Goal: Task Accomplishment & Management: Manage account settings

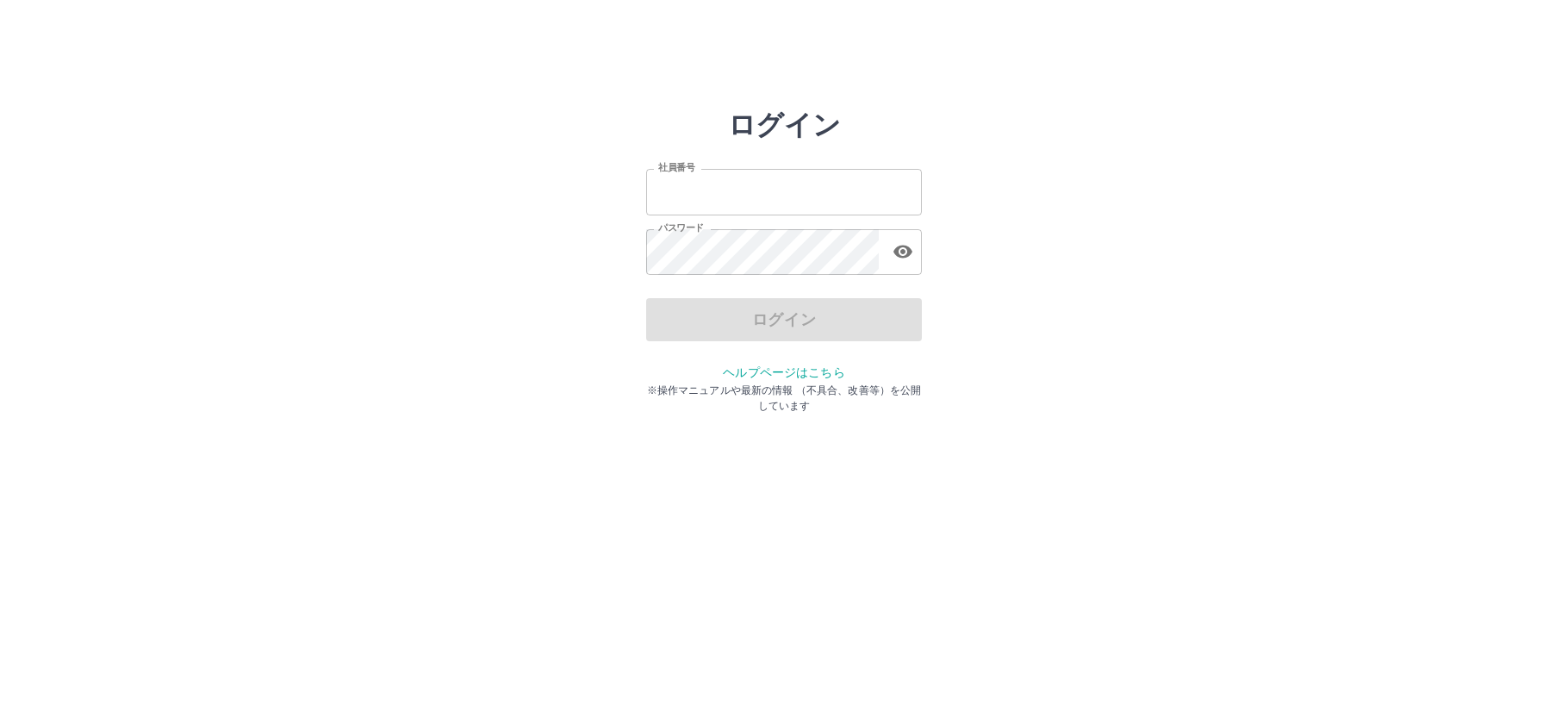
type input "*******"
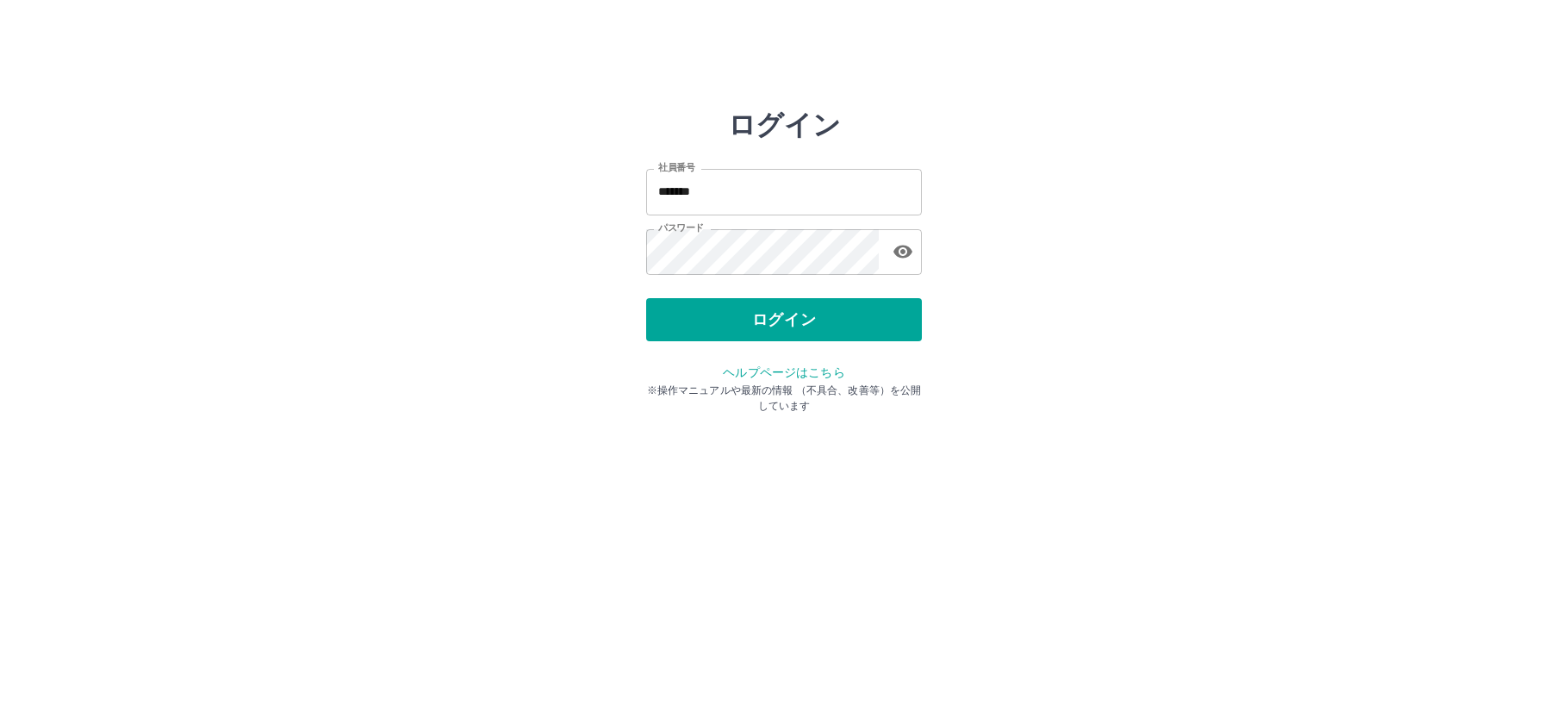
click at [696, 314] on div "ログイン" at bounding box center [784, 320] width 276 height 44
click at [696, 314] on button "ログイン" at bounding box center [784, 320] width 276 height 44
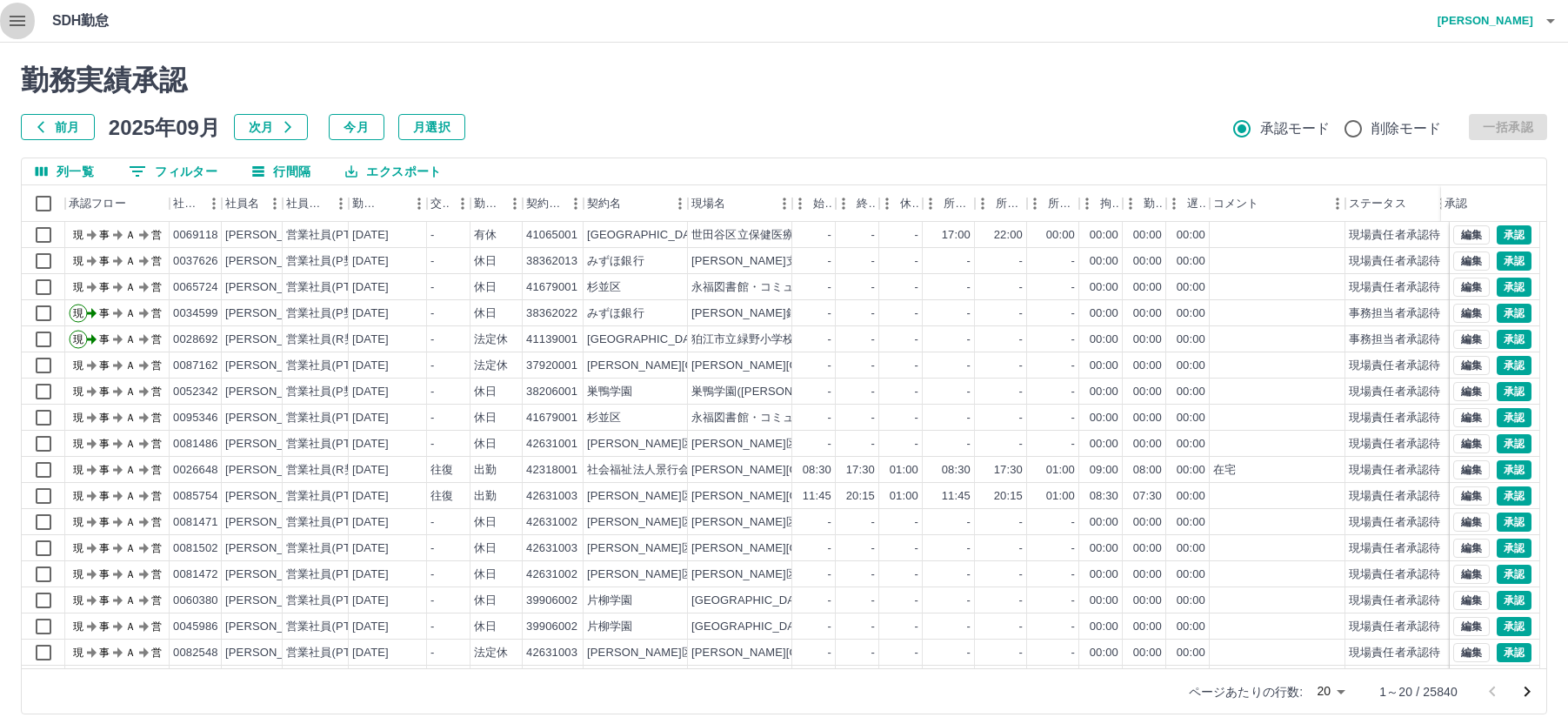
click at [17, 21] on icon "button" at bounding box center [18, 21] width 16 height 10
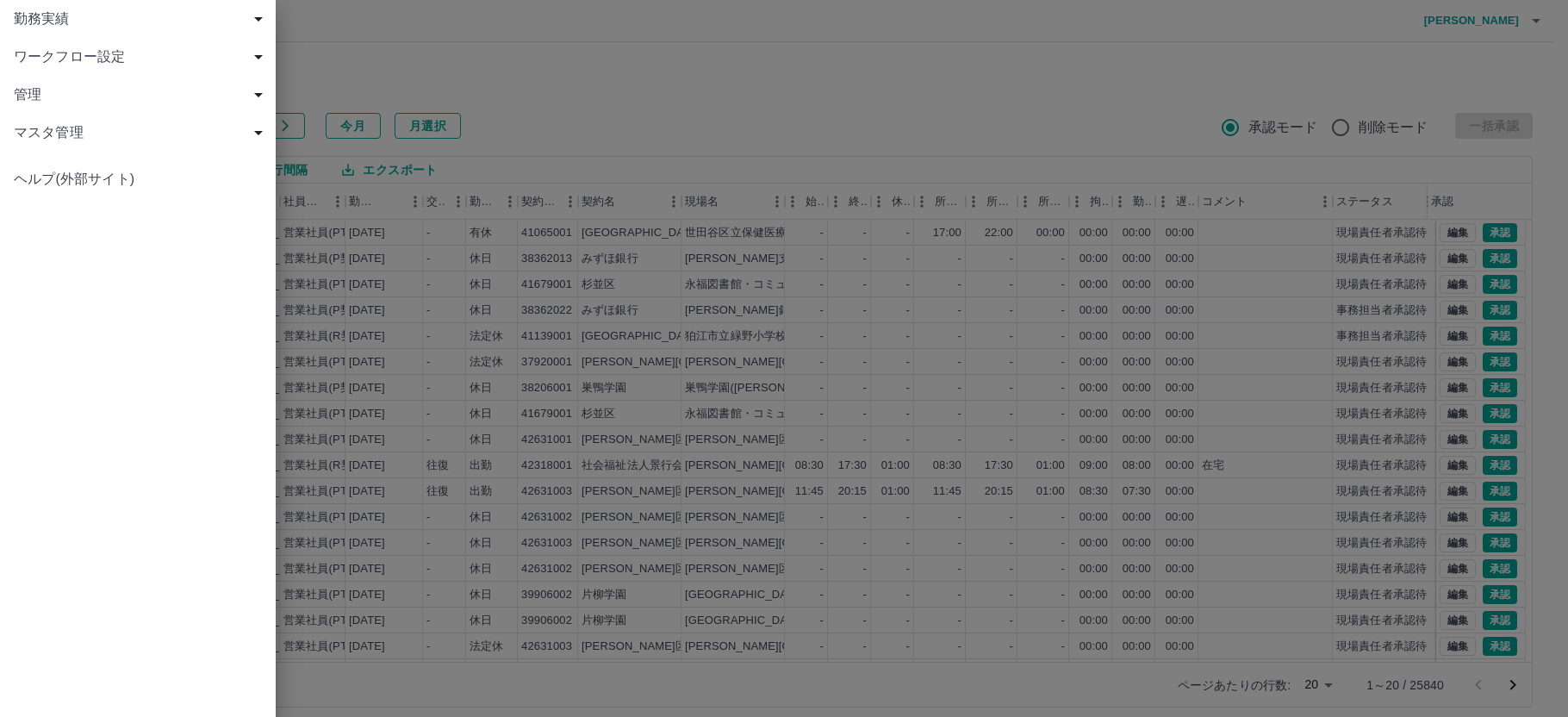
click at [25, 17] on span "勤務実績" at bounding box center [142, 19] width 255 height 21
click at [37, 129] on span "社員" at bounding box center [146, 133] width 231 height 21
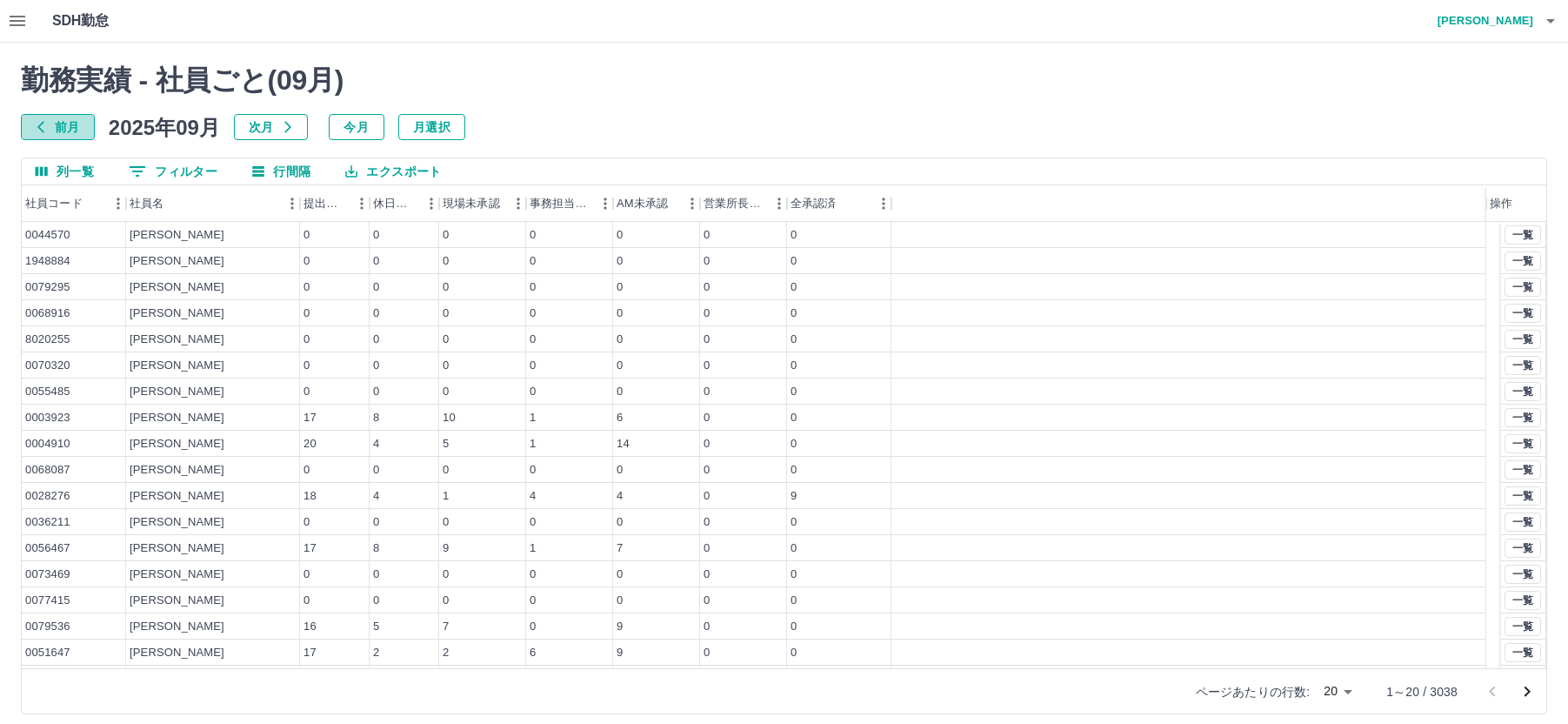
click at [73, 125] on button "前月" at bounding box center [58, 127] width 74 height 26
click at [201, 168] on button "0 フィルター" at bounding box center [173, 171] width 117 height 26
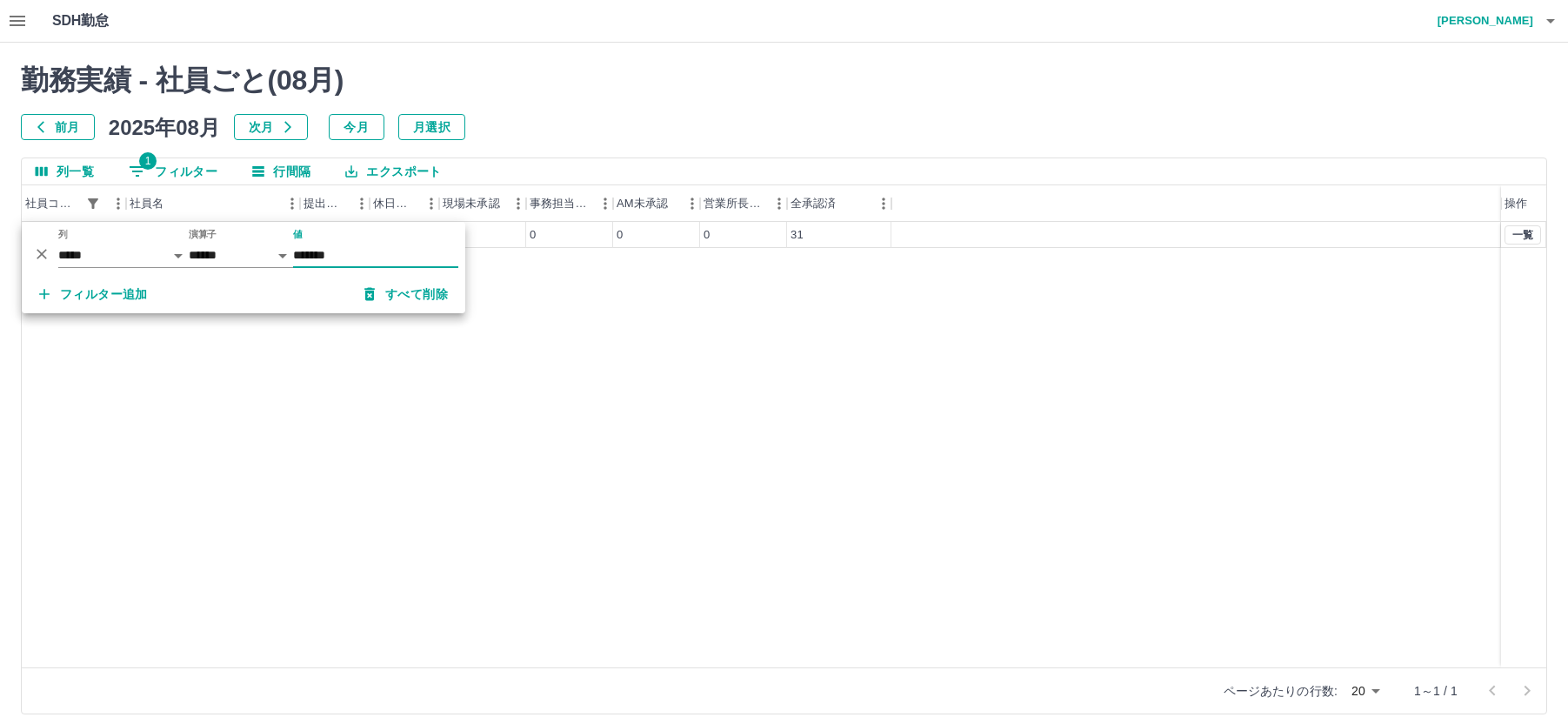
type input "*******"
click at [590, 302] on div "0099041 [PERSON_NAME] 31 23 0 0 0 0 31 一覧" at bounding box center [784, 445] width 1525 height 446
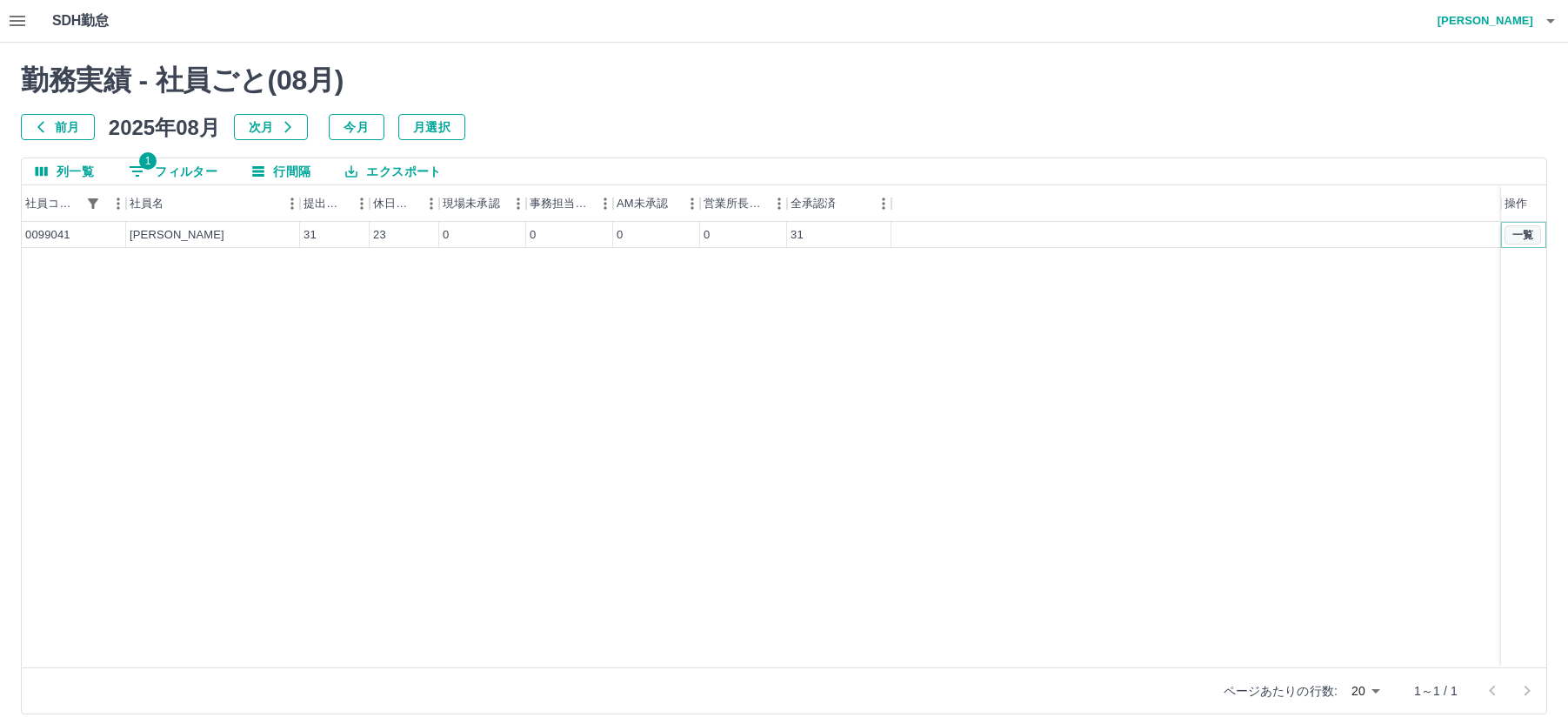
click at [1519, 232] on button "一覧" at bounding box center [1523, 234] width 37 height 19
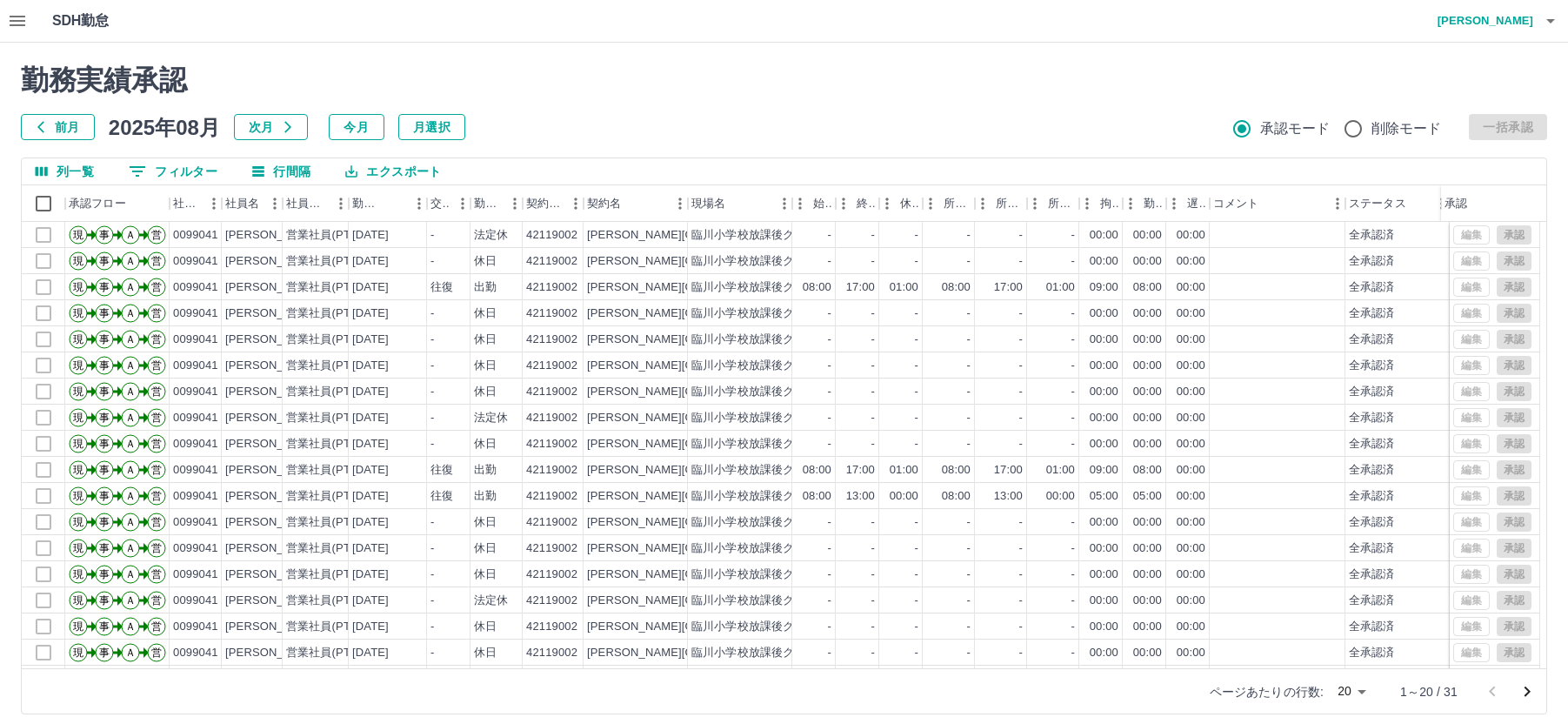
drag, startPoint x: 1528, startPoint y: 694, endPoint x: 1518, endPoint y: 678, distance: 18.9
click at [1528, 694] on icon "次のページへ" at bounding box center [1528, 692] width 6 height 10
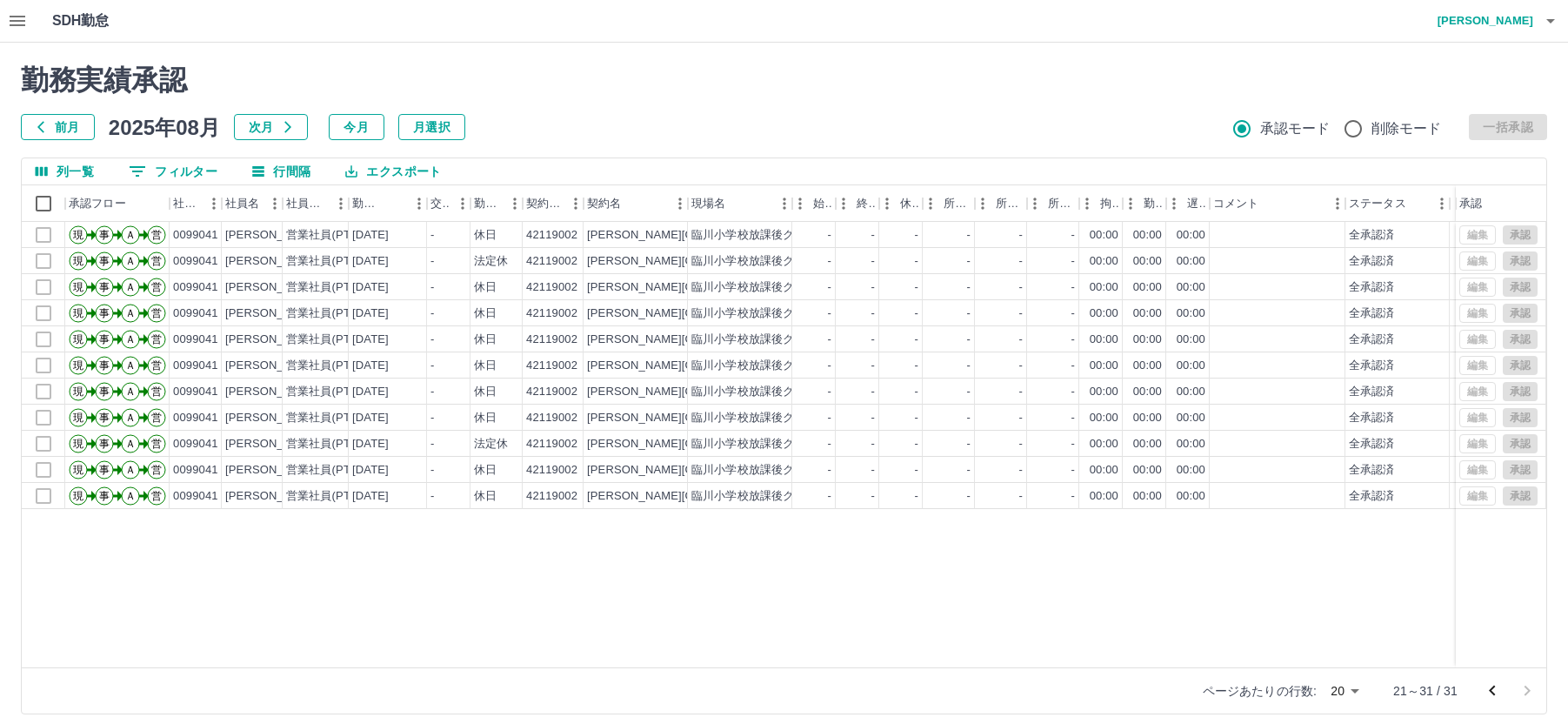
scroll to position [11, 0]
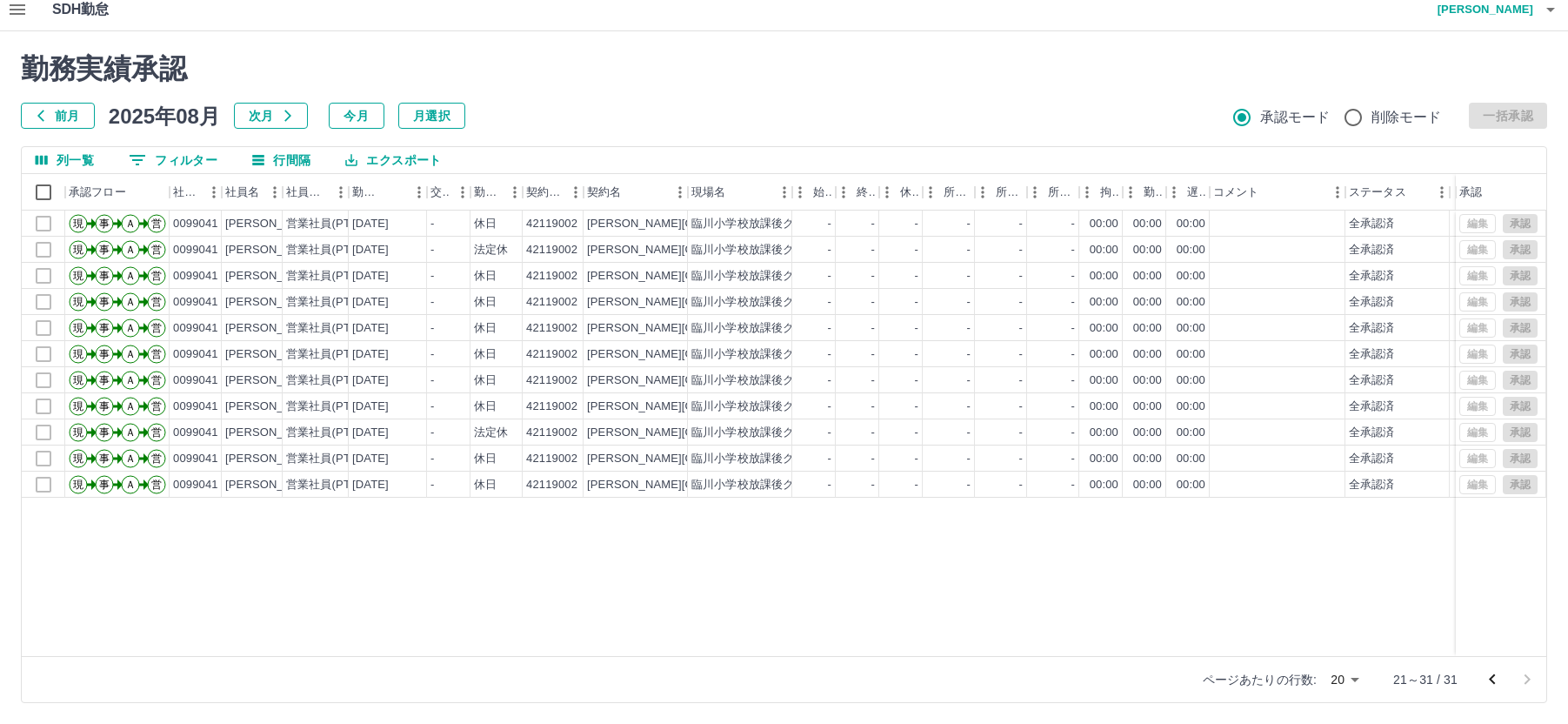
click at [1496, 680] on icon "前のページへ" at bounding box center [1492, 679] width 21 height 21
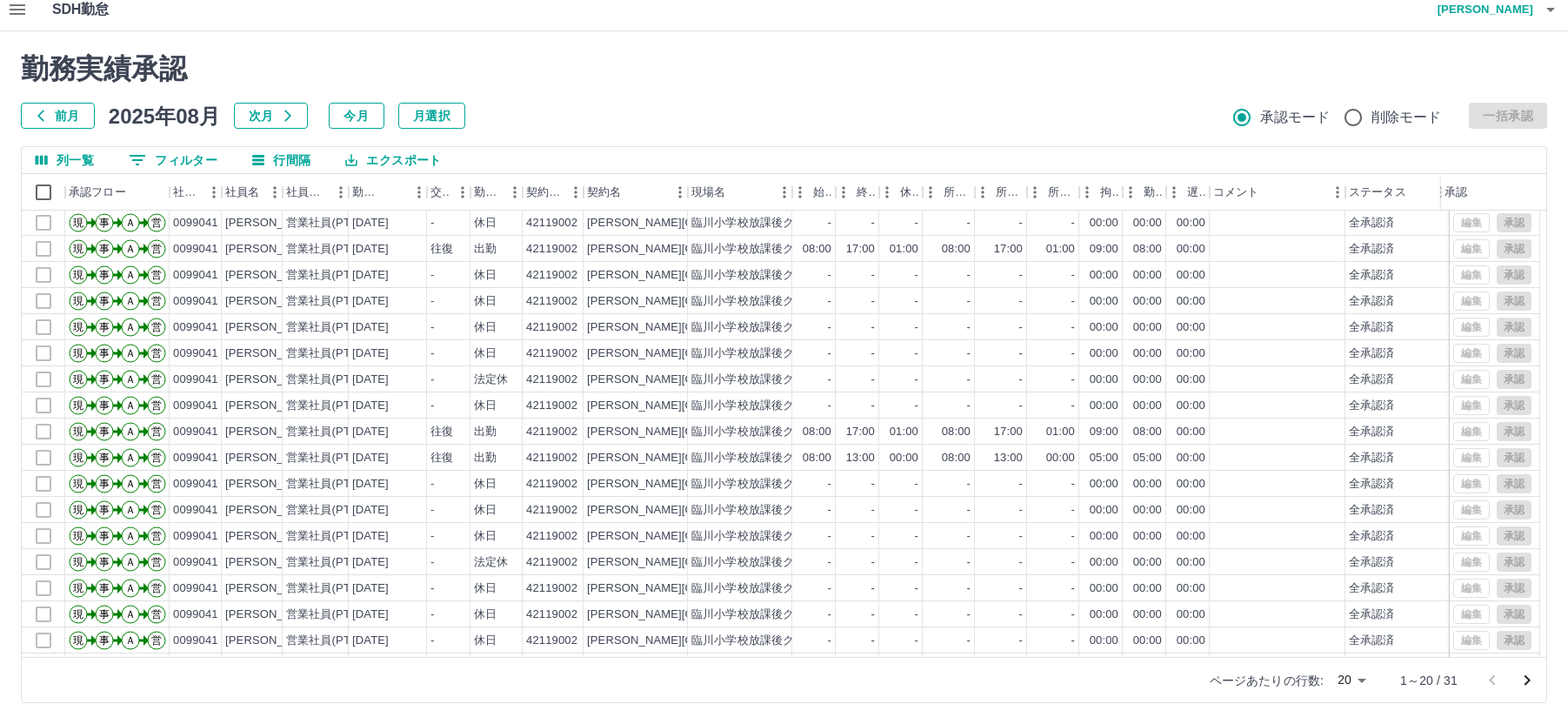
scroll to position [0, 0]
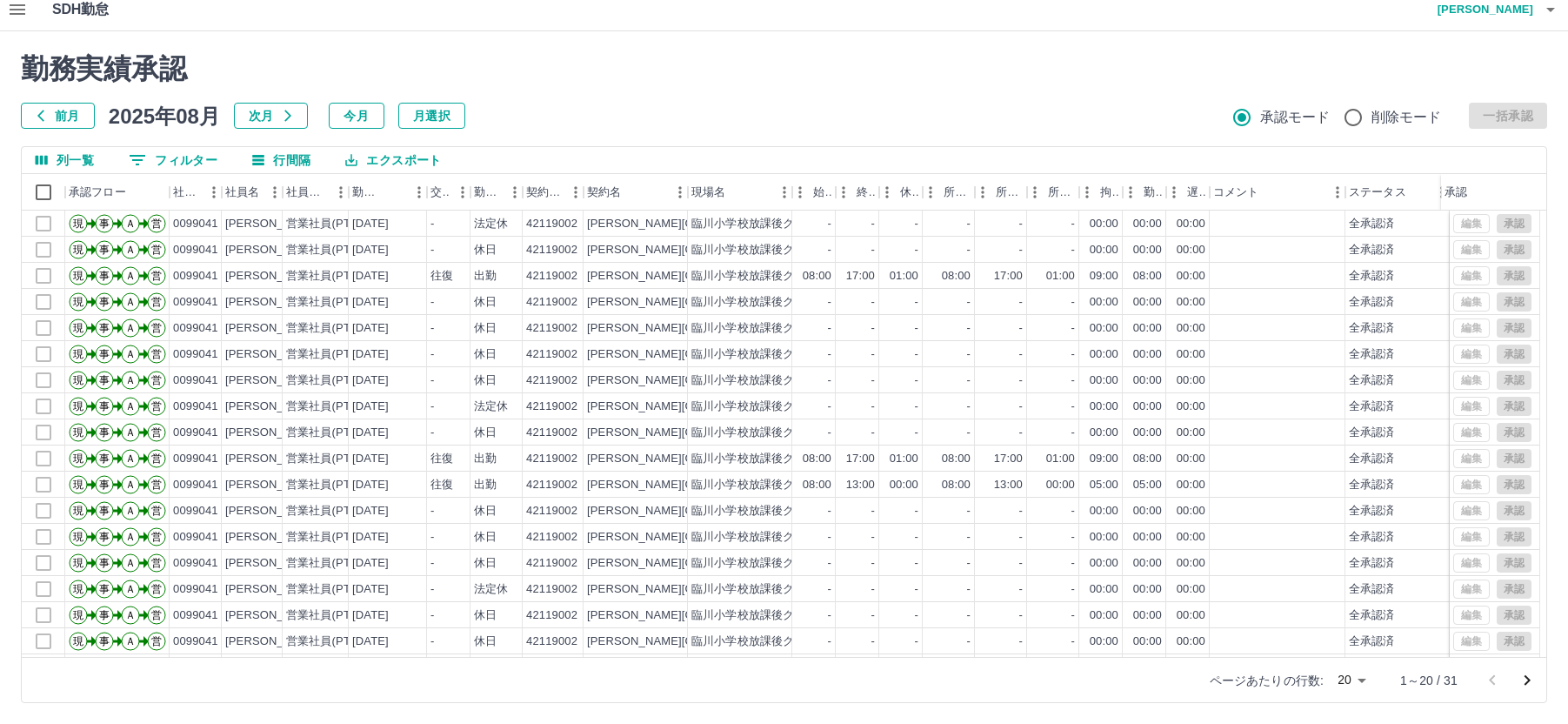
click at [271, 115] on button "次月" at bounding box center [271, 116] width 74 height 26
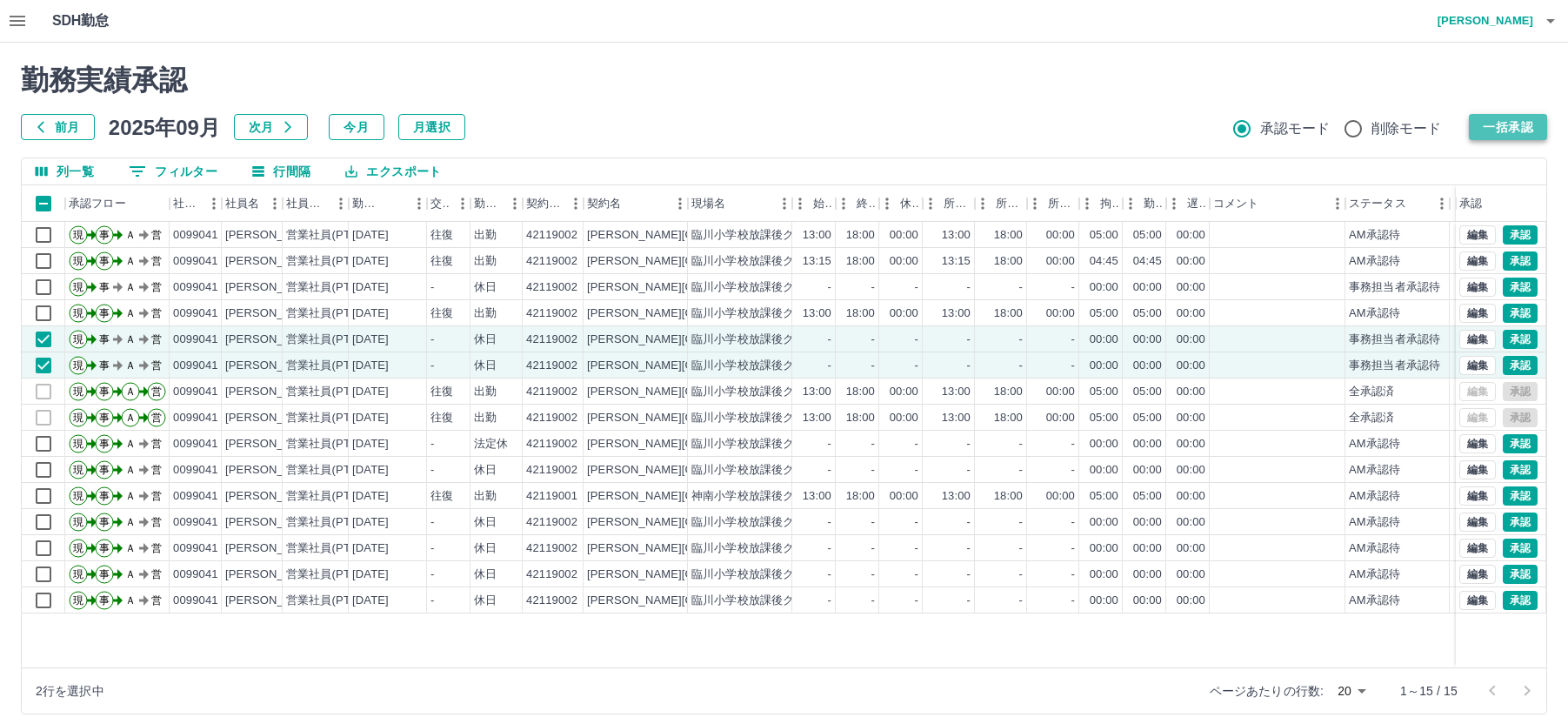
click at [1505, 125] on button "一括承認" at bounding box center [1508, 127] width 78 height 26
click at [8, 14] on icon "button" at bounding box center [17, 20] width 21 height 21
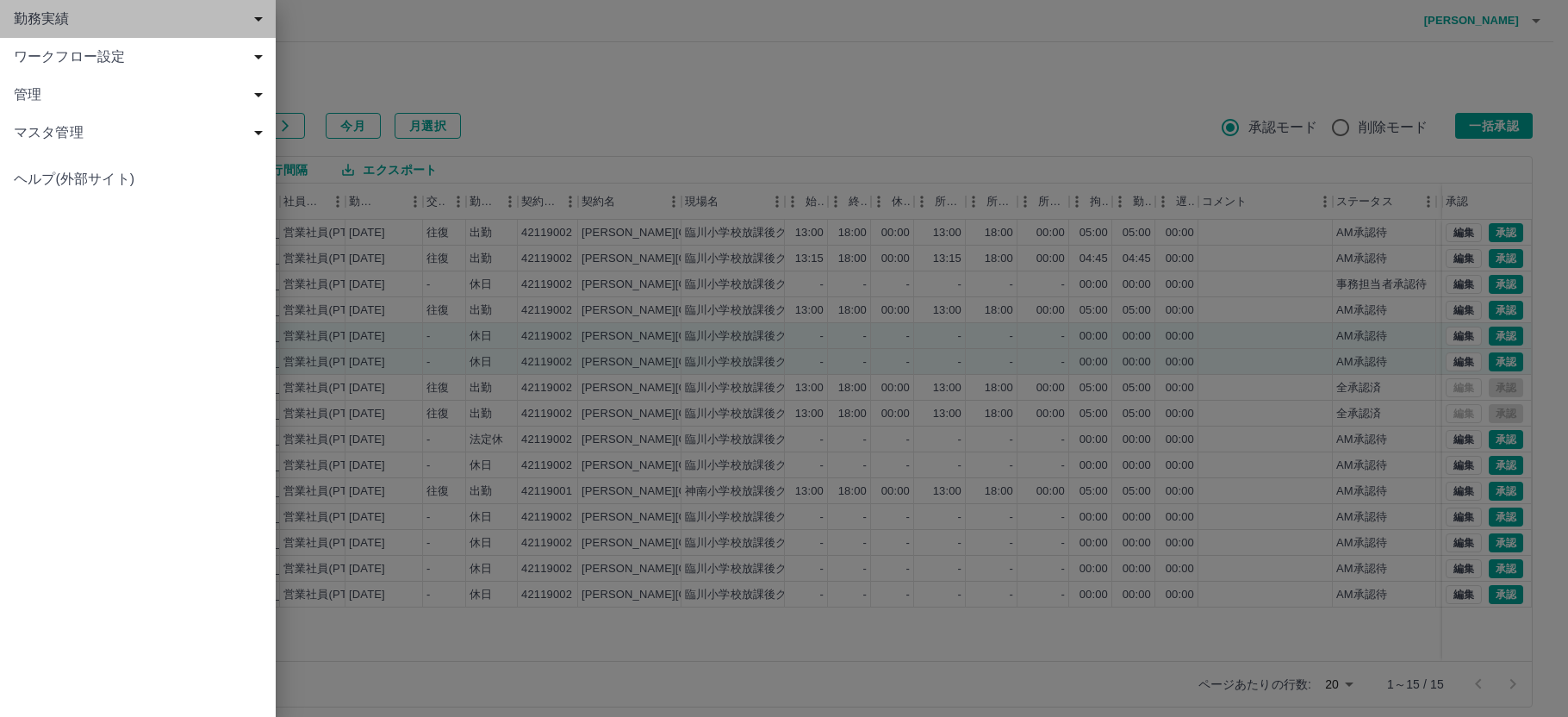
click at [57, 20] on span "勤務実績" at bounding box center [142, 19] width 255 height 21
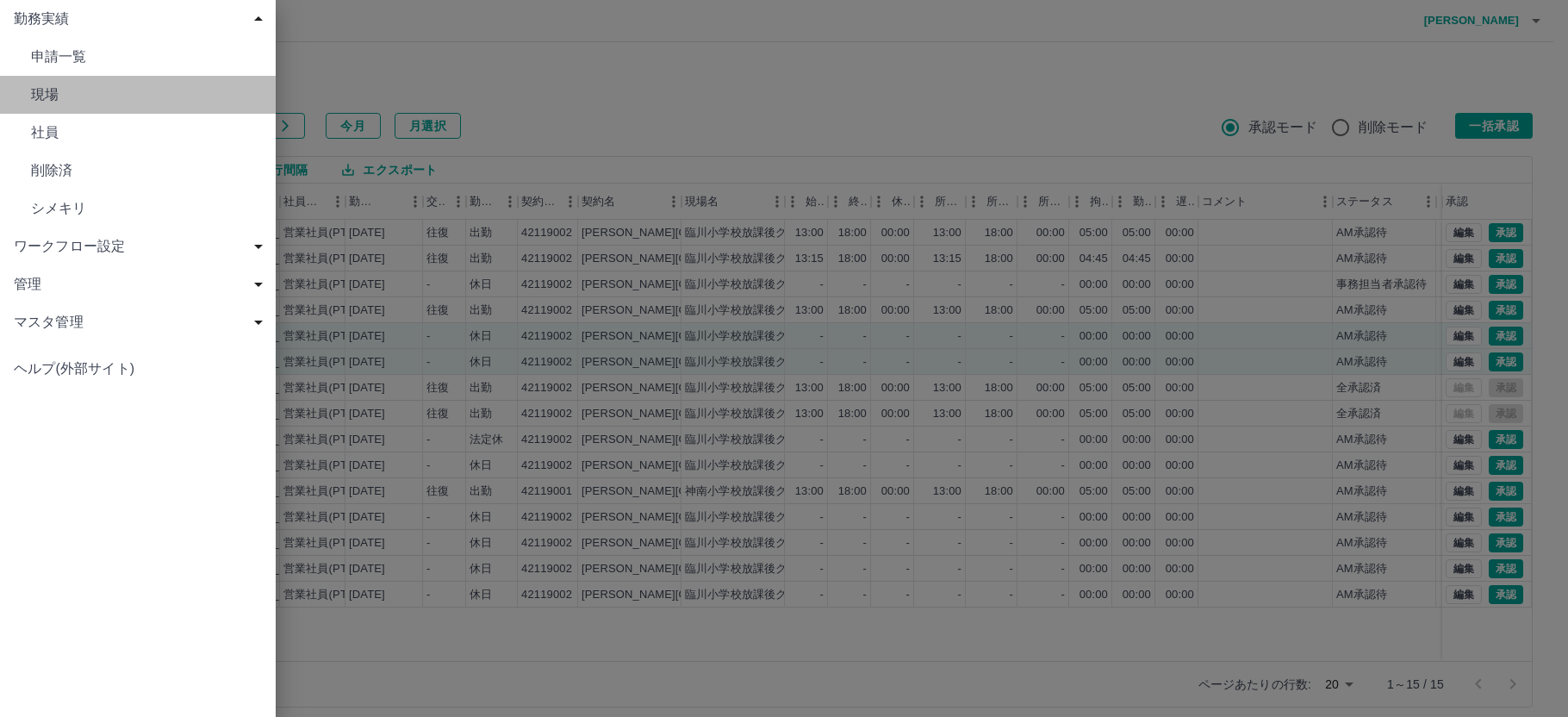
click at [49, 94] on span "現場" at bounding box center [146, 94] width 231 height 21
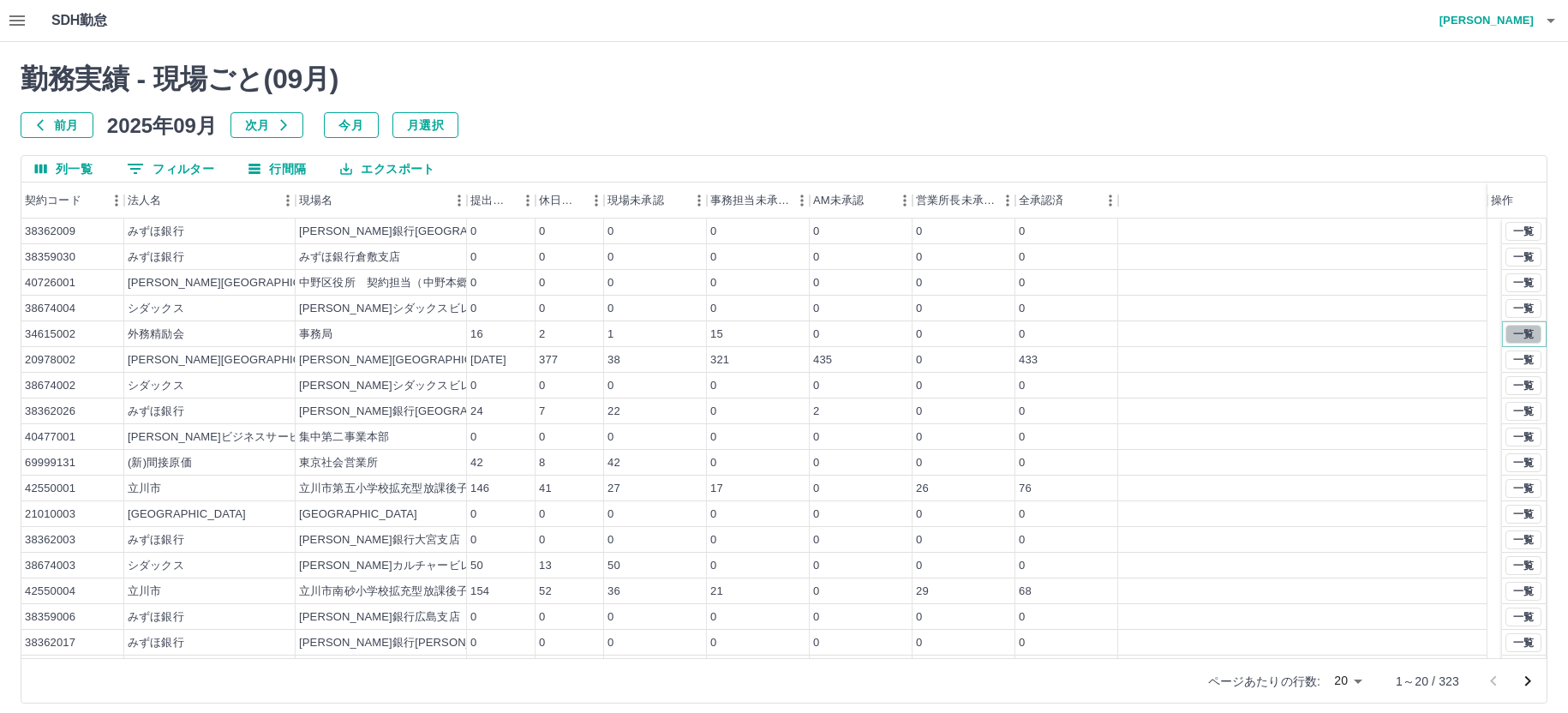
click at [1505, 332] on button "一覧" at bounding box center [1523, 334] width 36 height 19
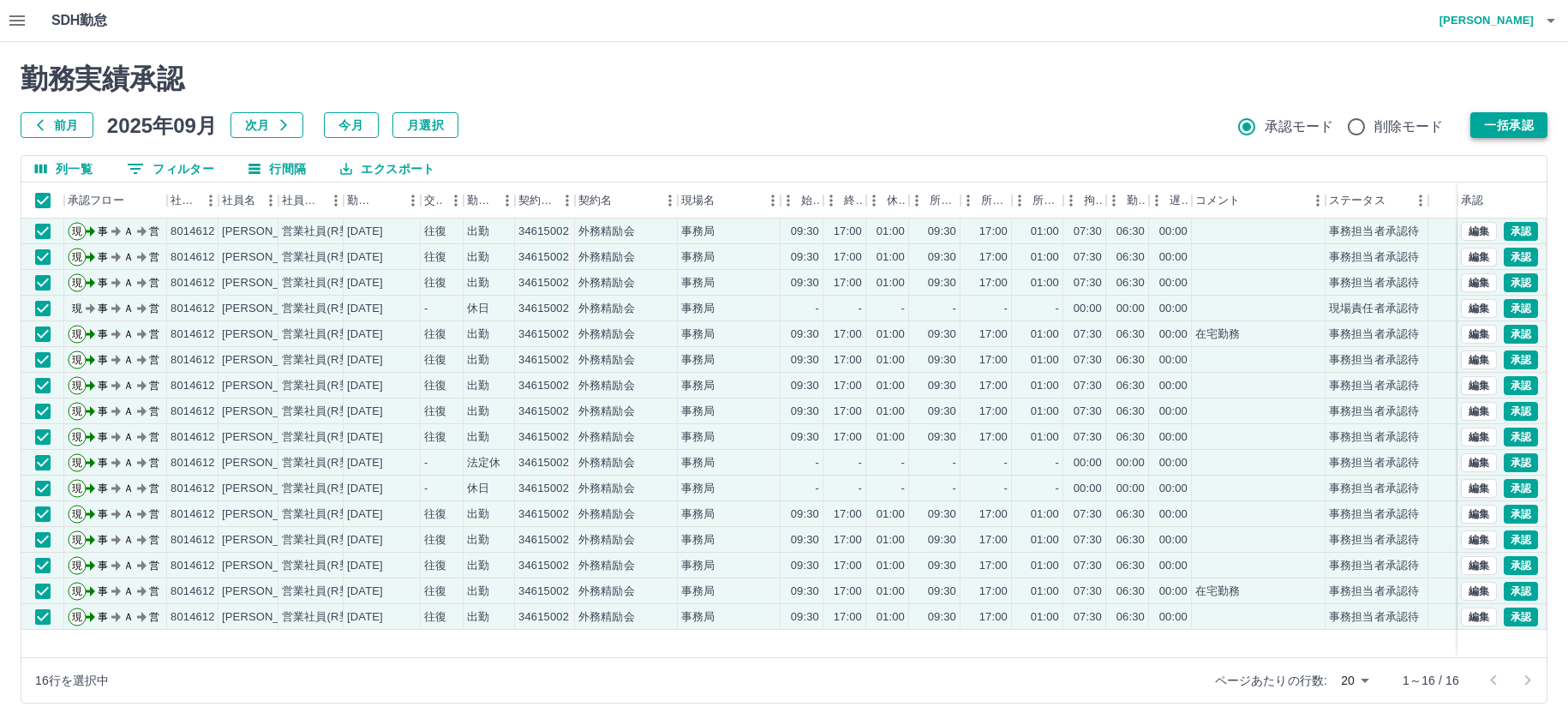
click at [1500, 125] on button "一括承認" at bounding box center [1509, 125] width 77 height 26
click at [19, 20] on icon "button" at bounding box center [18, 21] width 16 height 10
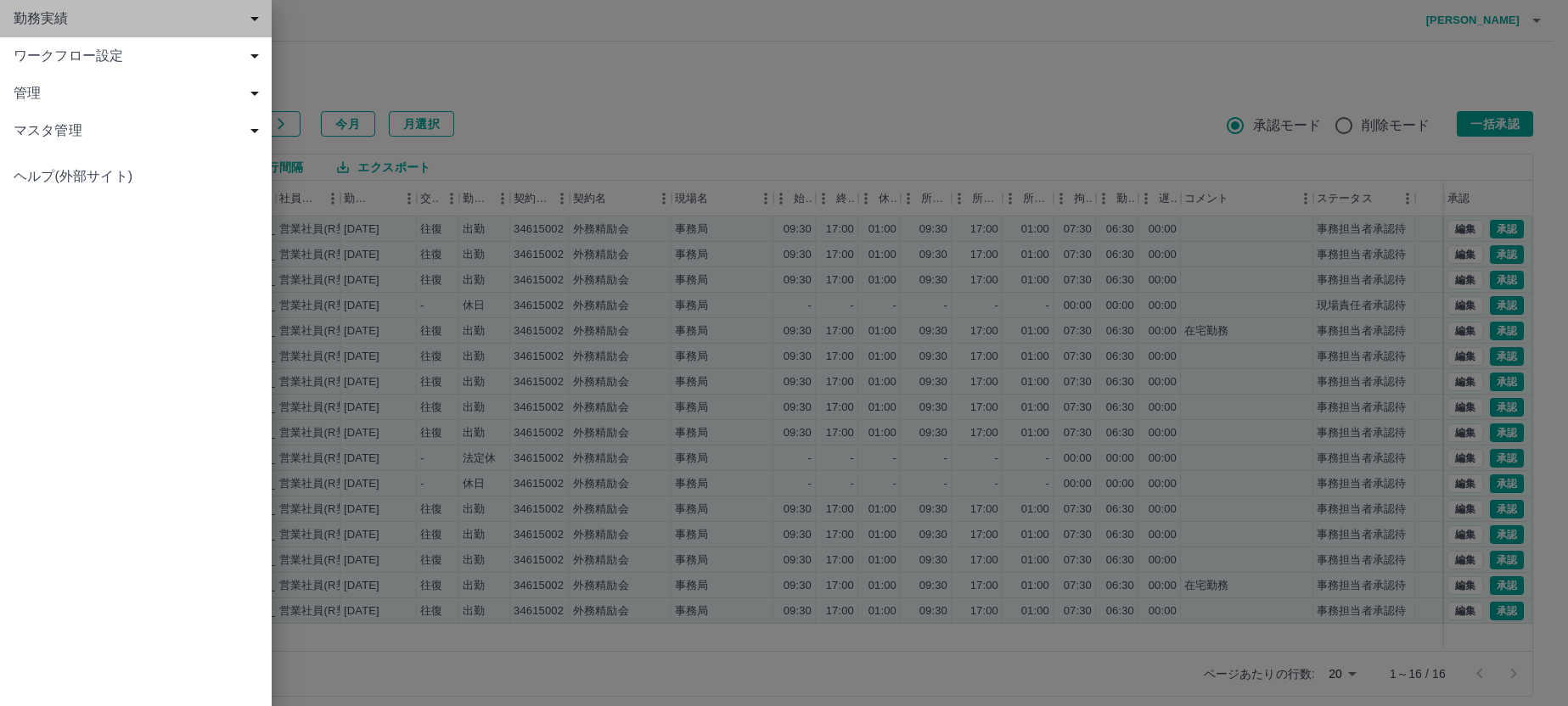
click at [37, 17] on span "勤務実績" at bounding box center [139, 19] width 252 height 20
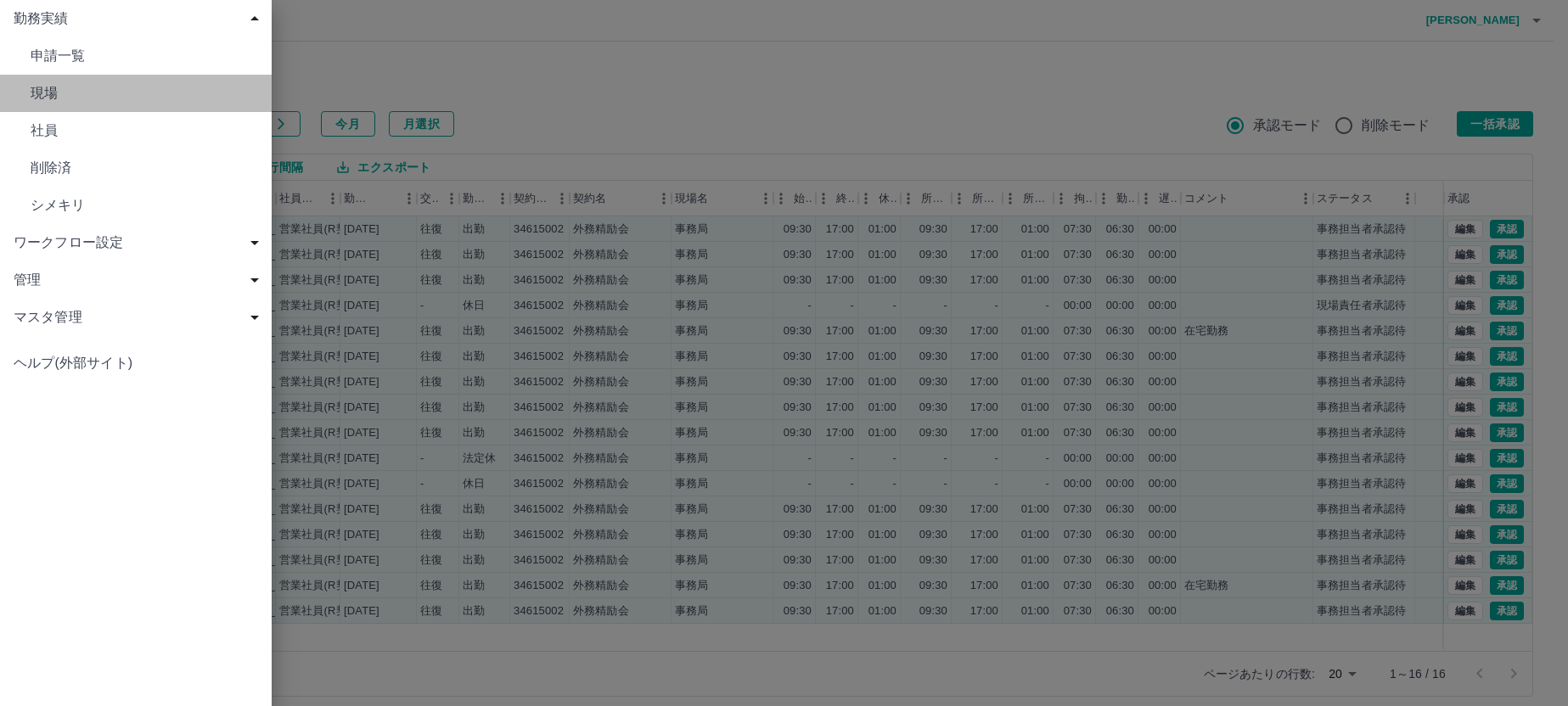
click at [46, 87] on span "現場" at bounding box center [143, 93] width 227 height 20
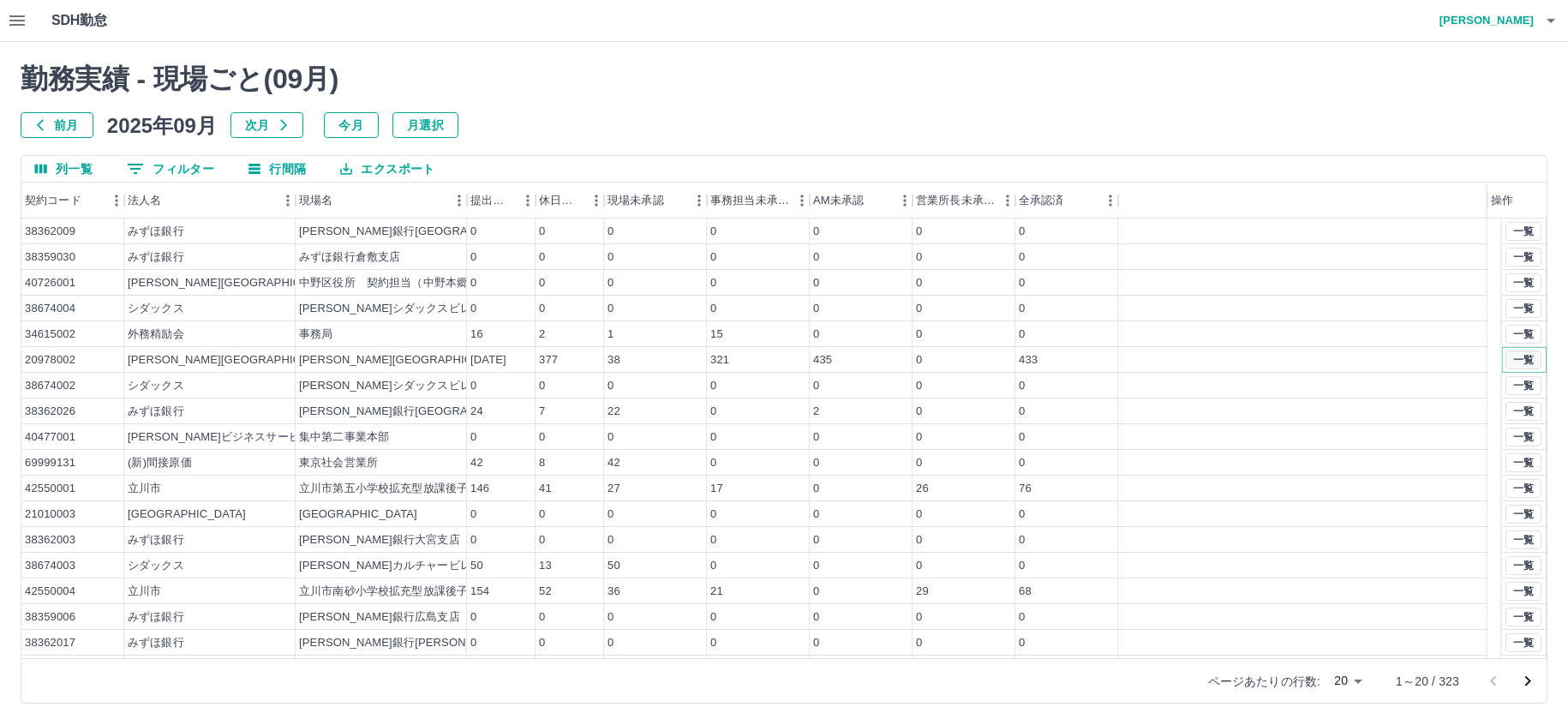
click at [1507, 355] on button "一覧" at bounding box center [1523, 359] width 36 height 19
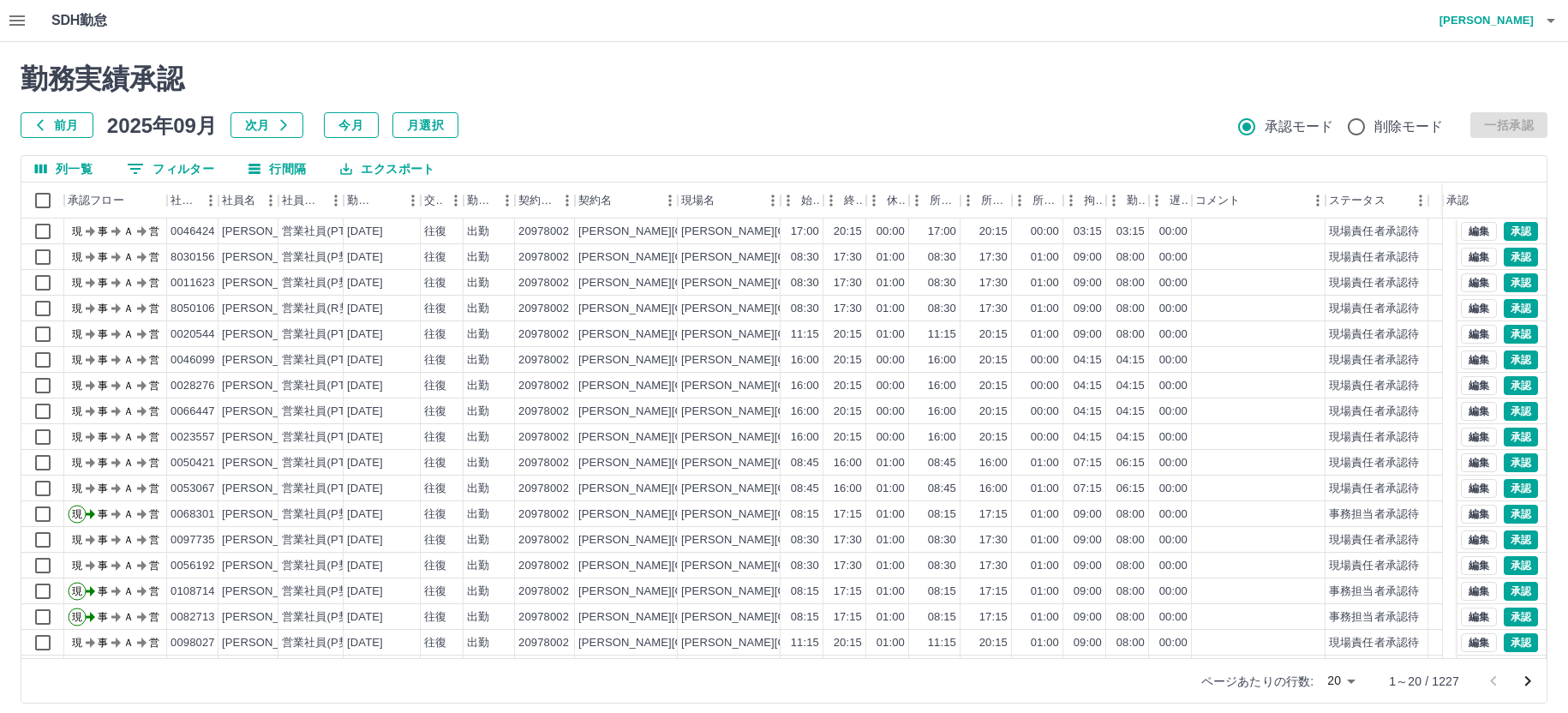
click at [1525, 678] on icon "次のページへ" at bounding box center [1528, 681] width 21 height 21
click at [1527, 679] on icon "次のページへ" at bounding box center [1528, 681] width 6 height 10
click at [1416, 202] on icon "メニュー" at bounding box center [1419, 200] width 17 height 17
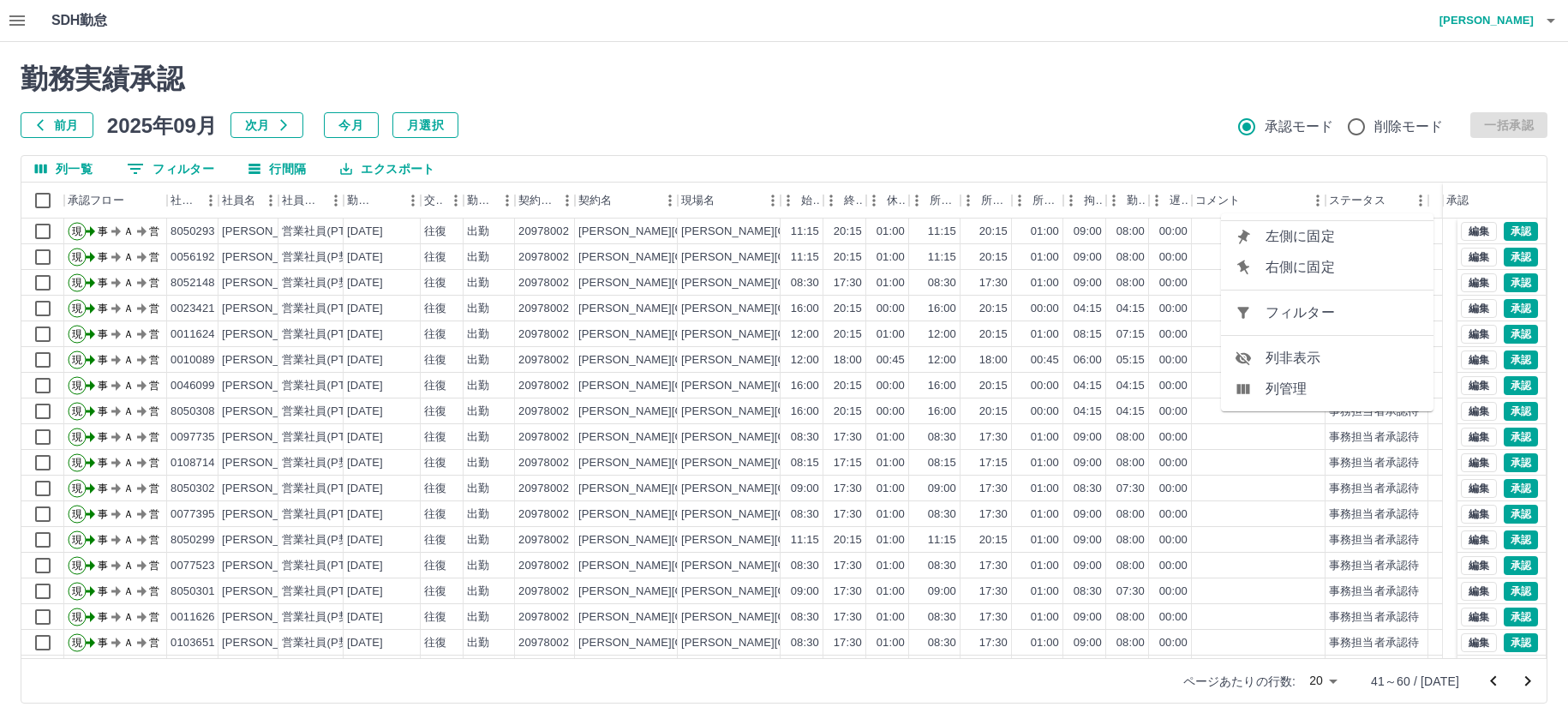
click at [1347, 317] on span "フィルター" at bounding box center [1343, 312] width 155 height 21
select select "**********"
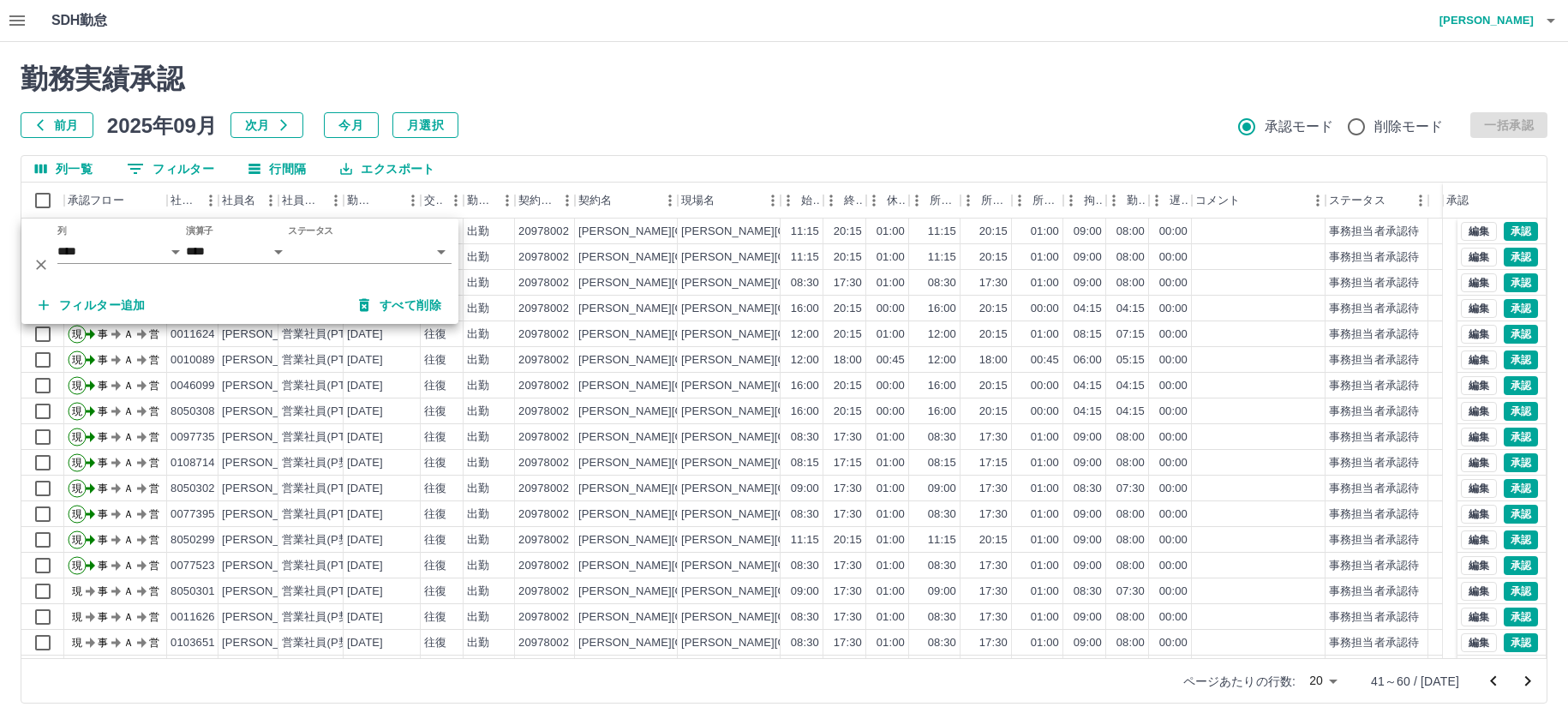
click at [344, 248] on body "SDH勤怠 [PERSON_NAME] 勤務実績承認 前月 [DATE] 次月 今月 月選択 承認モード 削除モード 一括承認 列一覧 0 フィルター 行間隔…" at bounding box center [784, 362] width 1568 height 725
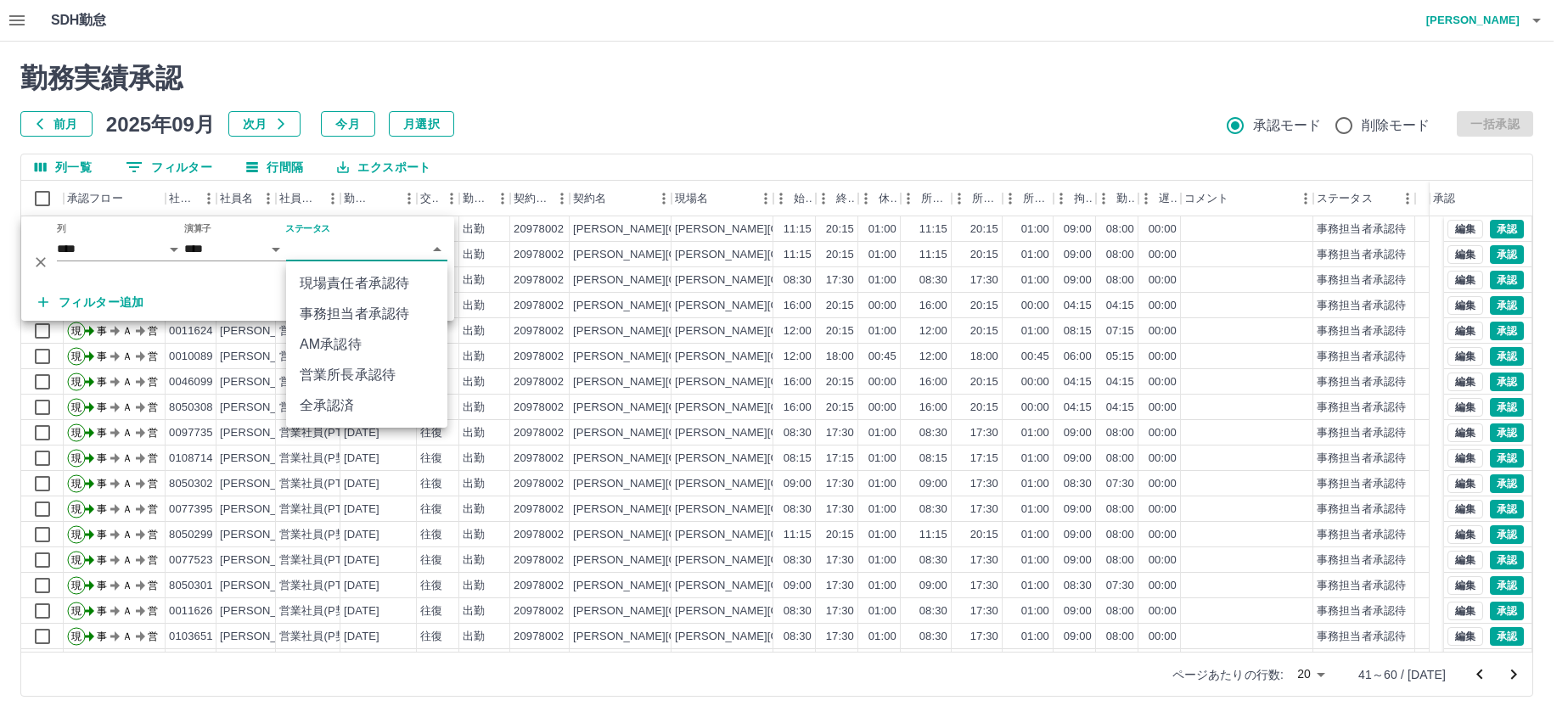
click at [354, 308] on li "事務担当者承認待" at bounding box center [366, 313] width 161 height 30
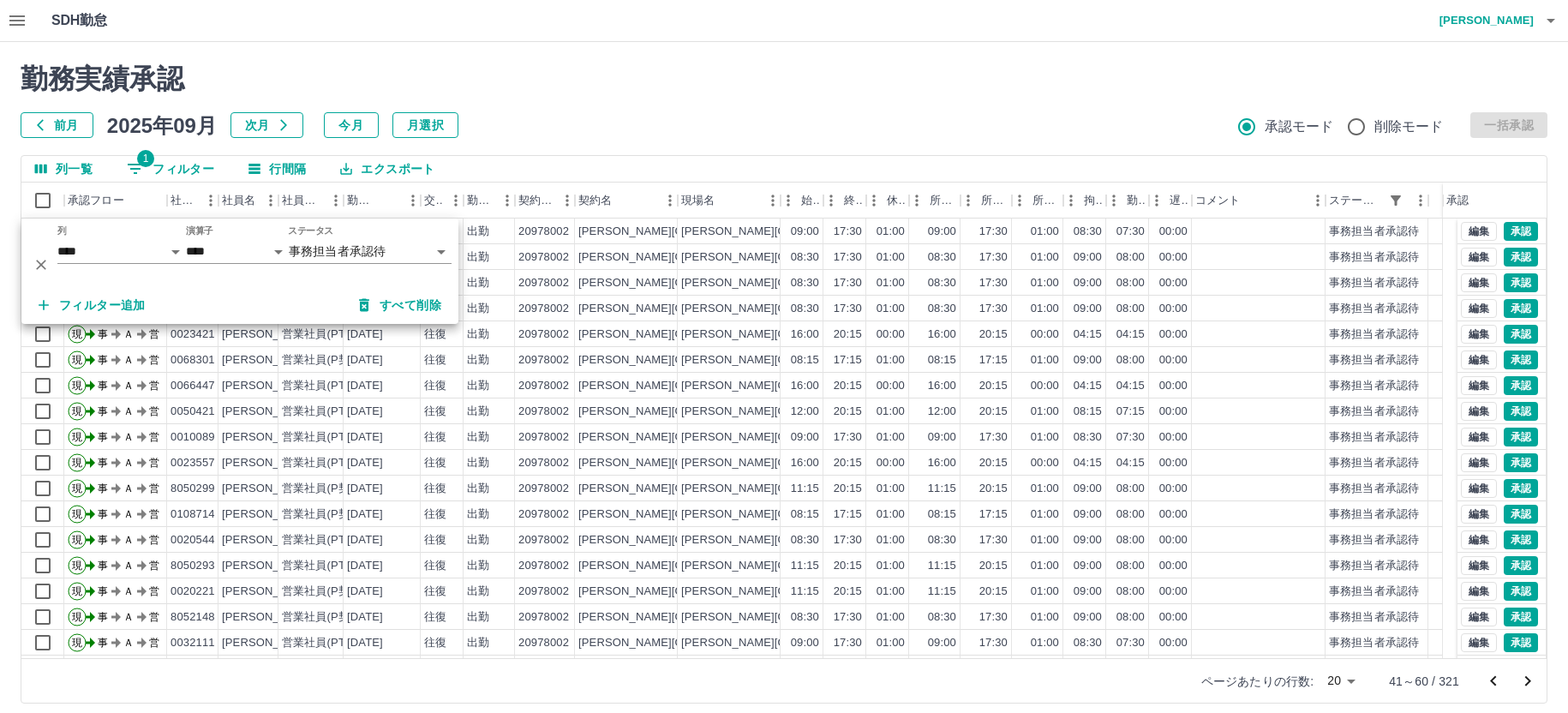
drag, startPoint x: 862, startPoint y: 93, endPoint x: 915, endPoint y: 78, distance: 55.1
click at [862, 92] on h2 "勤務実績承認" at bounding box center [784, 79] width 1527 height 32
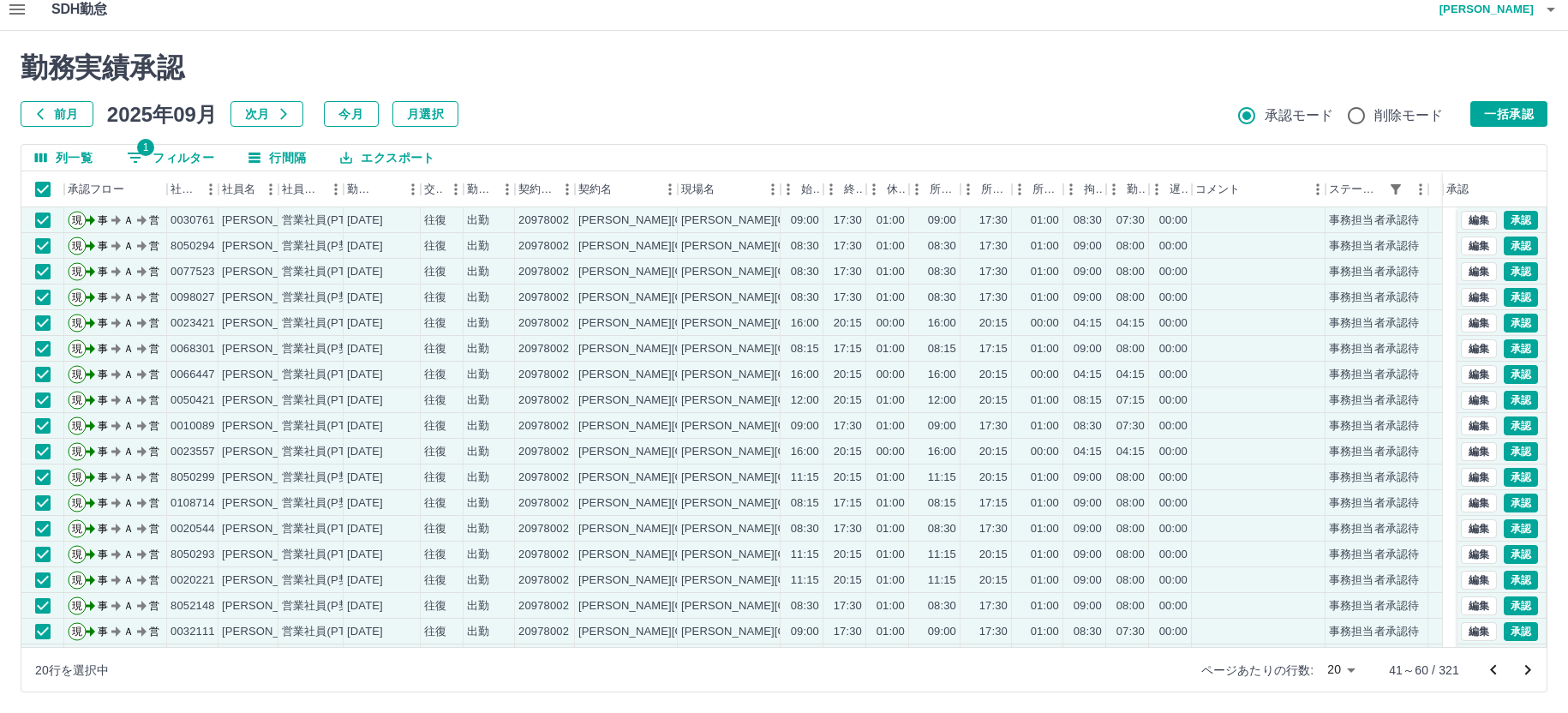
click at [1509, 105] on button "一括承認" at bounding box center [1509, 114] width 77 height 26
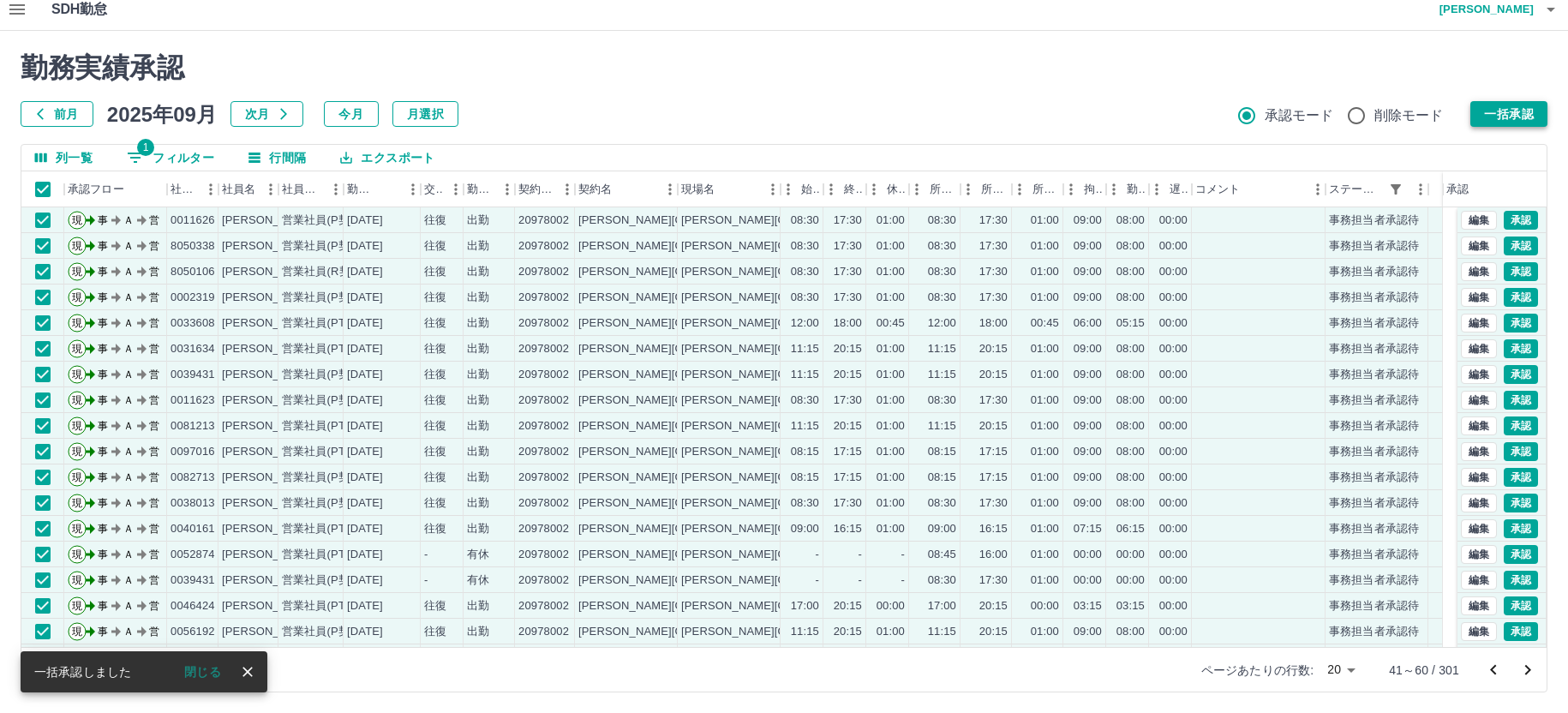
click at [1501, 105] on button "一括承認" at bounding box center [1509, 114] width 77 height 26
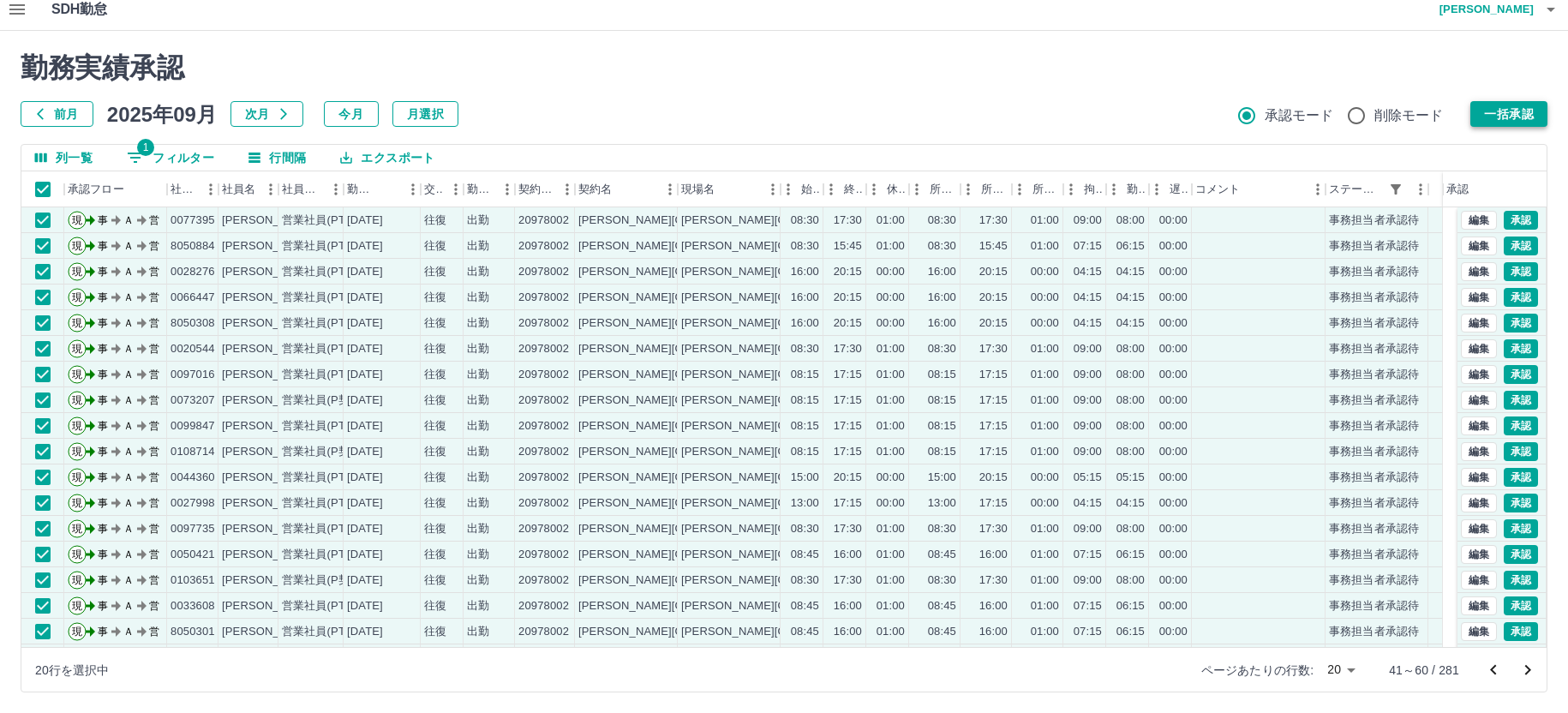
click at [1504, 114] on button "一括承認" at bounding box center [1509, 114] width 77 height 26
click at [1505, 104] on button "一括承認" at bounding box center [1509, 114] width 77 height 26
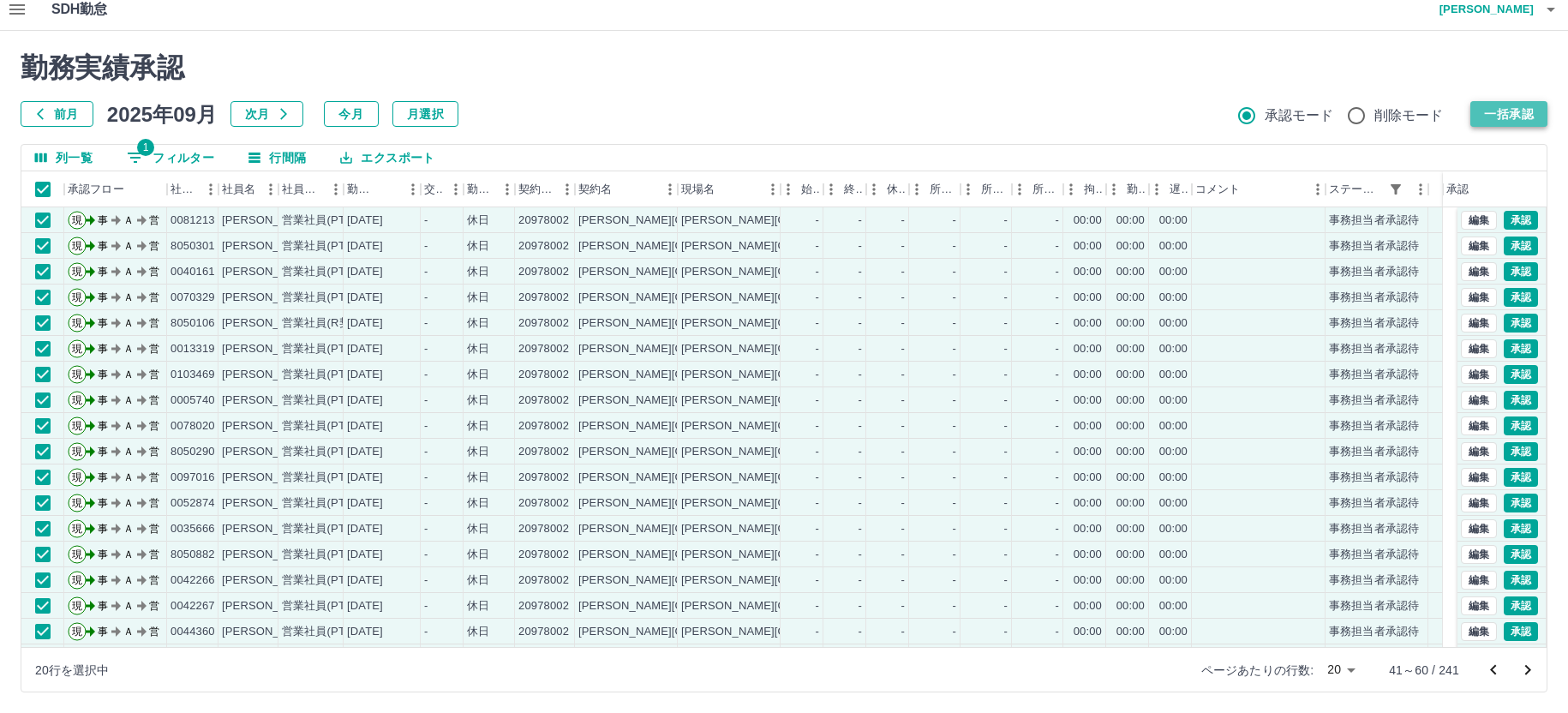
click at [1501, 114] on button "一括承認" at bounding box center [1509, 114] width 77 height 26
click at [1507, 109] on button "一括承認" at bounding box center [1509, 114] width 77 height 26
click at [1503, 117] on button "一括承認" at bounding box center [1509, 114] width 77 height 26
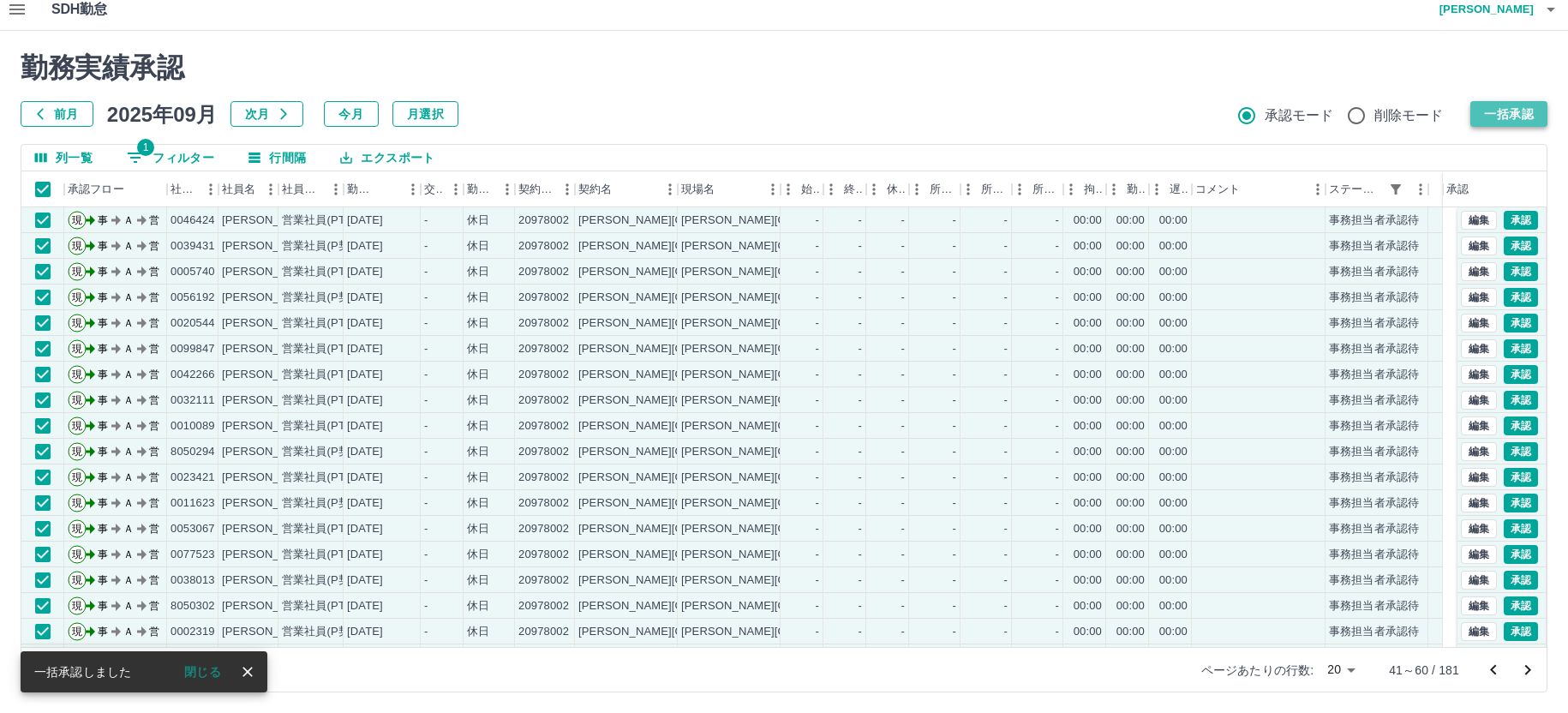
click at [1502, 109] on button "一括承認" at bounding box center [1509, 114] width 77 height 26
click at [1504, 112] on button "一括承認" at bounding box center [1509, 114] width 77 height 26
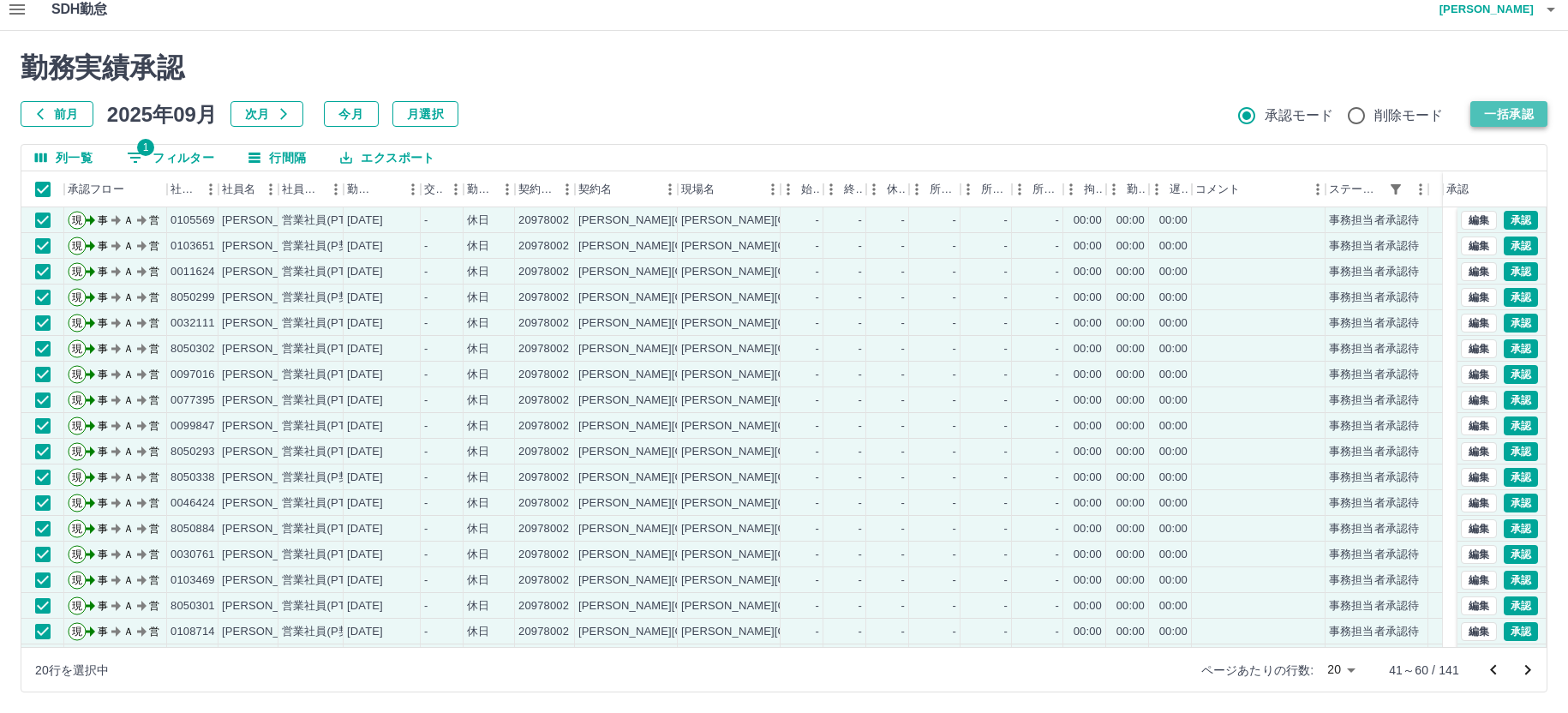
click at [1526, 116] on button "一括承認" at bounding box center [1509, 114] width 77 height 26
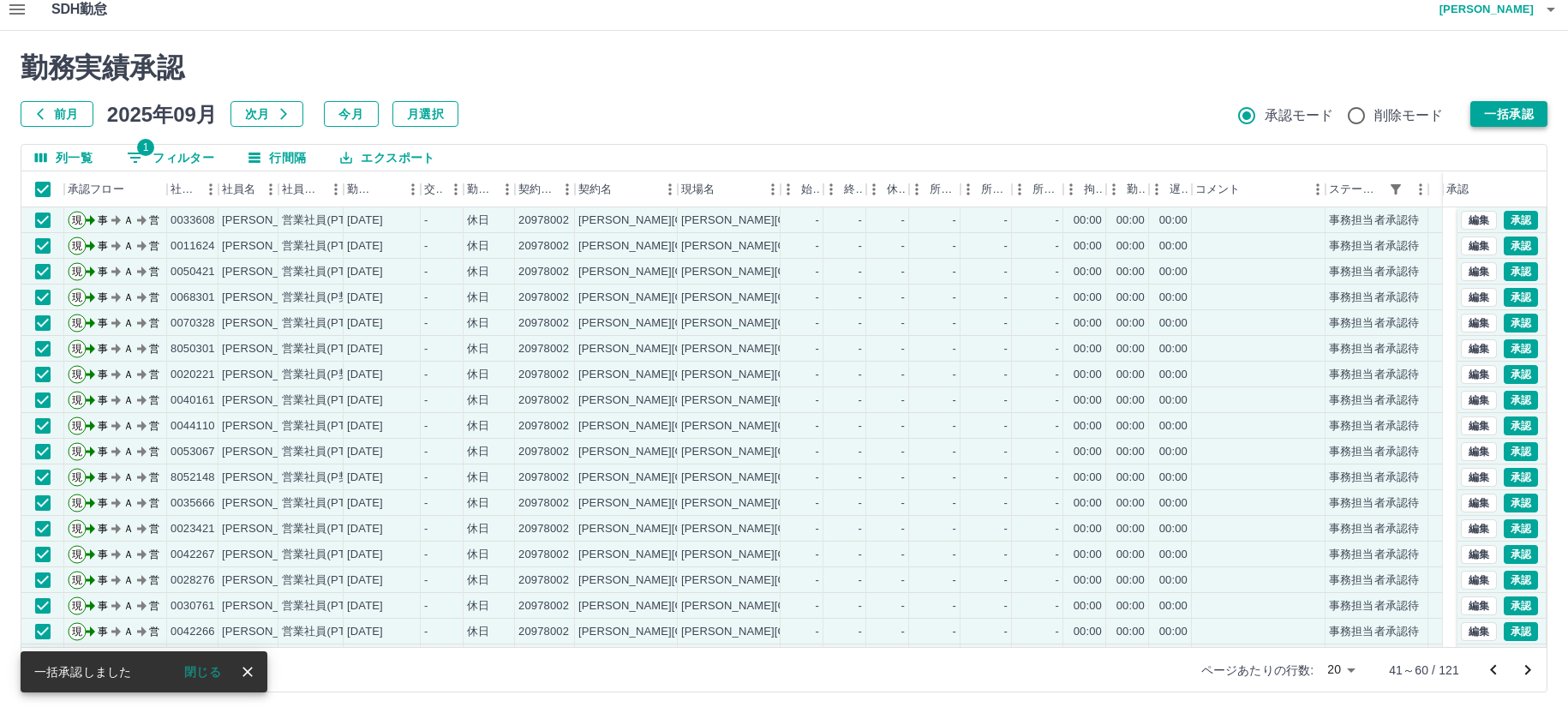
click at [1510, 120] on button "一括承認" at bounding box center [1509, 114] width 77 height 26
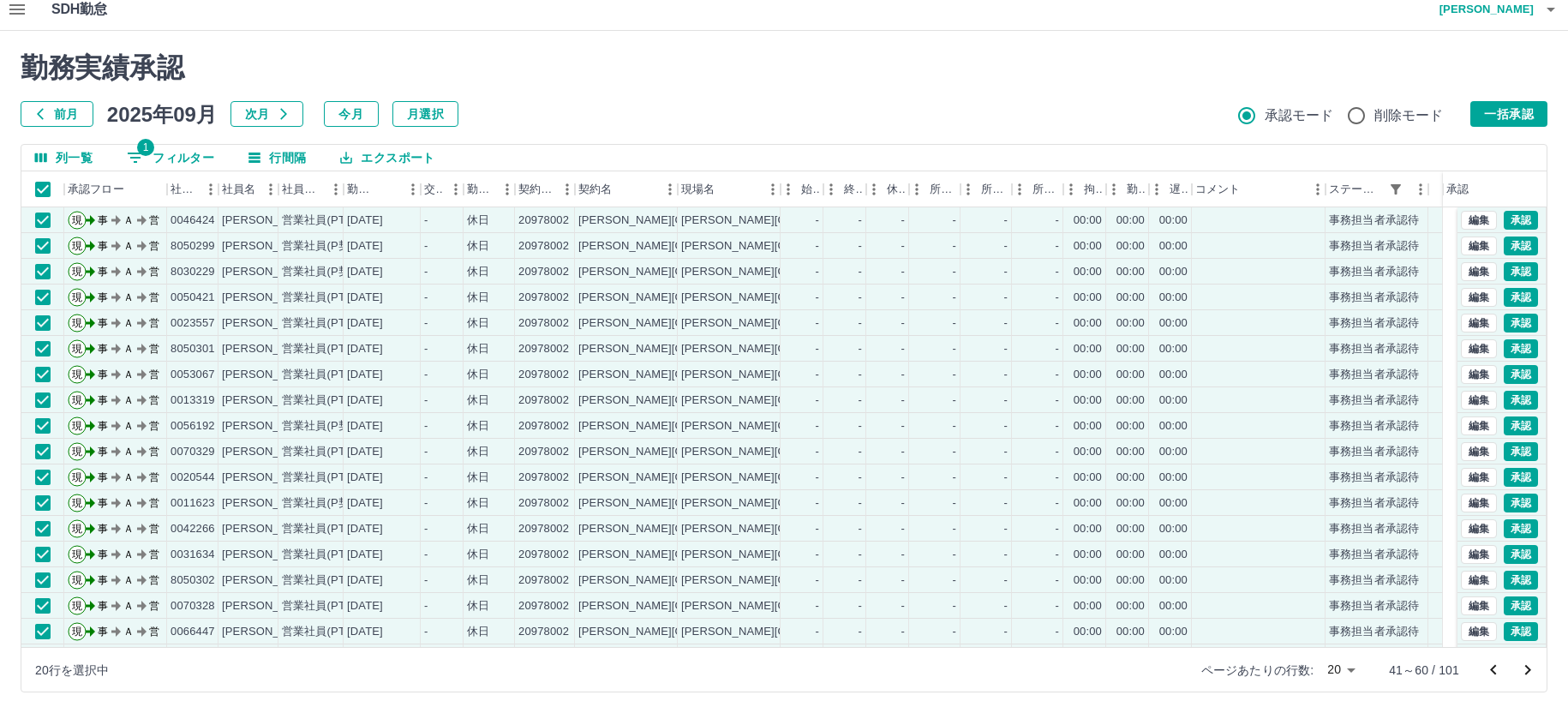
drag, startPoint x: 1505, startPoint y: 114, endPoint x: 1015, endPoint y: 223, distance: 502.0
click at [1505, 113] on button "一括承認" at bounding box center [1509, 114] width 77 height 26
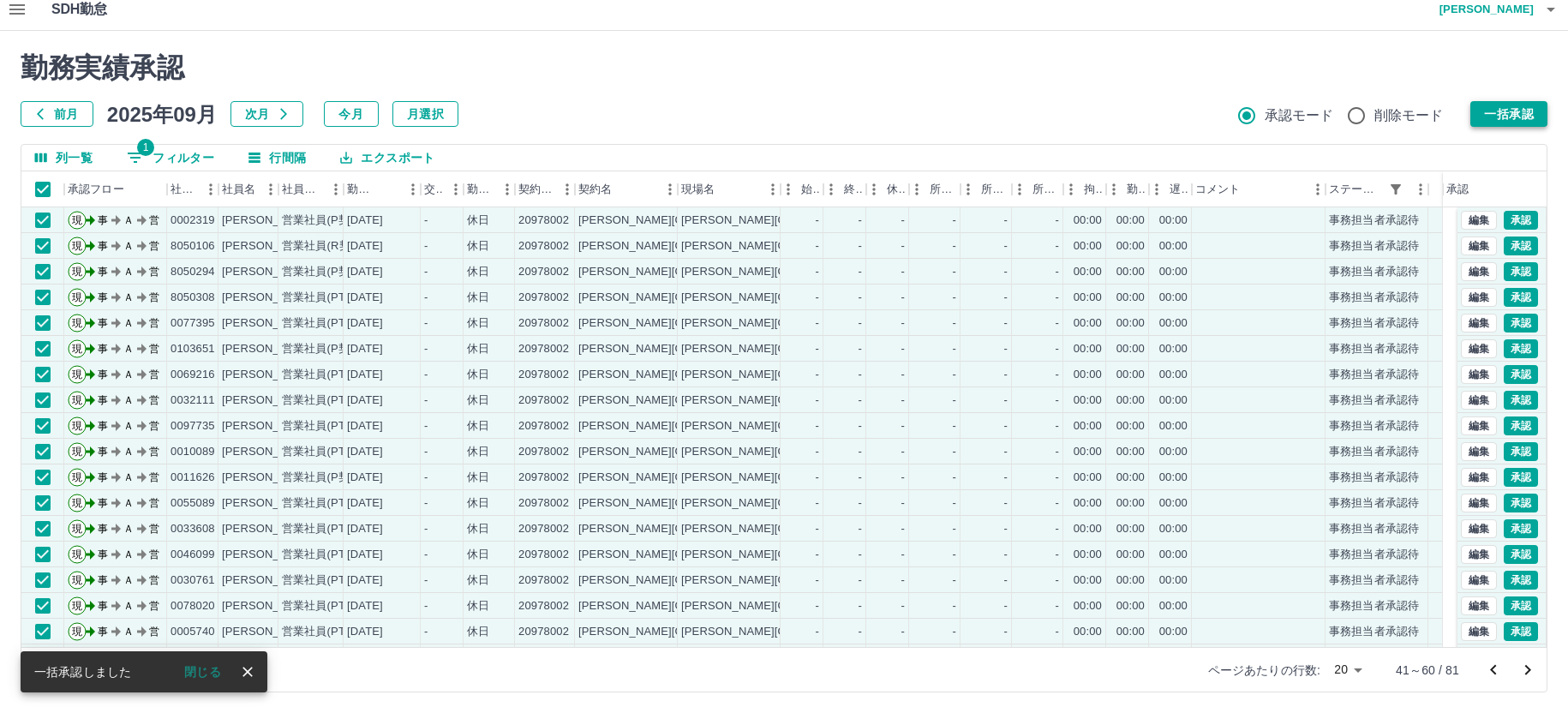
click at [1507, 115] on button "一括承認" at bounding box center [1509, 114] width 77 height 26
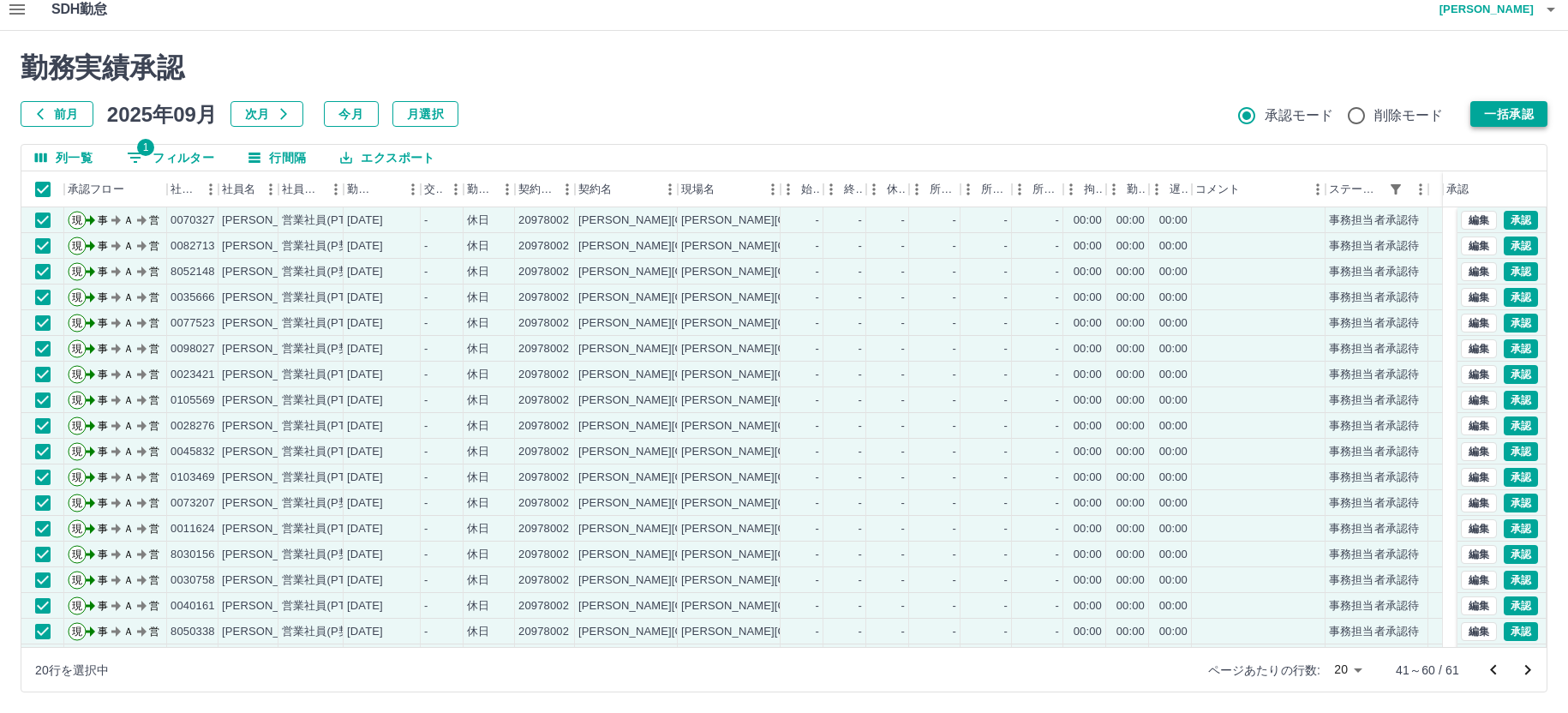
click at [1505, 110] on button "一括承認" at bounding box center [1509, 114] width 77 height 26
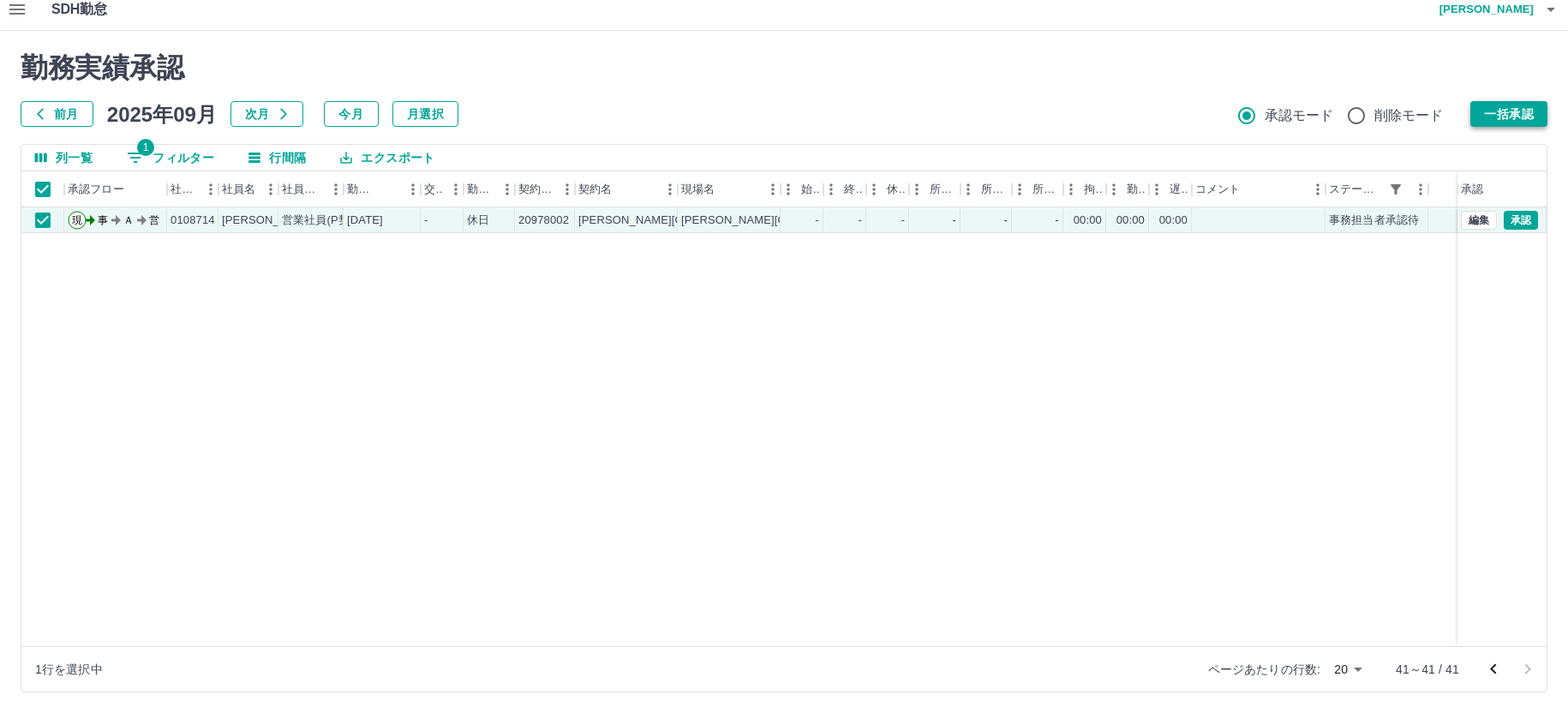
click at [1524, 112] on button "一括承認" at bounding box center [1509, 114] width 77 height 26
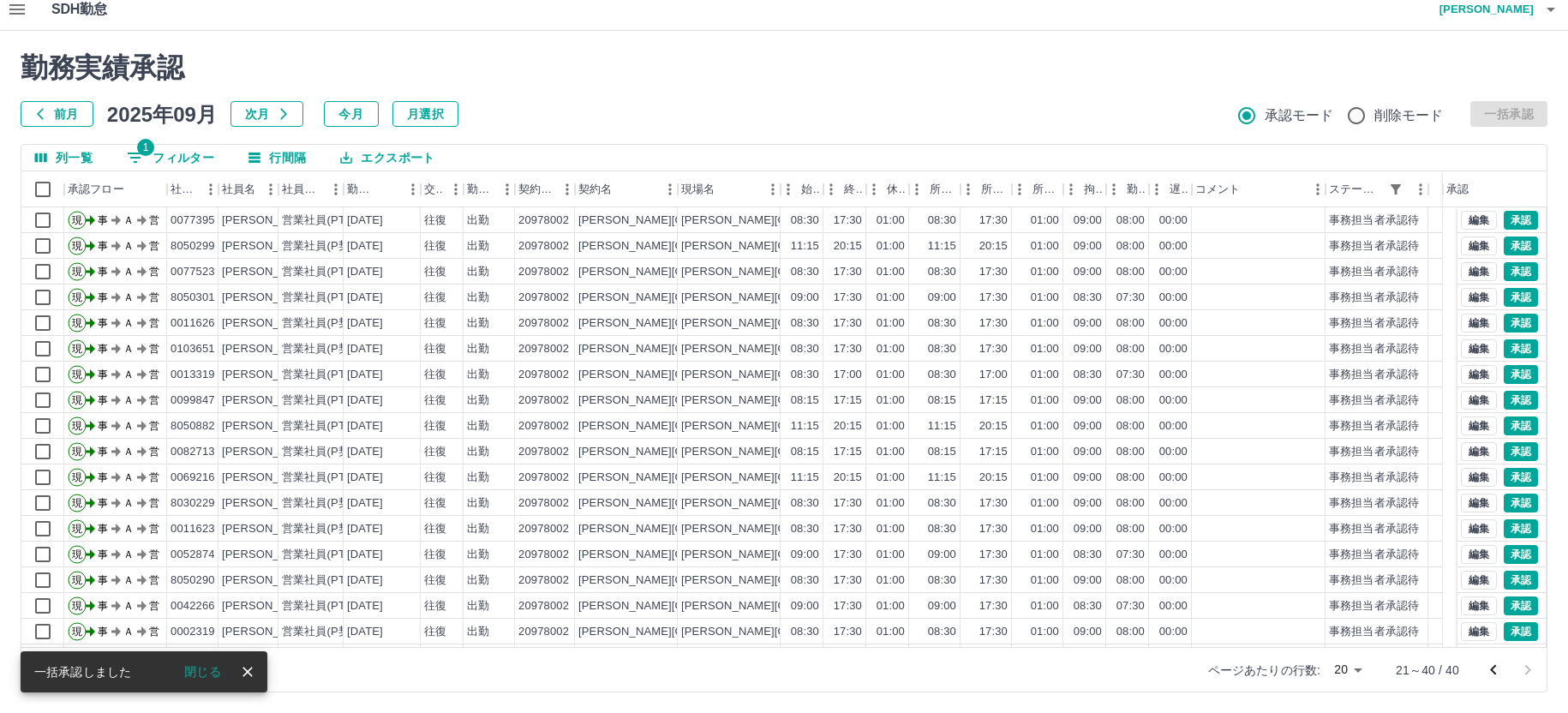
click at [19, 13] on icon "button" at bounding box center [18, 9] width 16 height 10
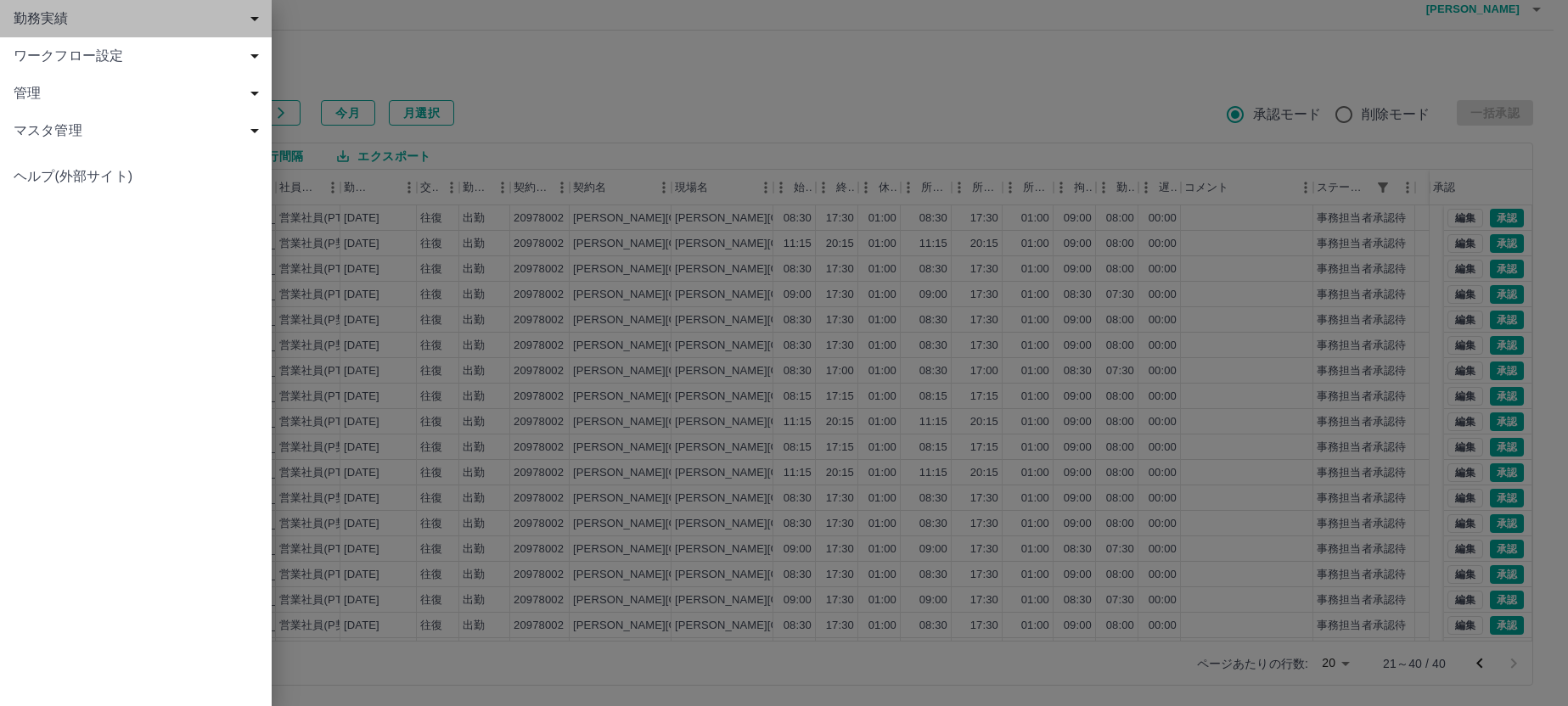
click at [43, 18] on span "勤務実績" at bounding box center [139, 19] width 252 height 20
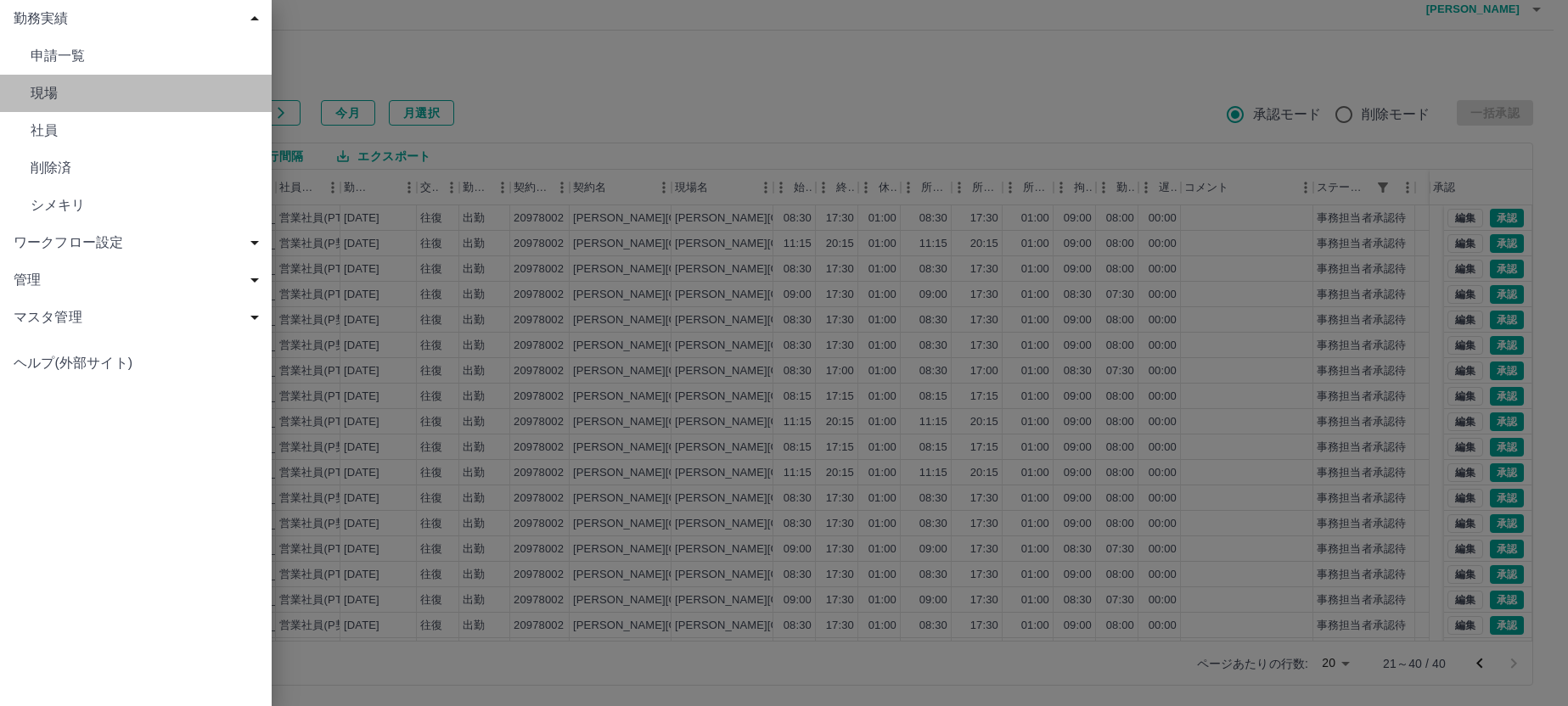
click at [40, 95] on span "現場" at bounding box center [143, 93] width 227 height 20
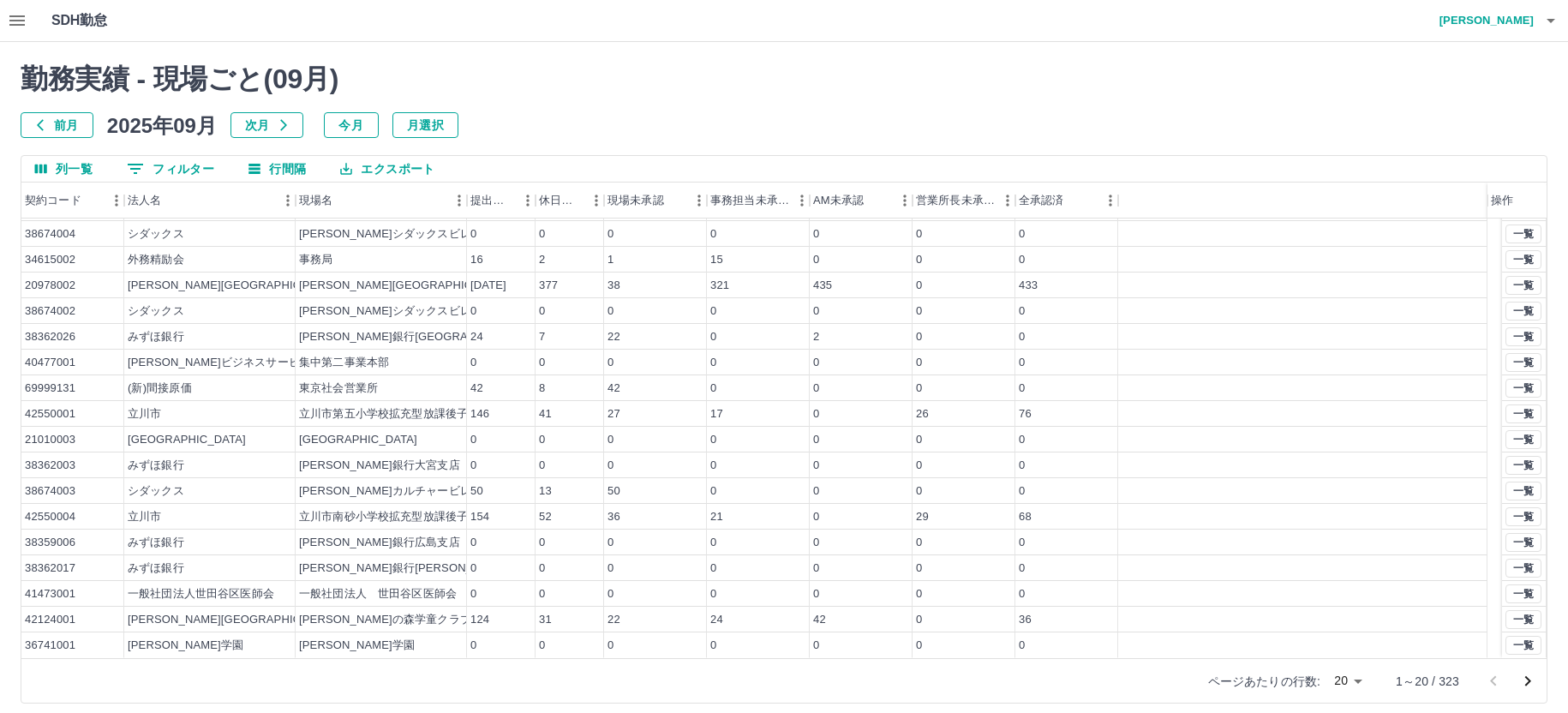
scroll to position [11, 0]
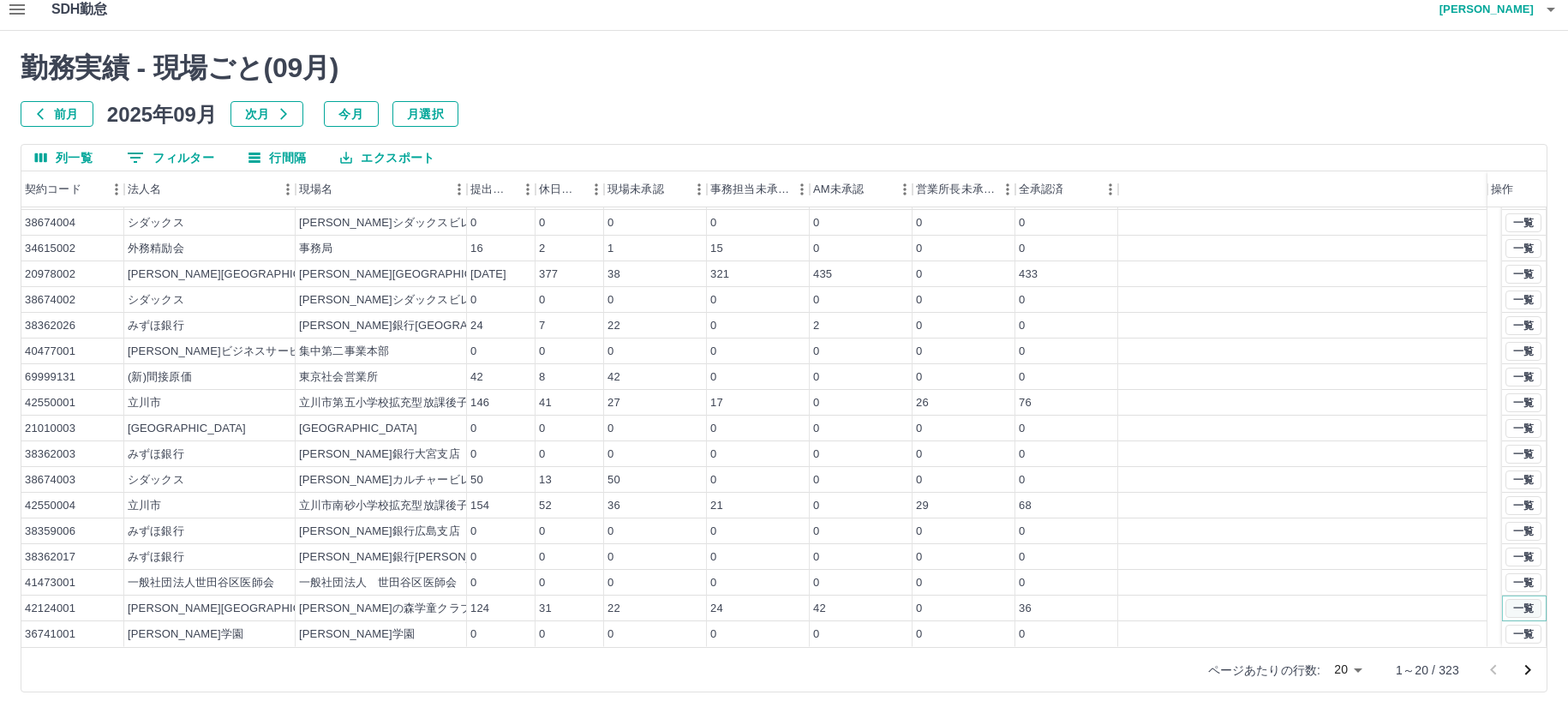
click at [1506, 606] on button "一覧" at bounding box center [1523, 608] width 36 height 19
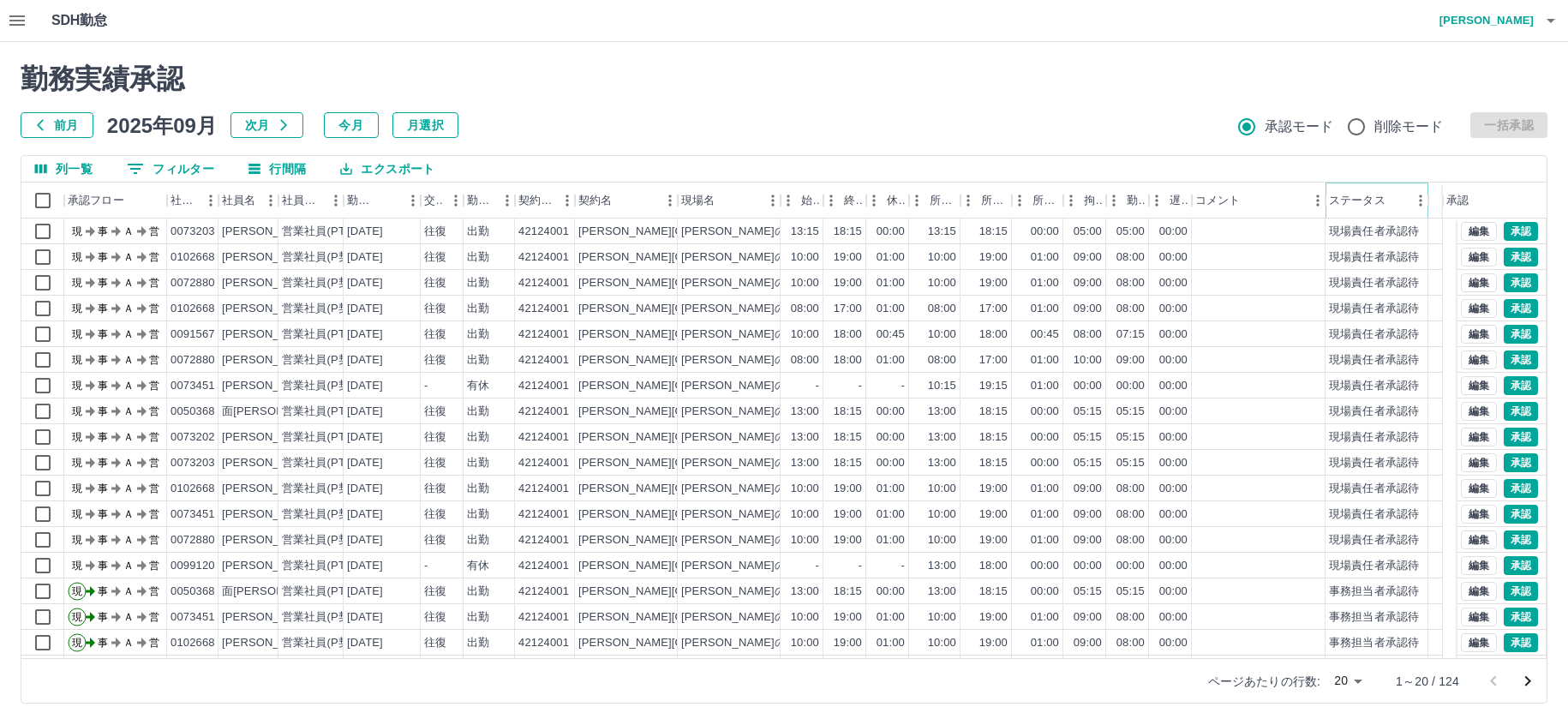
click at [1411, 202] on icon "メニュー" at bounding box center [1419, 200] width 17 height 17
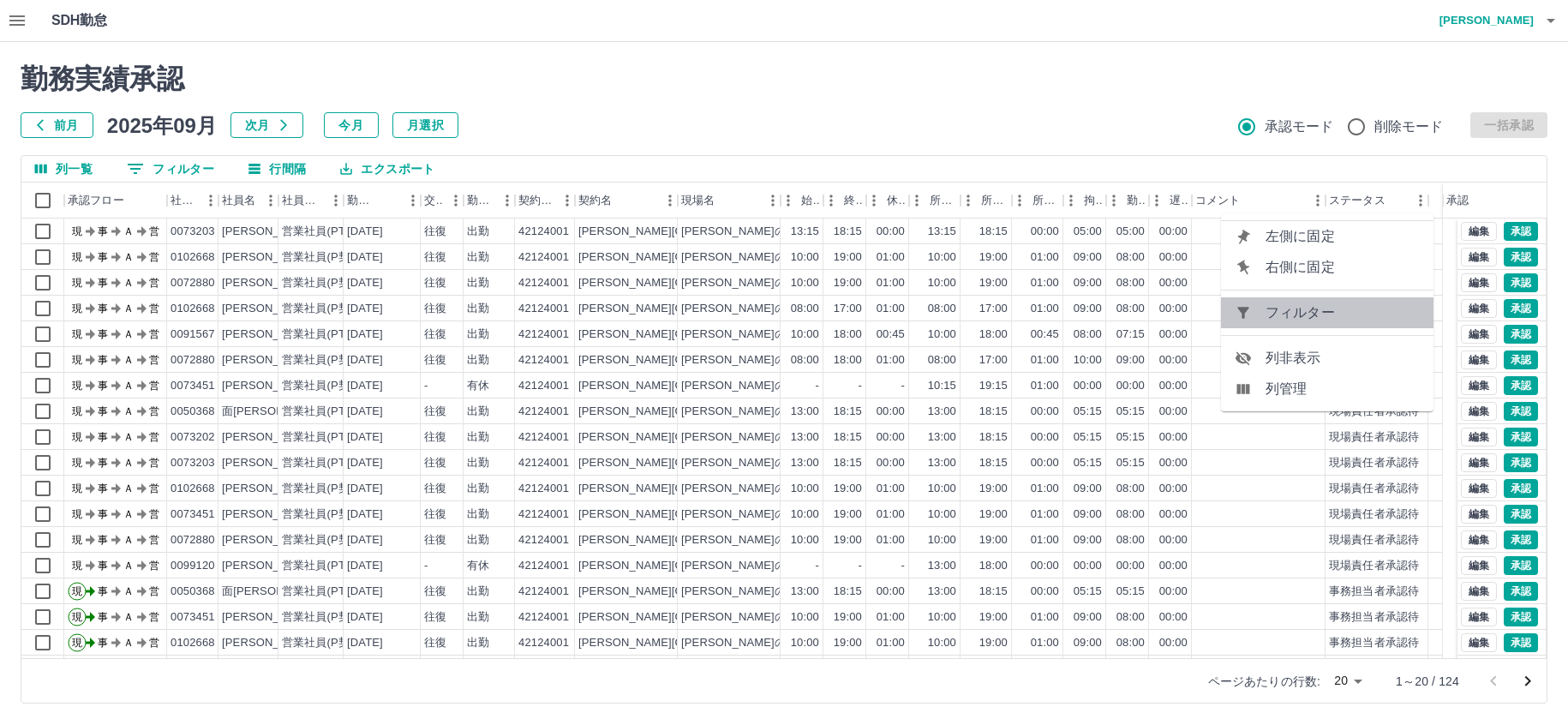
click at [1285, 313] on span "フィルター" at bounding box center [1343, 312] width 155 height 21
select select "**********"
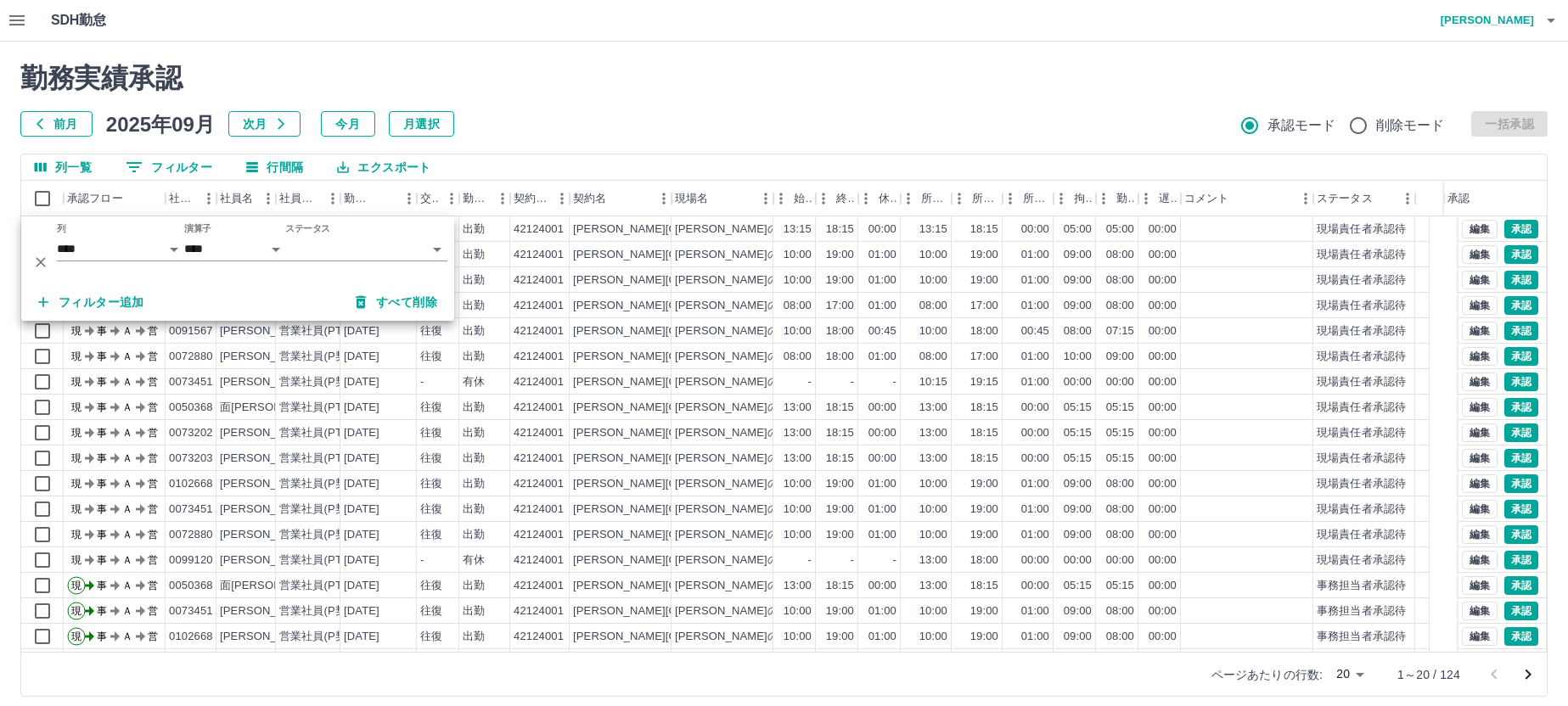
click at [321, 251] on body "SDH勤怠 [PERSON_NAME] 勤務実績承認 前月 [DATE] 次月 今月 月選択 承認モード 削除モード 一括承認 列一覧 0 フィルター 行間隔…" at bounding box center [784, 359] width 1568 height 718
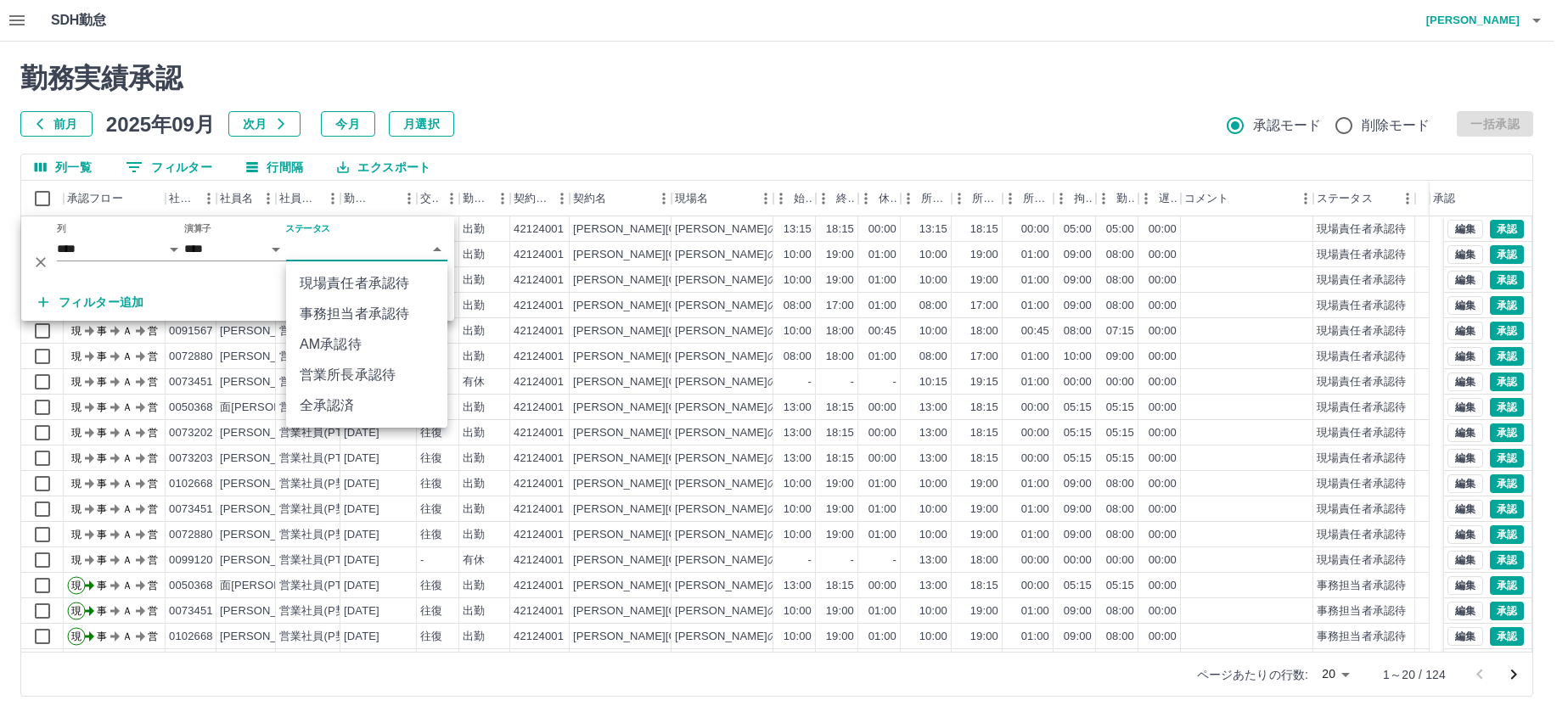
click at [335, 315] on li "事務担当者承認待" at bounding box center [366, 313] width 161 height 30
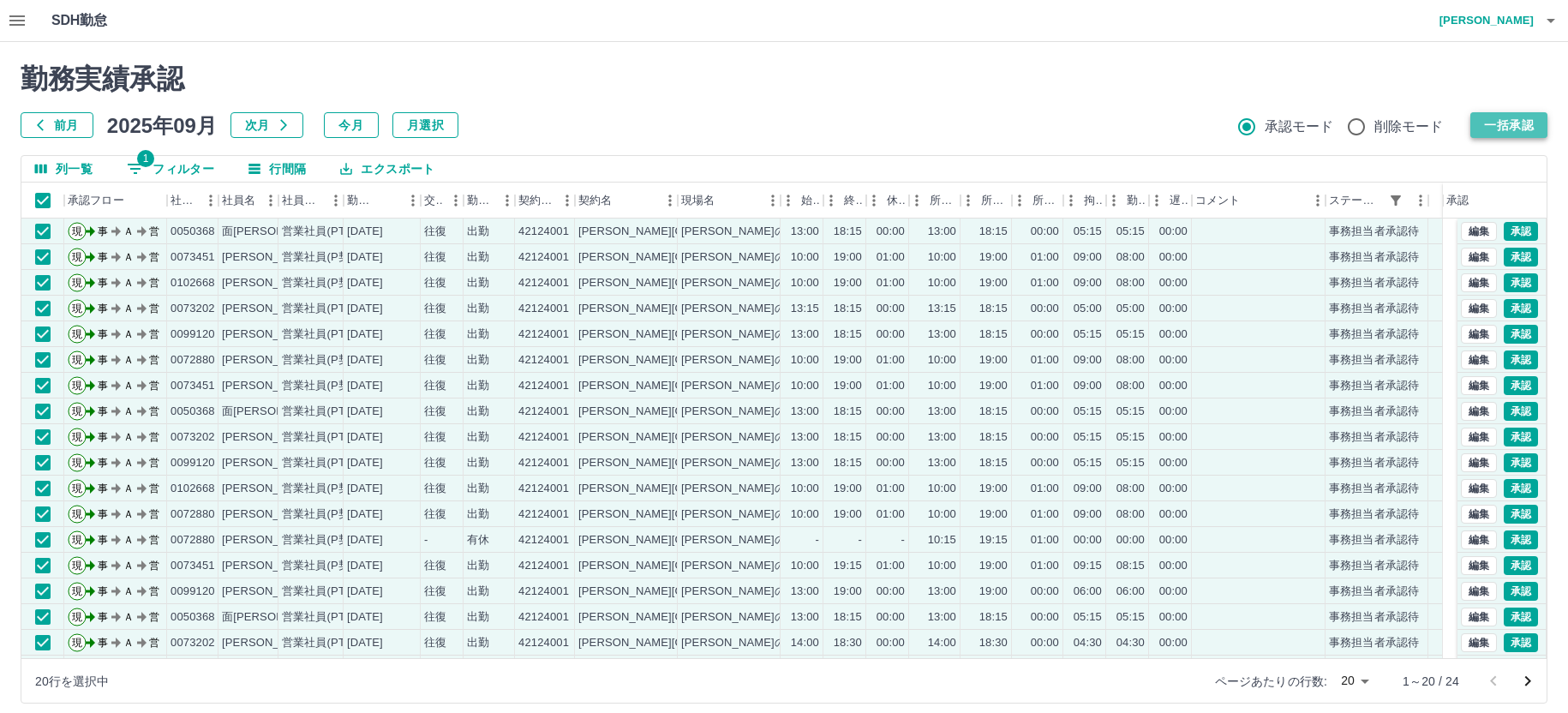
click at [1501, 119] on button "一括承認" at bounding box center [1509, 125] width 77 height 26
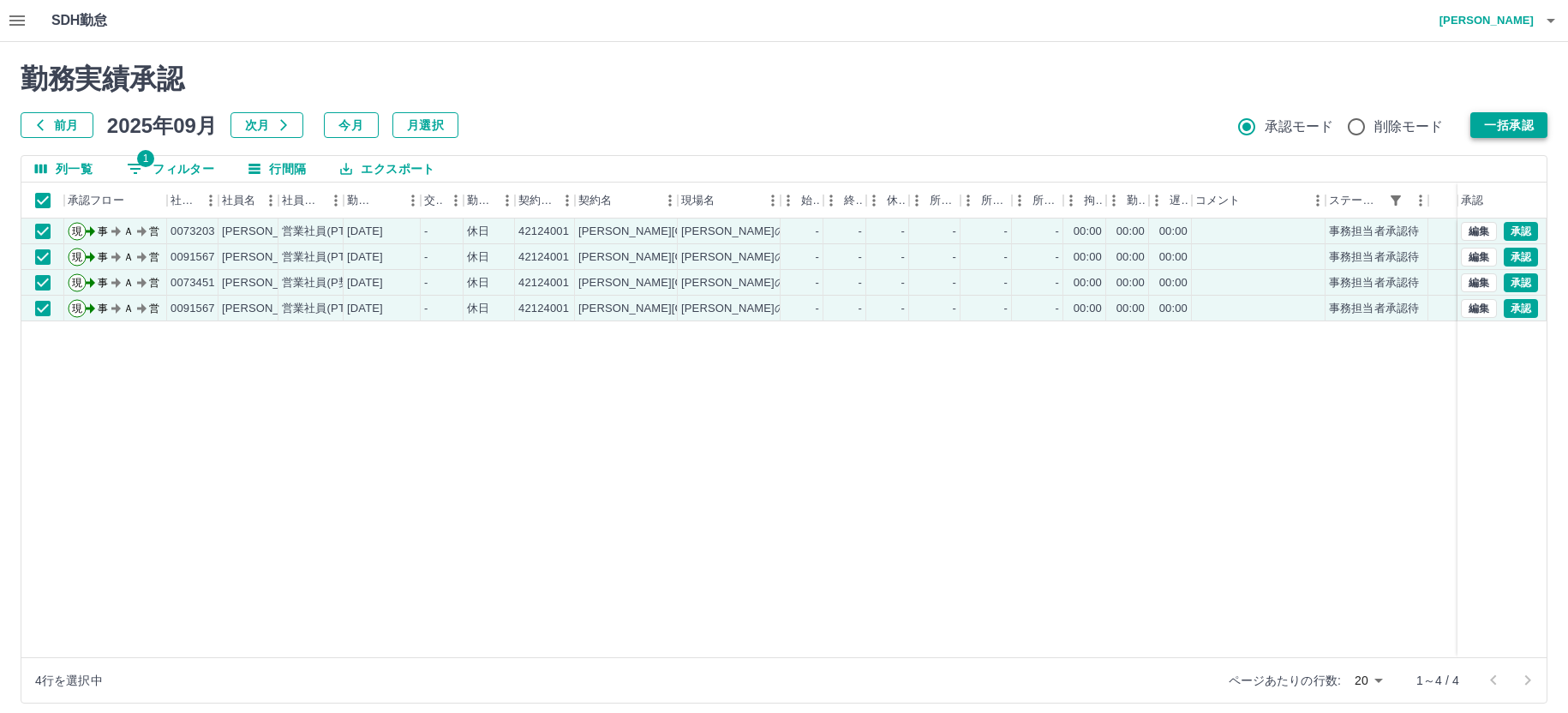
click at [1499, 129] on button "一括承認" at bounding box center [1509, 125] width 77 height 26
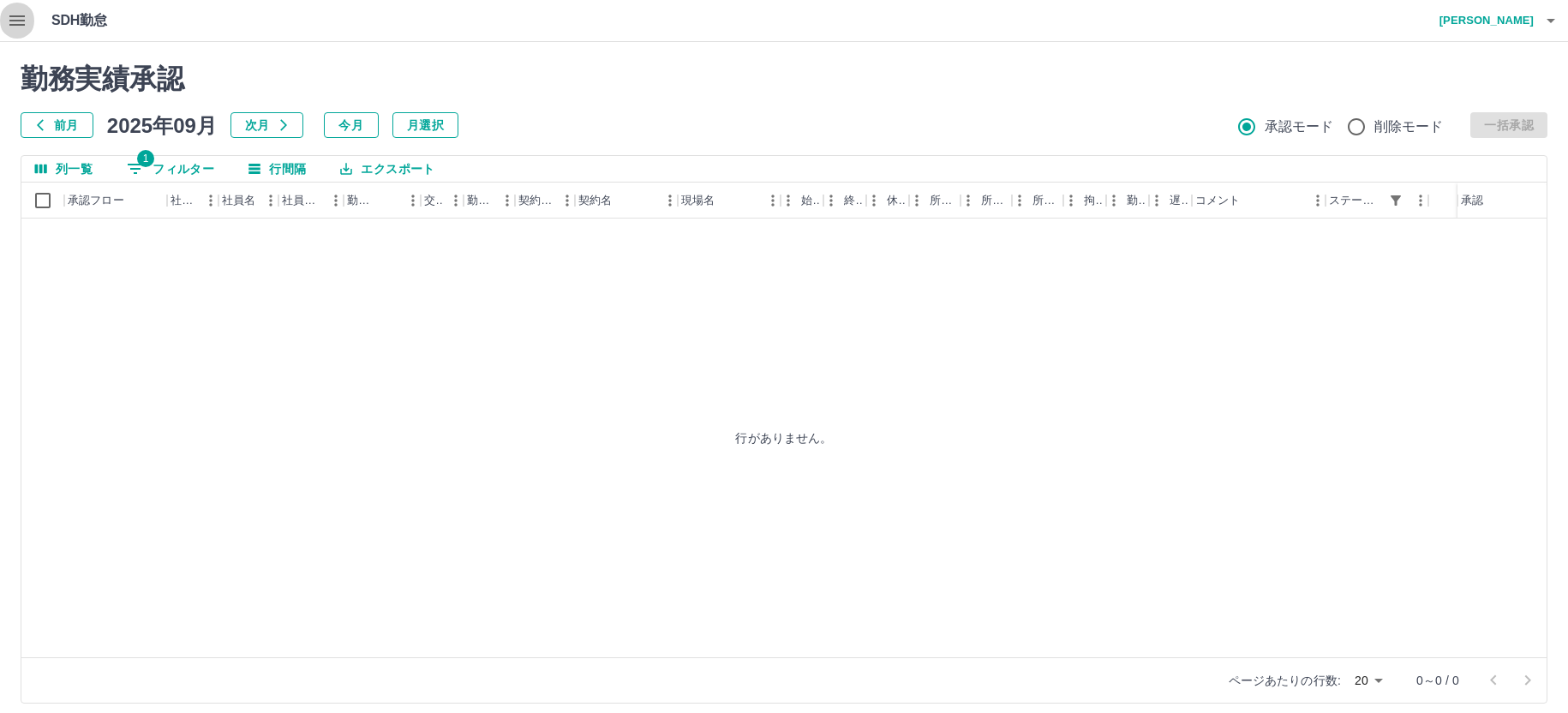
click at [21, 19] on icon "button" at bounding box center [17, 20] width 21 height 21
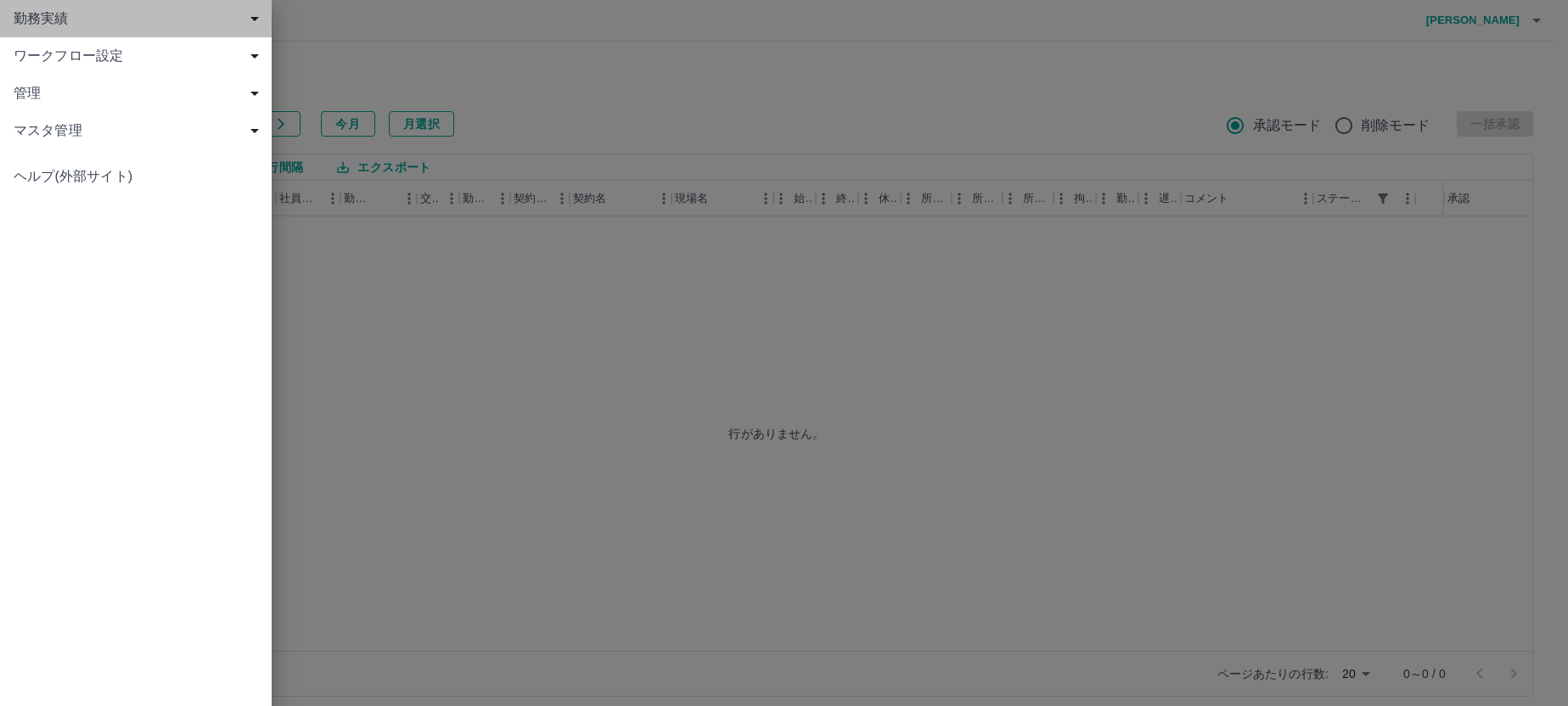
drag, startPoint x: 41, startPoint y: 21, endPoint x: 76, endPoint y: 49, distance: 44.8
click at [49, 24] on span "勤務実績" at bounding box center [139, 19] width 252 height 20
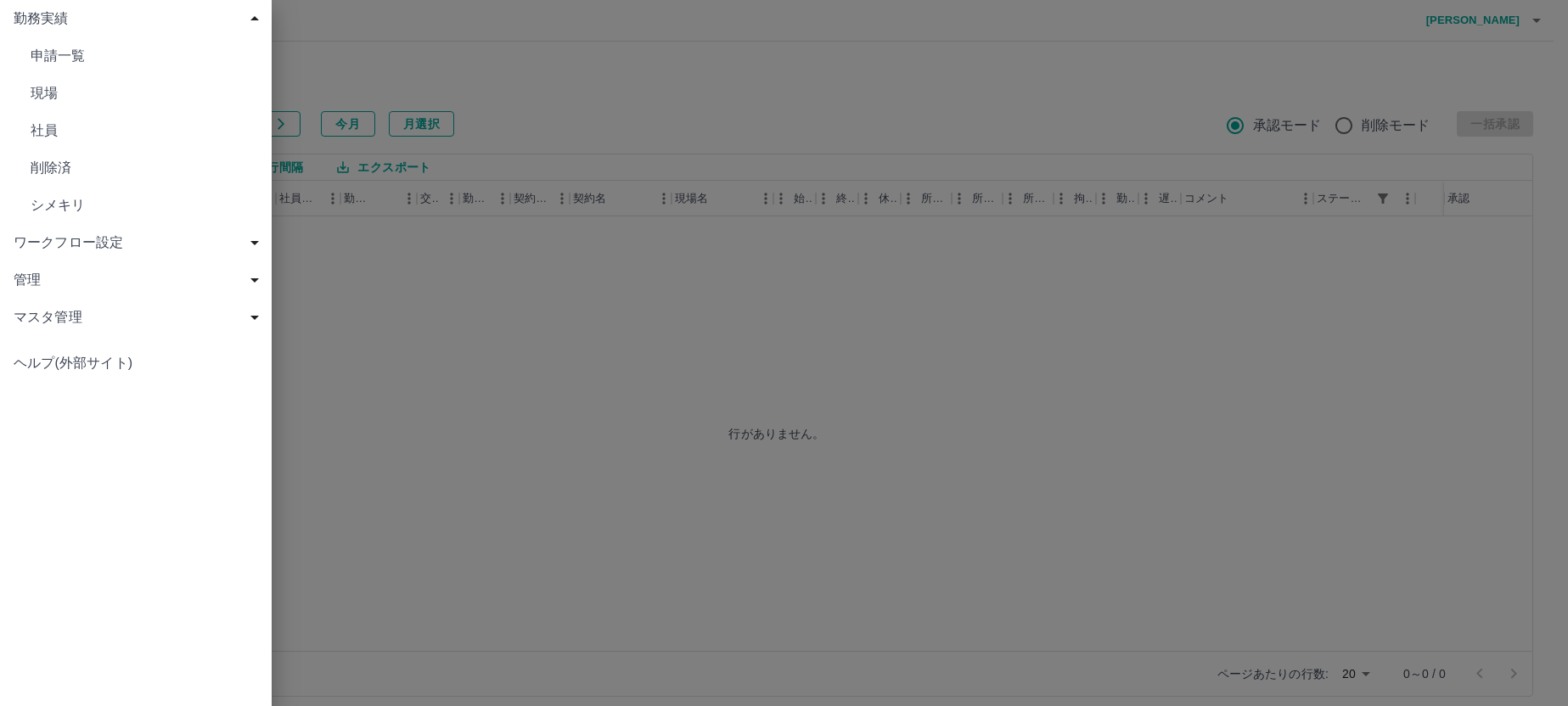
click at [59, 85] on span "現場" at bounding box center [143, 93] width 227 height 20
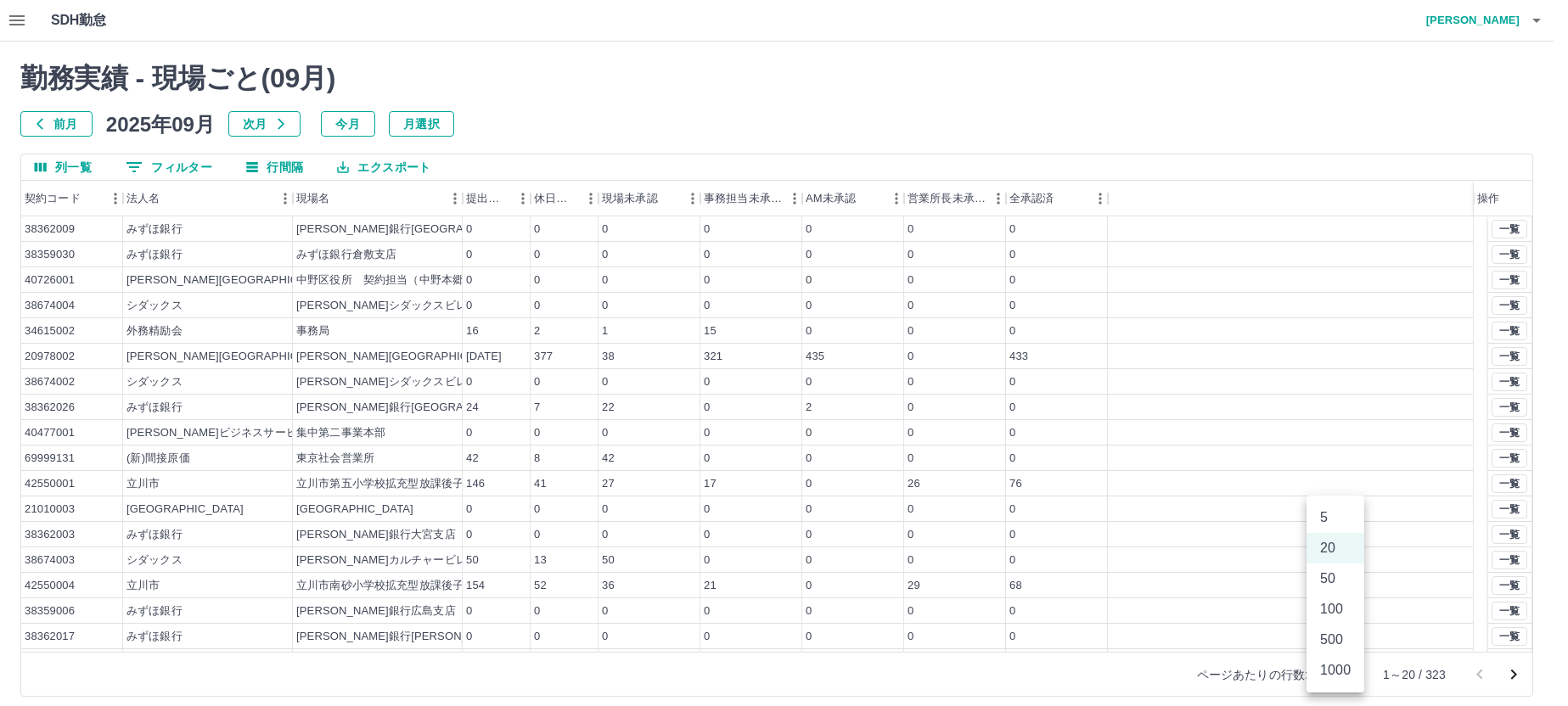
click at [1331, 674] on body "SDH勤怠 [PERSON_NAME] 勤務実績 - 現場ごと( 09 月) 前月 [DATE] 次月 今月 月選択 列一覧 0 フィルター 行間隔 エクスポ…" at bounding box center [784, 359] width 1568 height 718
click at [1327, 604] on li "100" at bounding box center [1335, 608] width 58 height 30
type input "***"
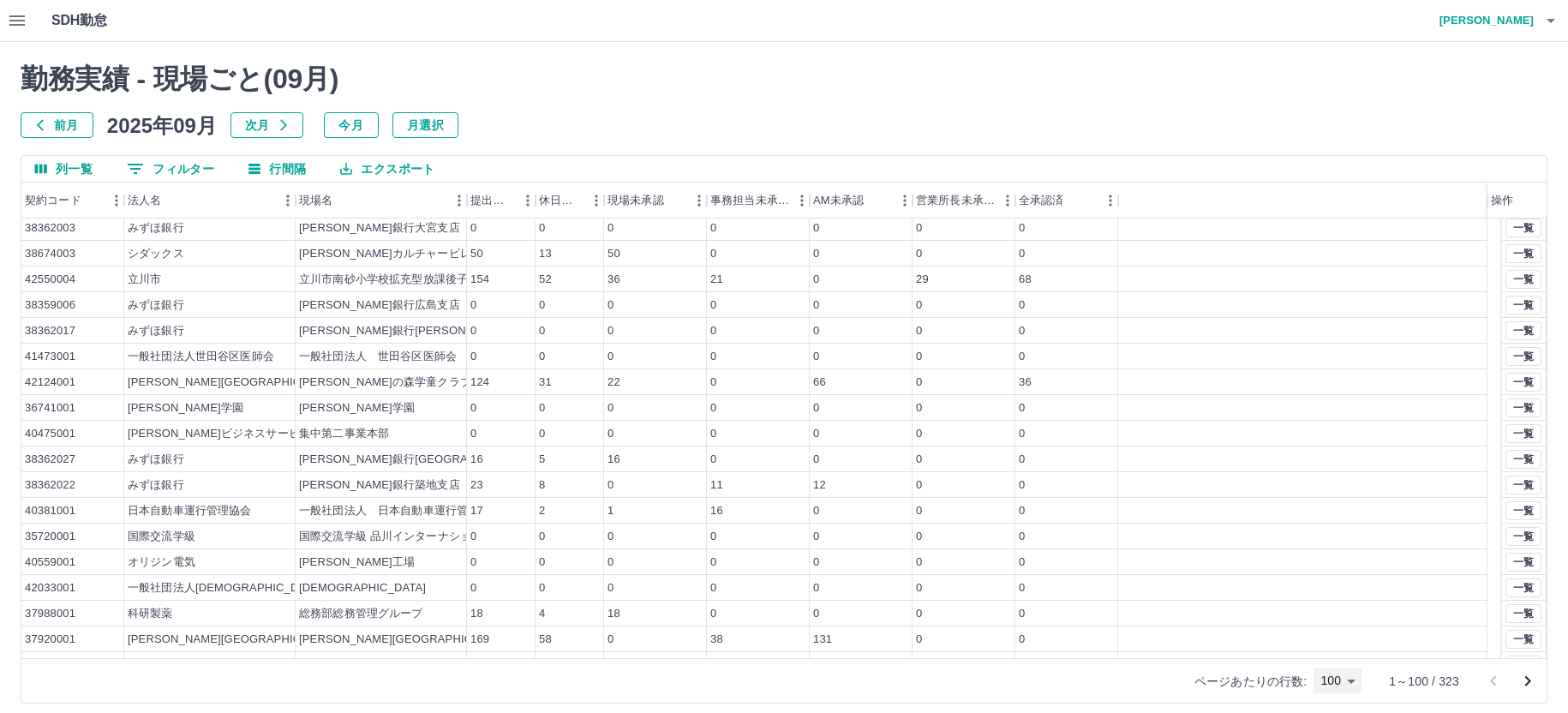
scroll to position [343, 0]
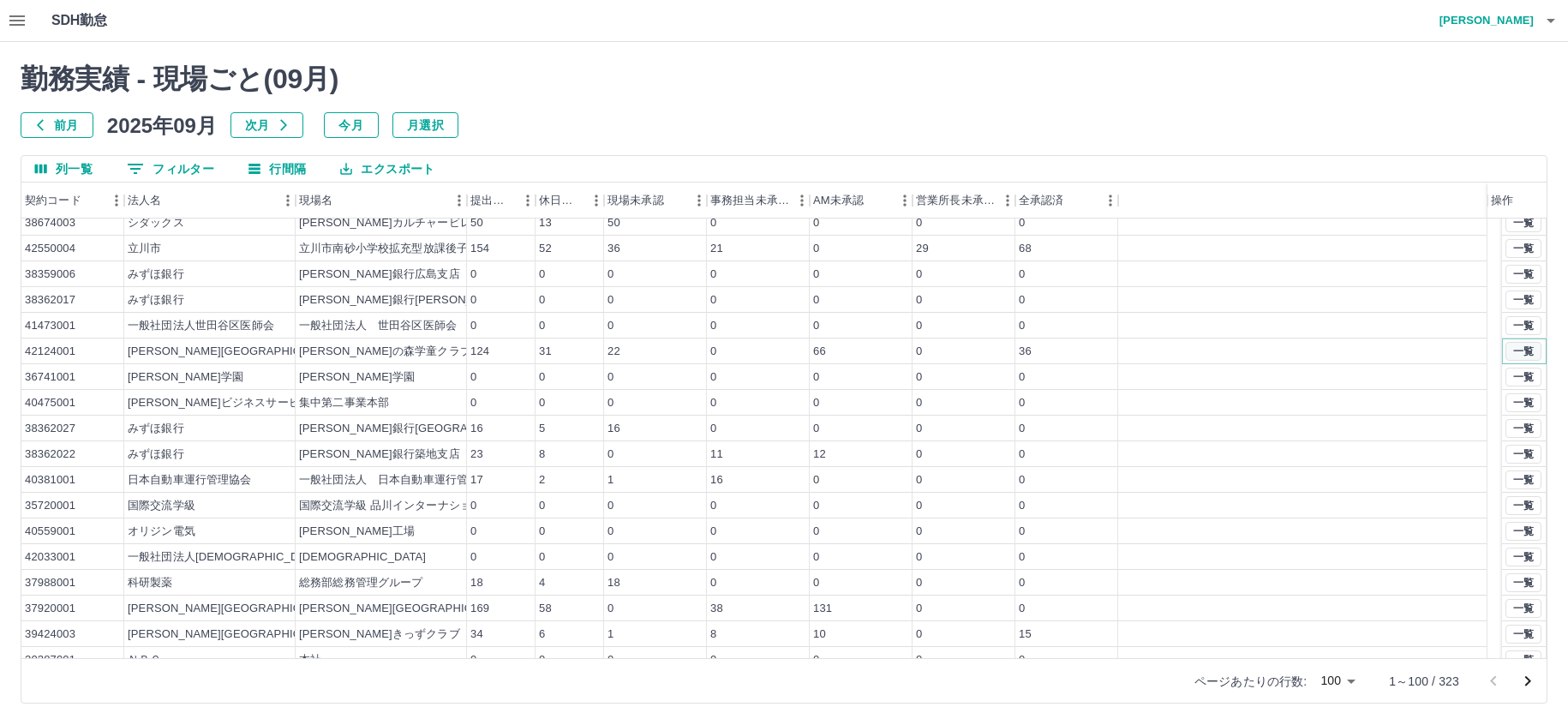
click at [1509, 353] on button "一覧" at bounding box center [1523, 351] width 36 height 19
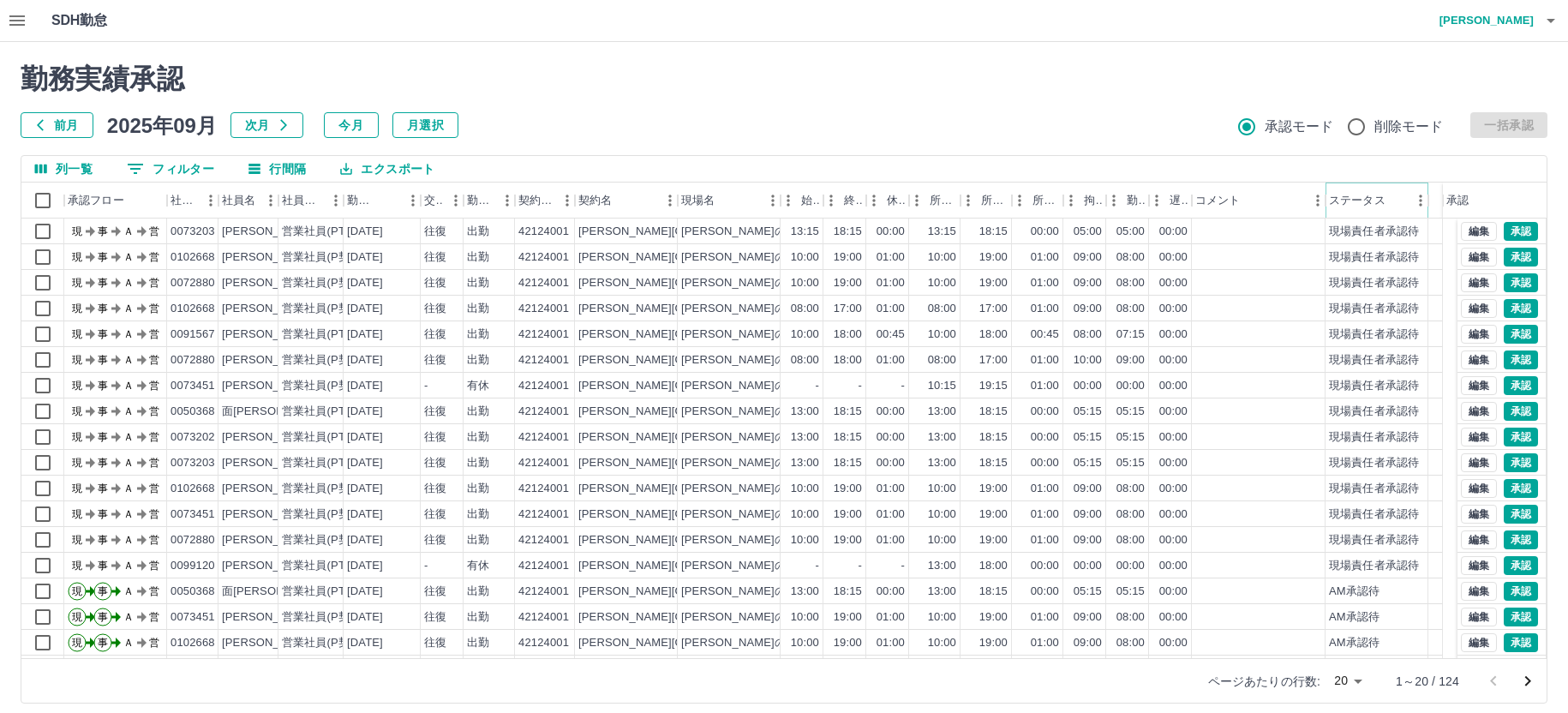
click at [1411, 198] on button "メニュー" at bounding box center [1420, 201] width 26 height 26
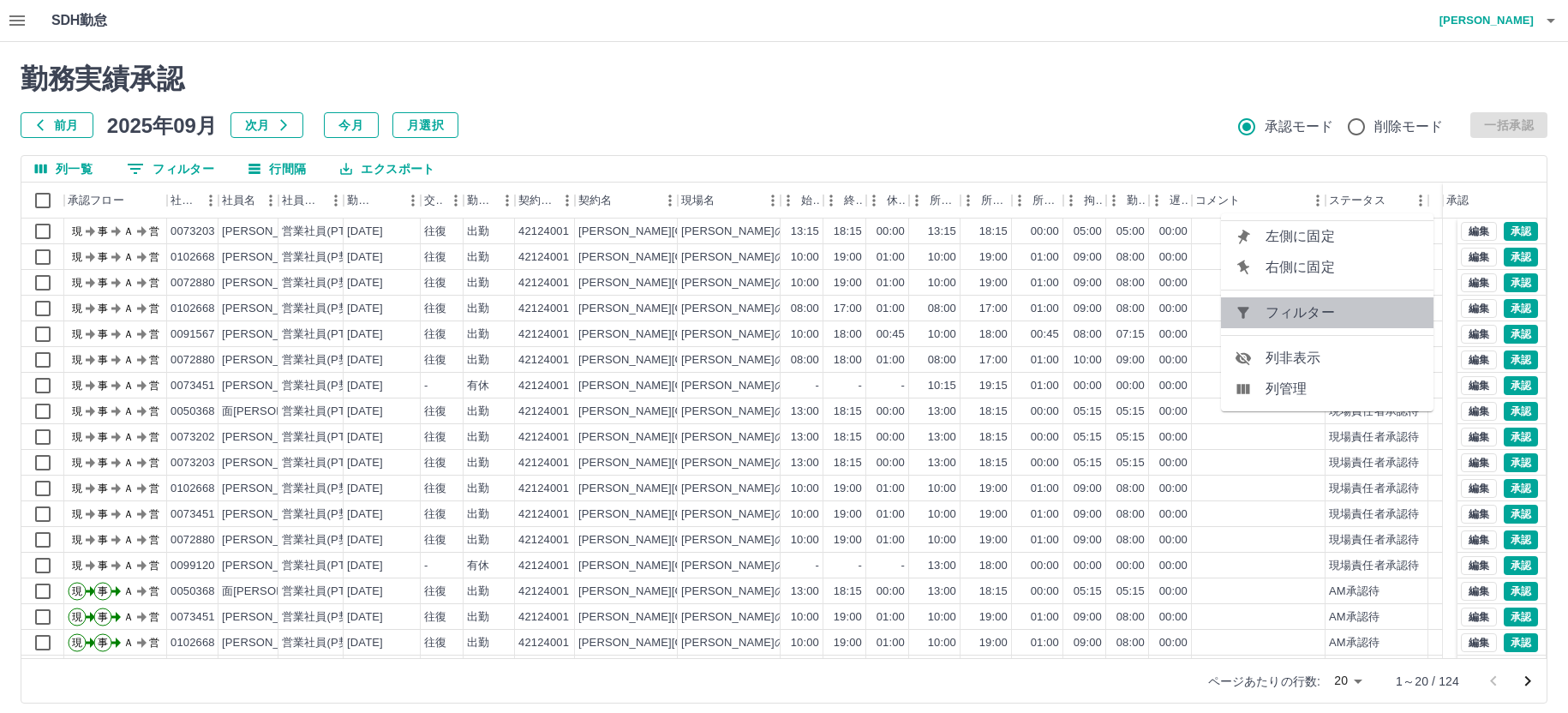
click at [1303, 313] on span "フィルター" at bounding box center [1343, 312] width 155 height 21
select select "**********"
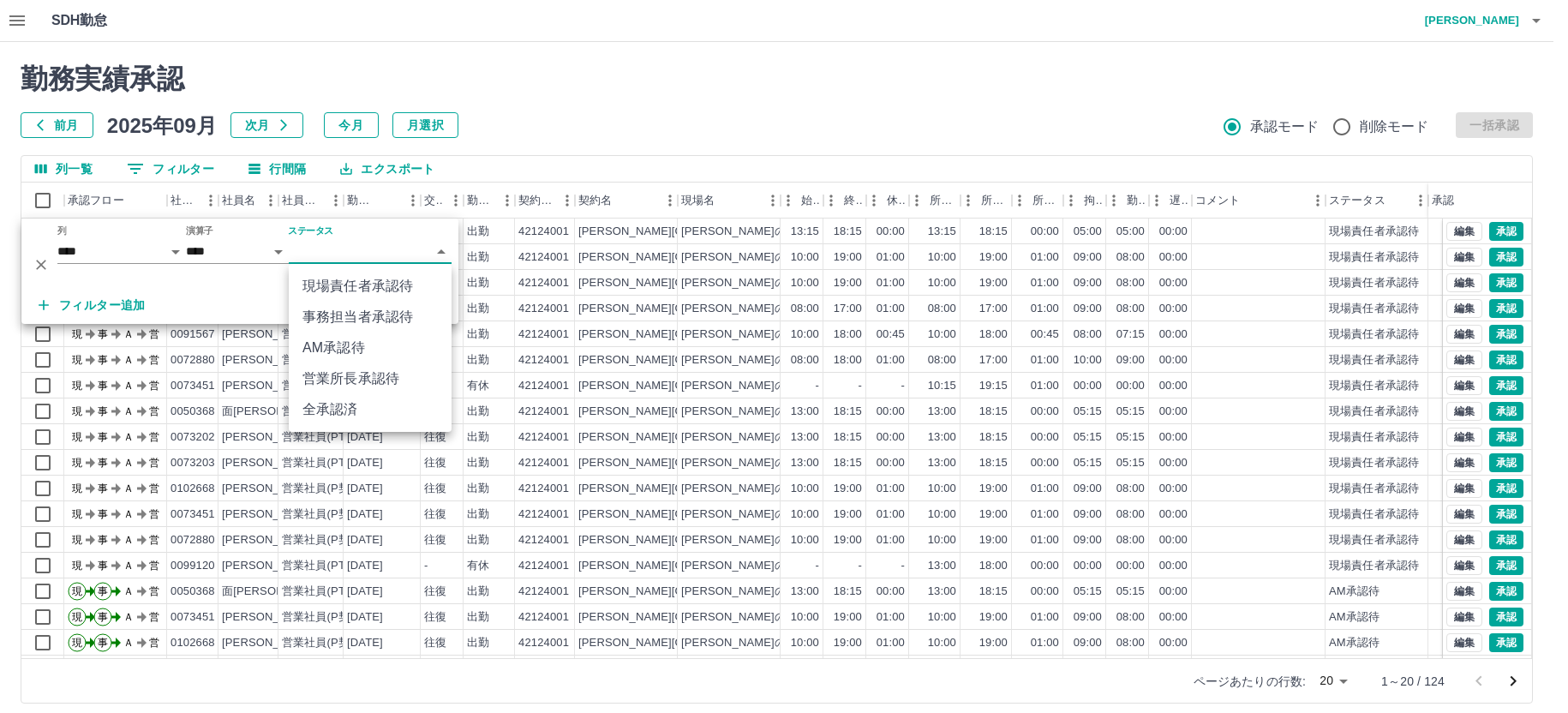
click at [337, 259] on body "SDH勤怠 [PERSON_NAME] 勤務実績承認 前月 [DATE] 次月 今月 月選択 承認モード 削除モード 一括承認 列一覧 0 フィルター 行間隔…" at bounding box center [784, 362] width 1568 height 725
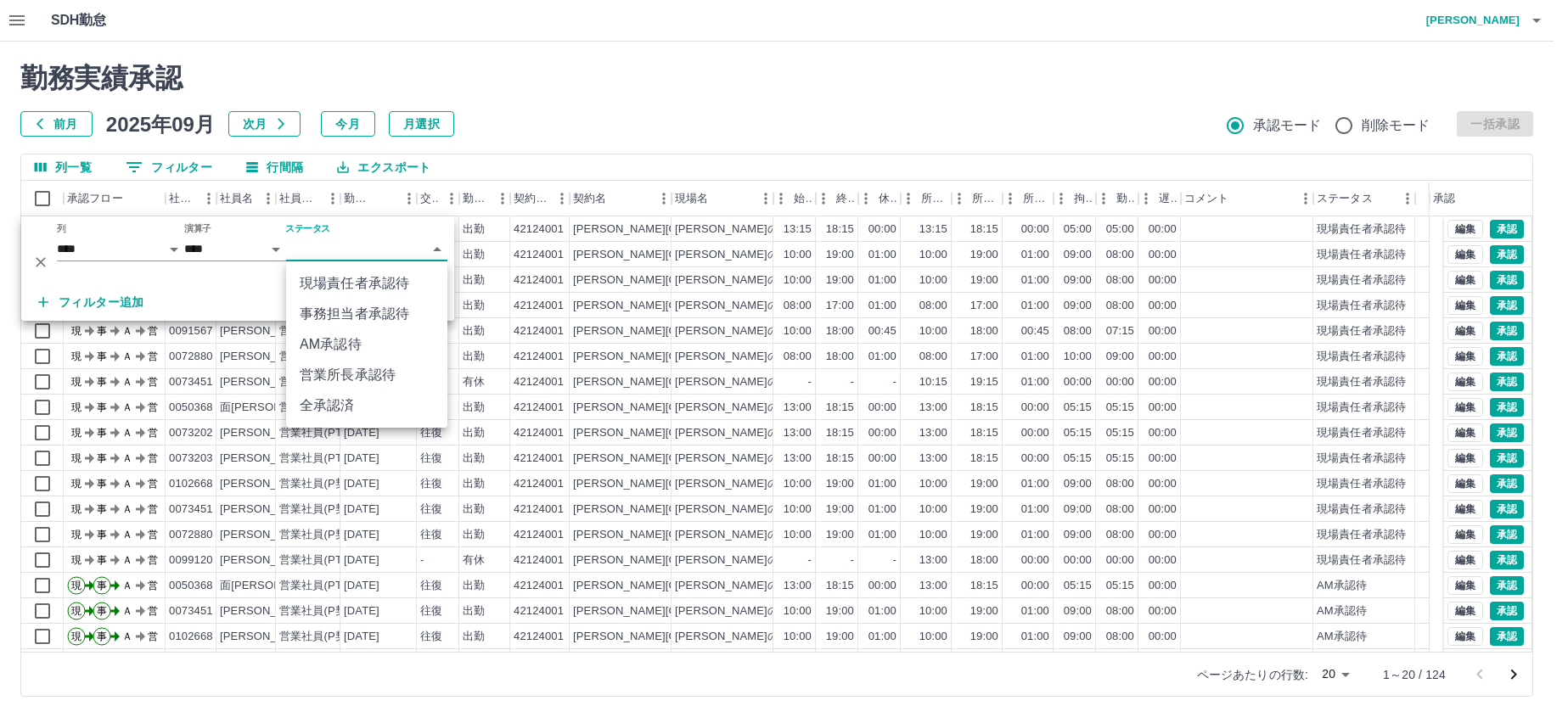
click at [333, 301] on li "事務担当者承認待" at bounding box center [366, 313] width 161 height 30
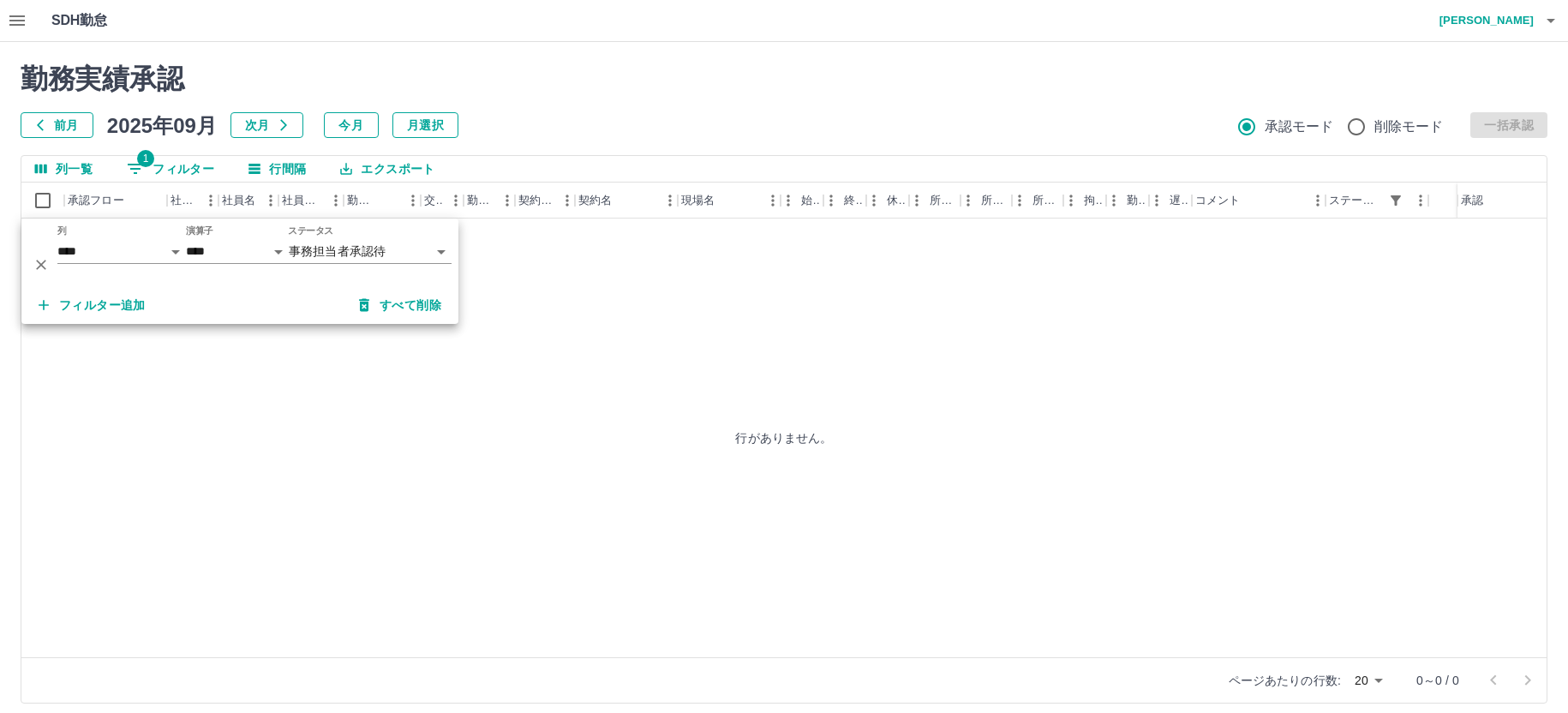
click at [635, 294] on div "行がありません。" at bounding box center [784, 438] width 1525 height 439
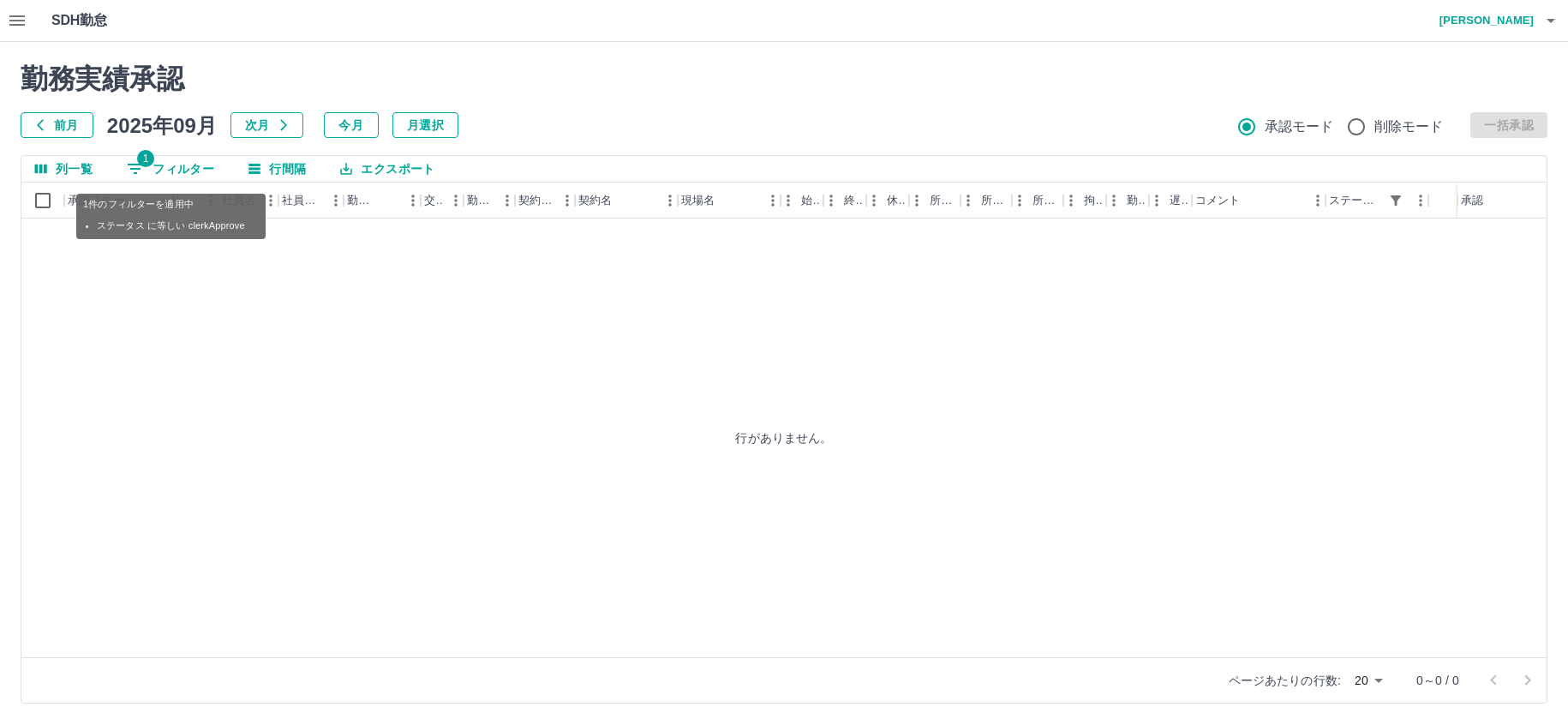
click at [185, 171] on button "1 フィルター" at bounding box center [170, 168] width 115 height 26
select select "**********"
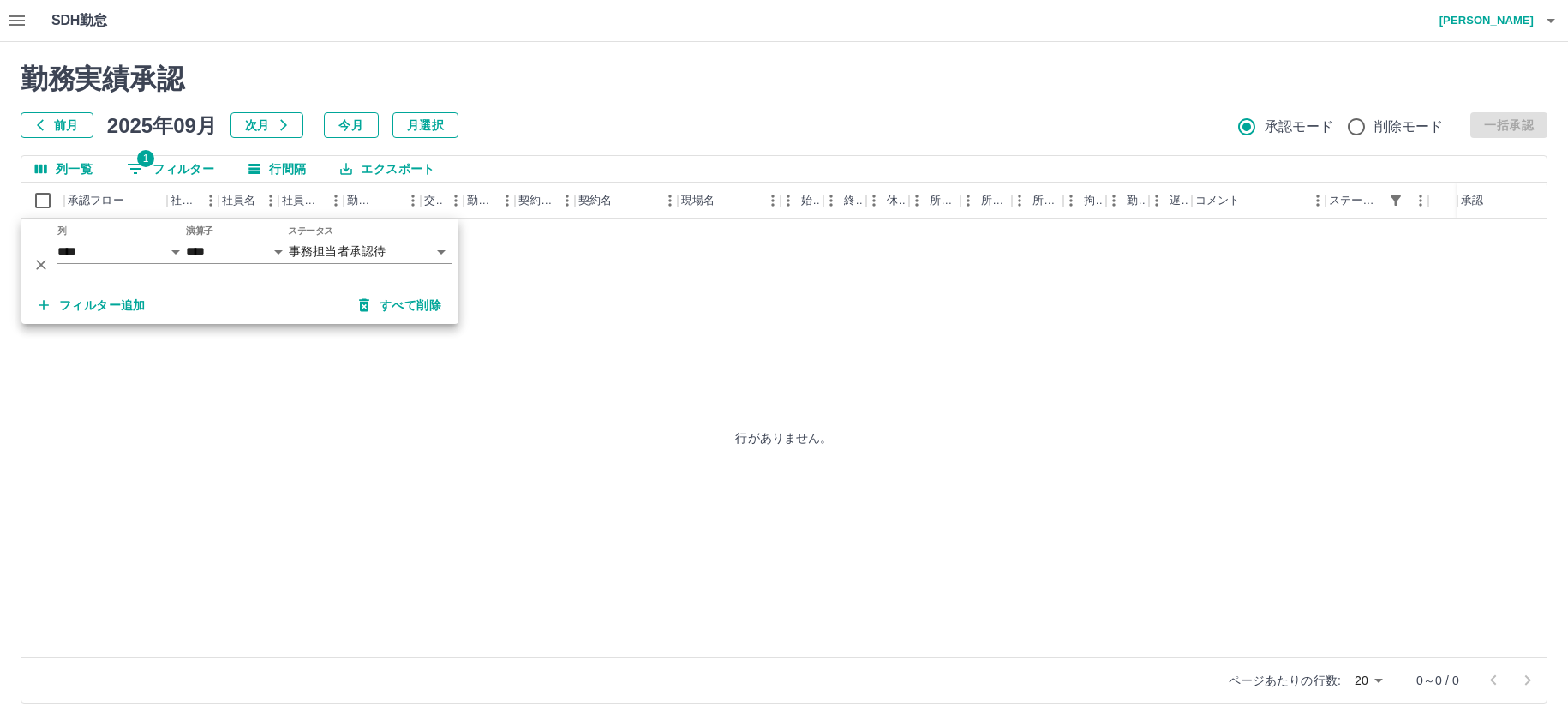
click at [551, 267] on div "行がありません。" at bounding box center [784, 438] width 1525 height 439
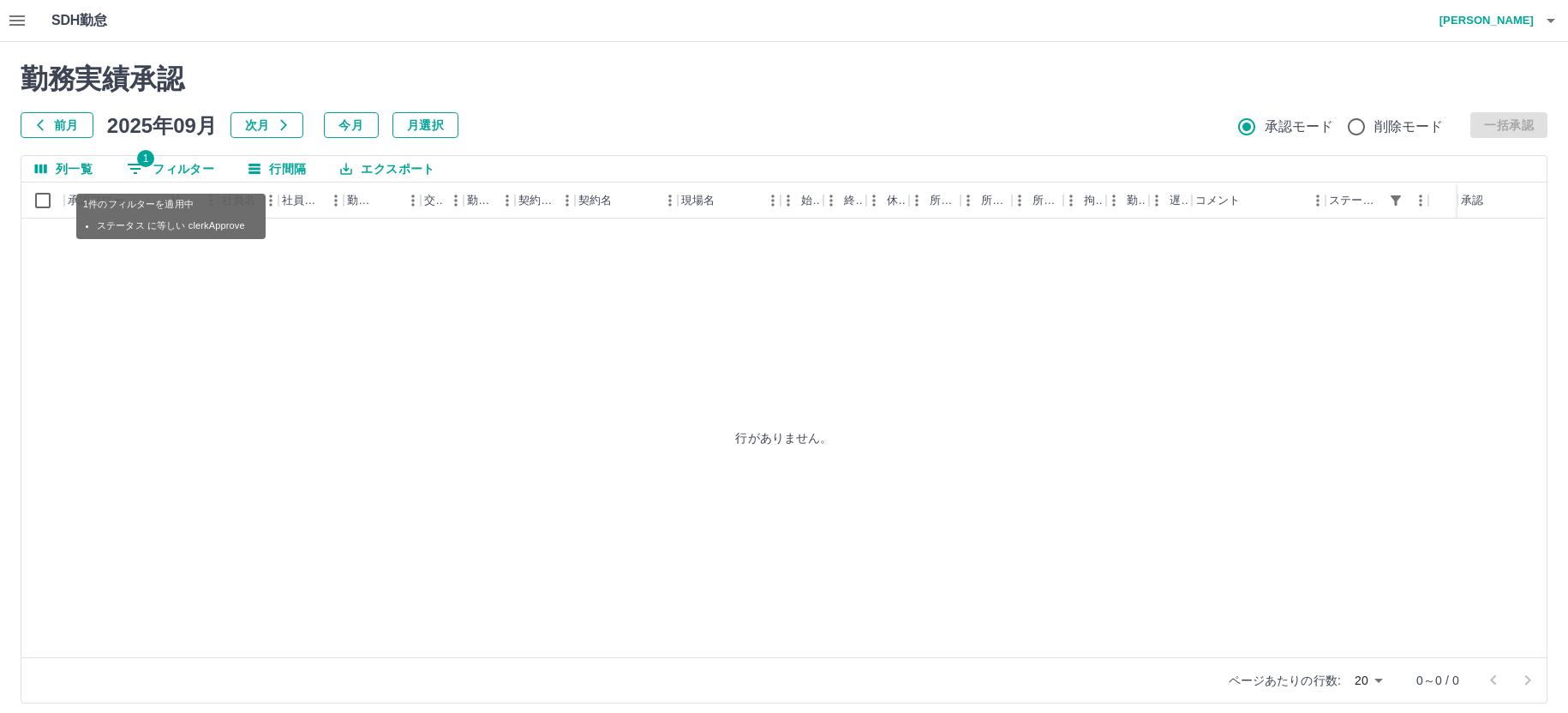
click at [209, 163] on button "1 フィルター" at bounding box center [170, 168] width 115 height 26
select select "**********"
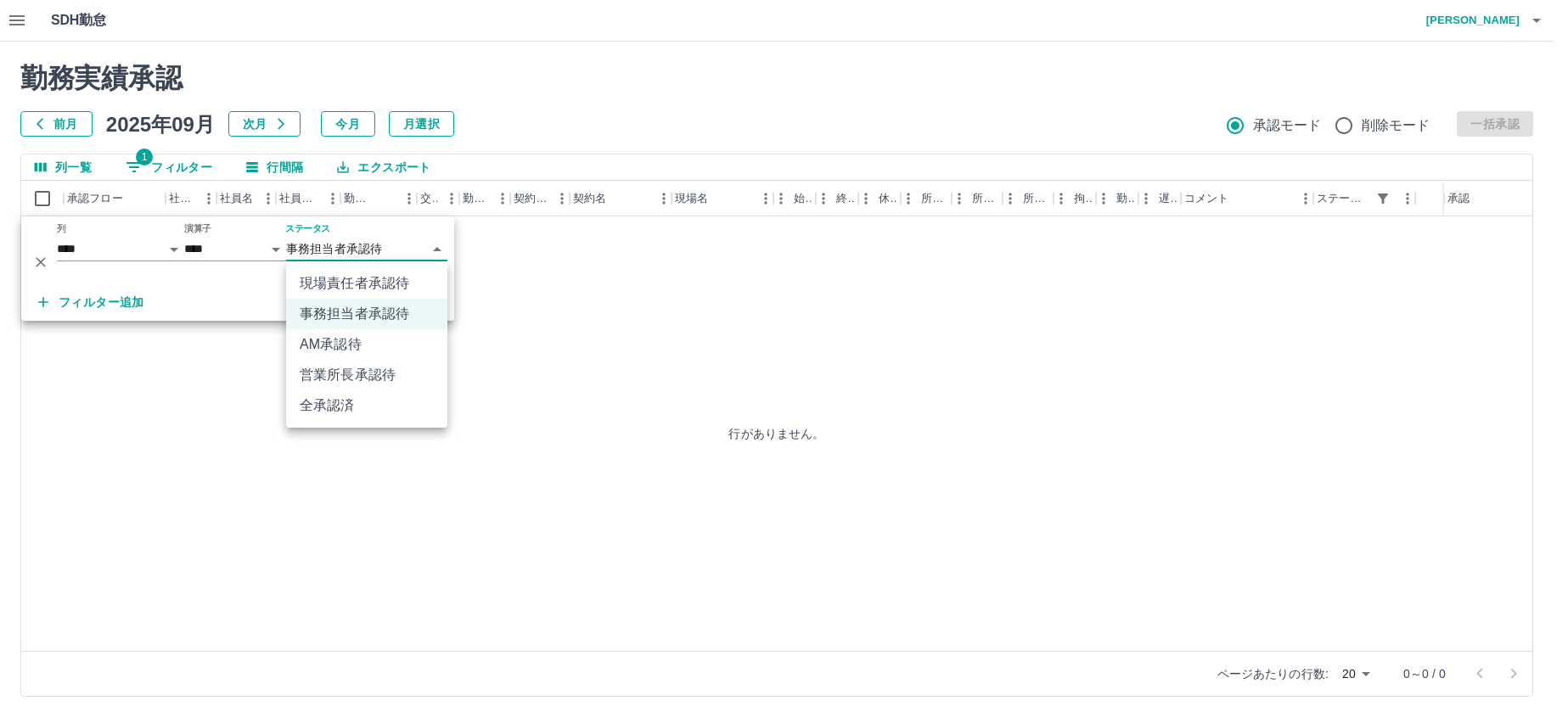
click at [348, 253] on body "**********" at bounding box center [784, 359] width 1568 height 718
click at [357, 311] on li "事務担当者承認待" at bounding box center [366, 313] width 161 height 30
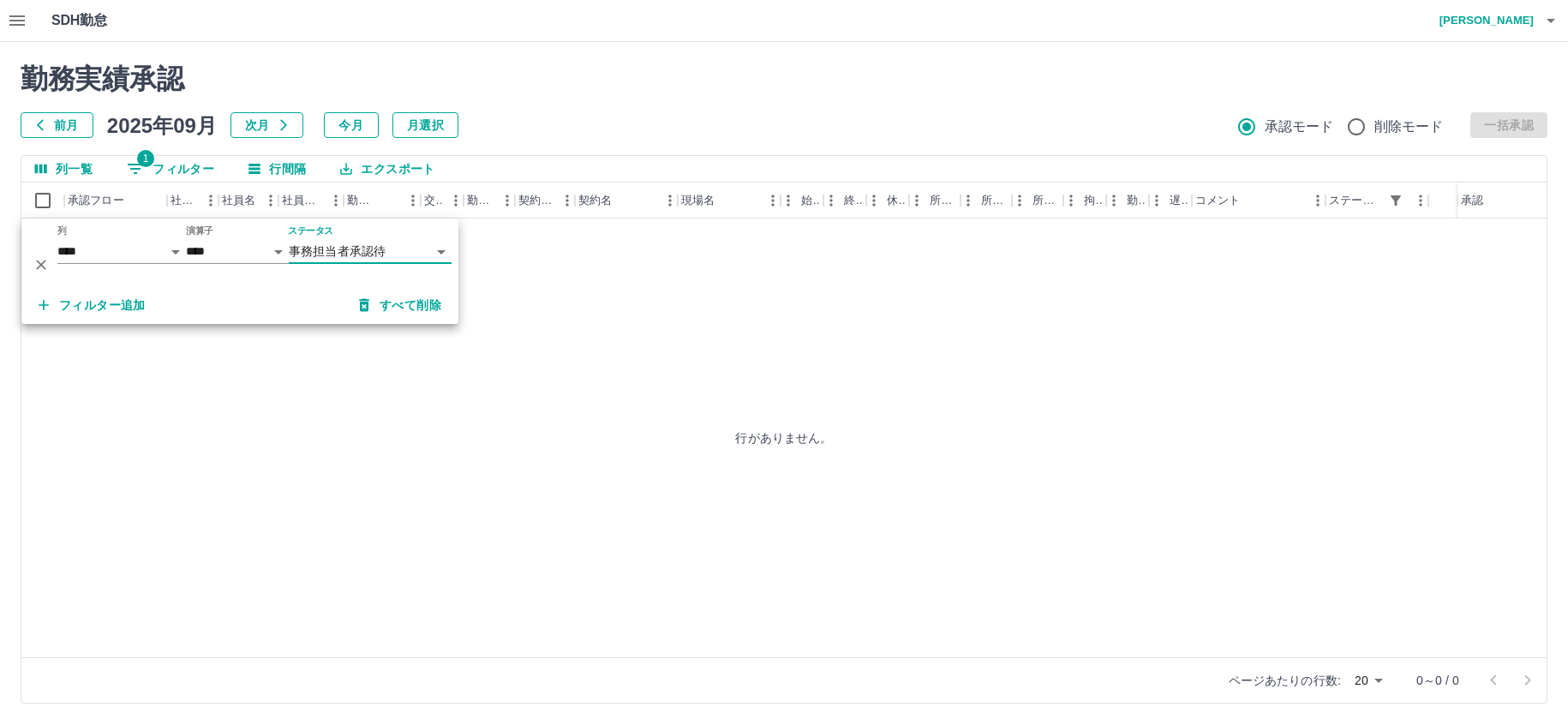
click at [596, 335] on div "行がありません。" at bounding box center [784, 438] width 1525 height 439
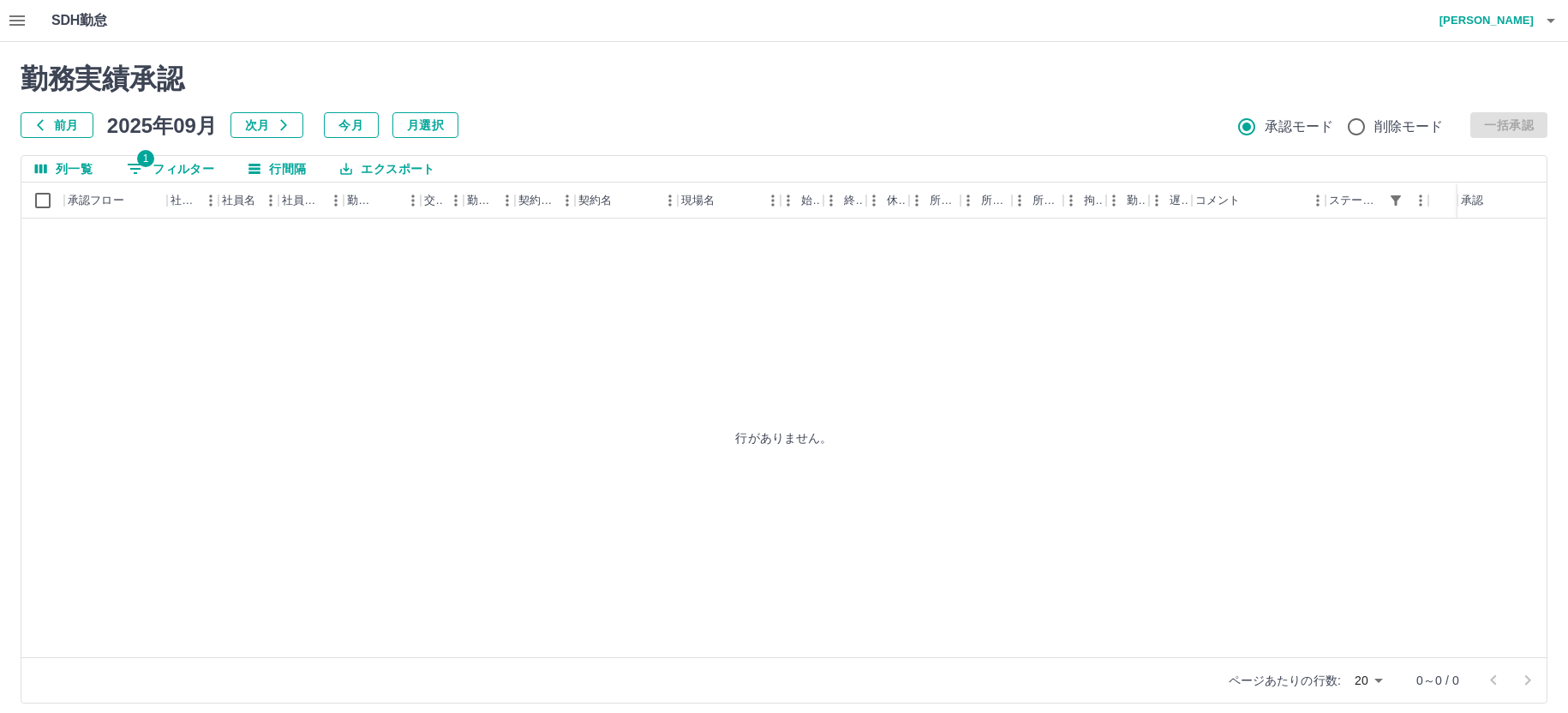
click at [16, 14] on icon "button" at bounding box center [17, 20] width 21 height 21
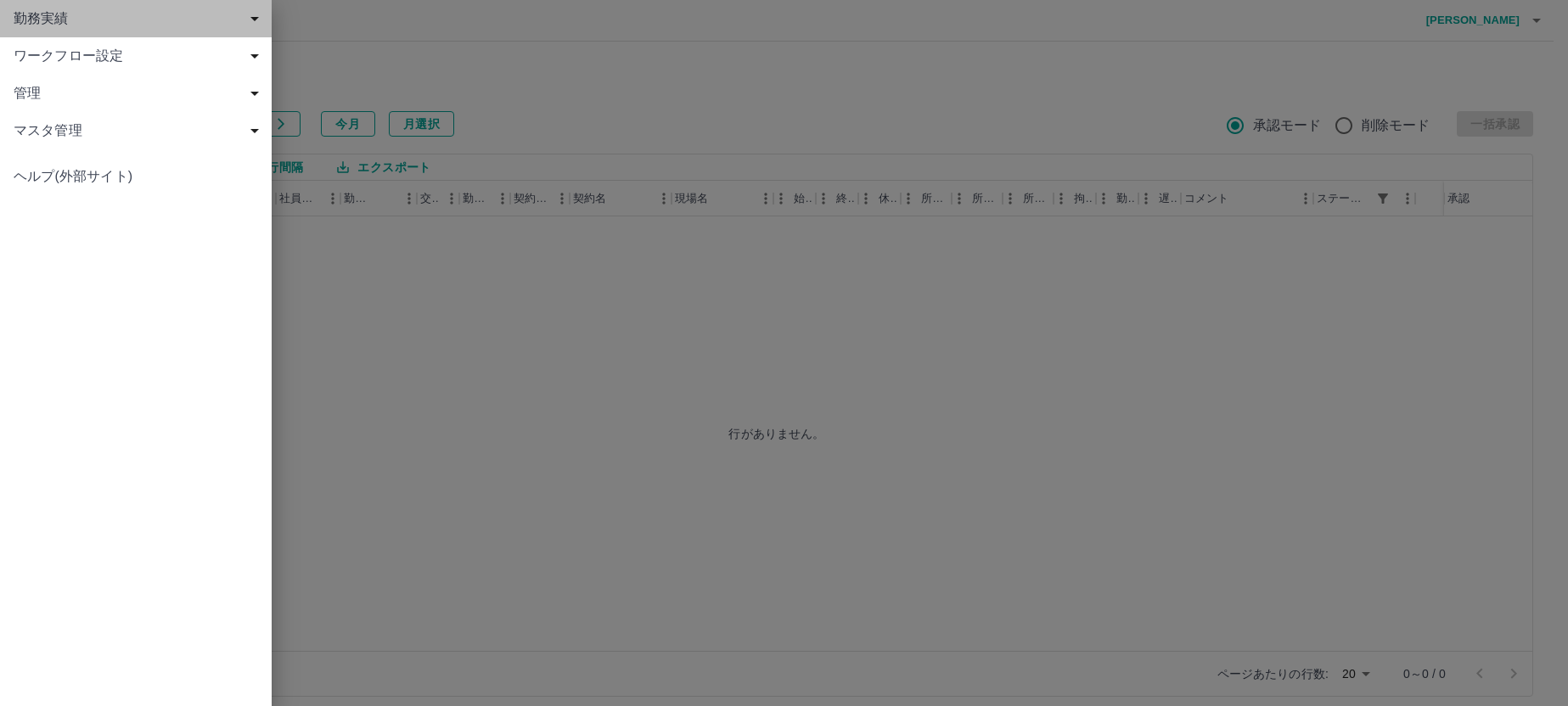
click at [67, 19] on span "勤務実績" at bounding box center [139, 19] width 252 height 20
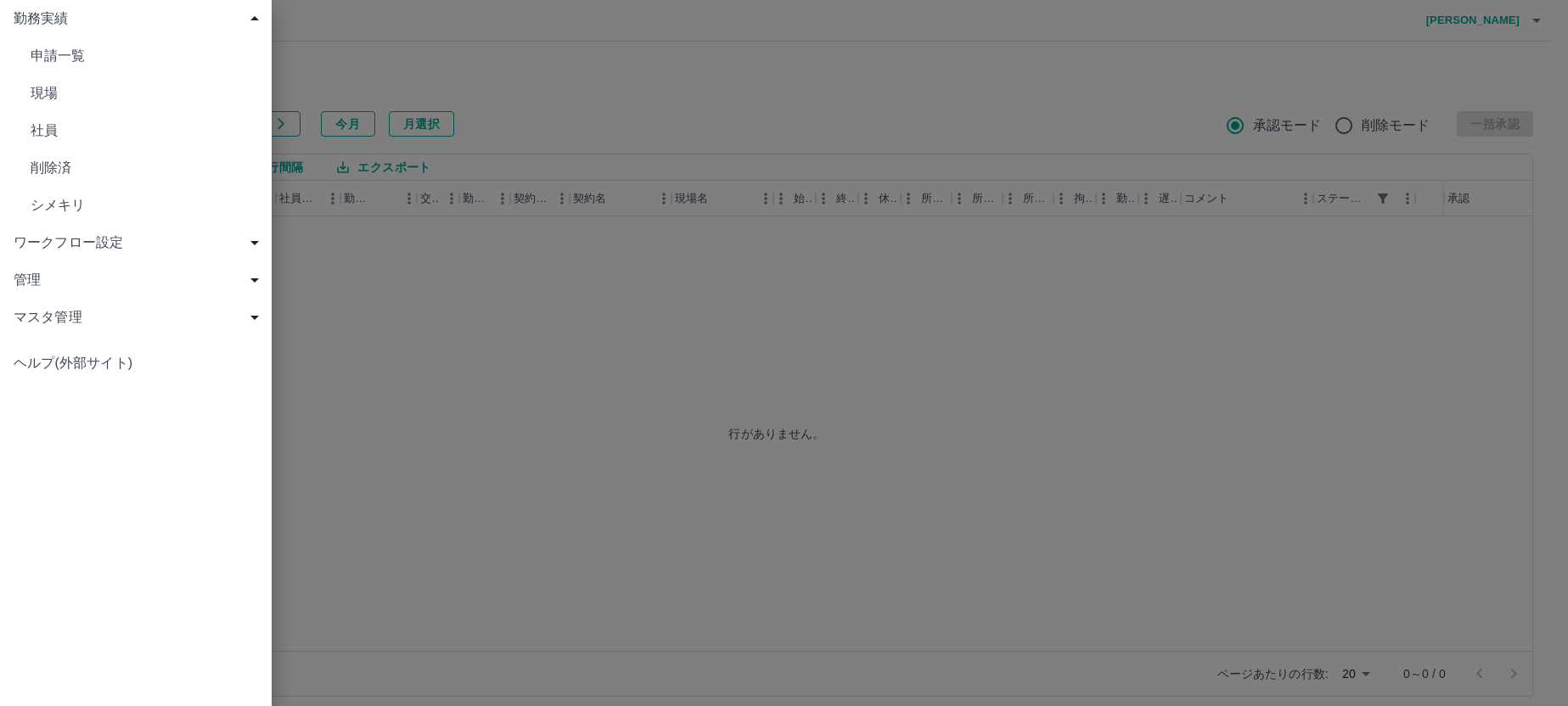
click at [80, 85] on span "現場" at bounding box center [143, 93] width 227 height 20
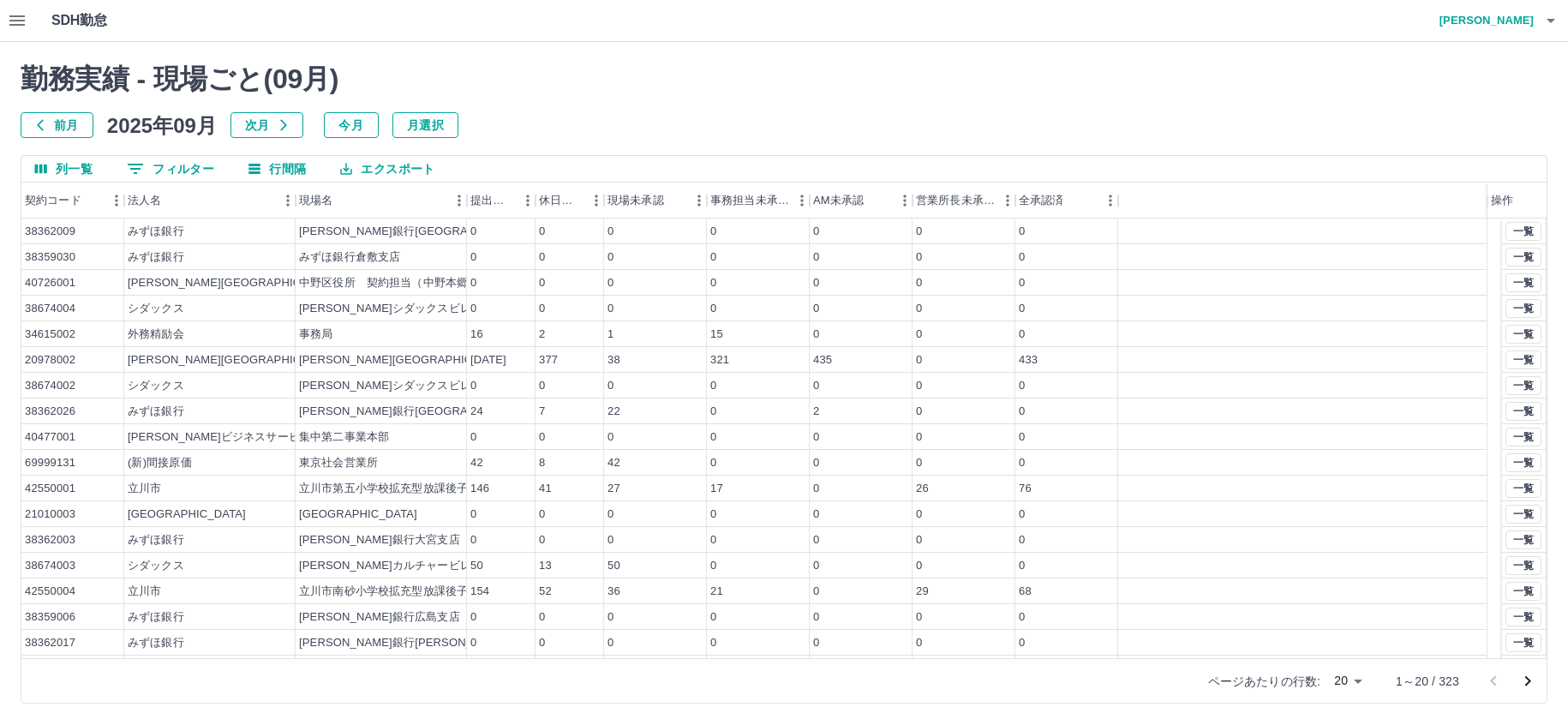
click at [1346, 681] on body "SDH勤怠 [PERSON_NAME] 勤務実績 - 現場ごと( 09 月) 前月 [DATE] 次月 今月 月選択 列一覧 0 フィルター 行間隔 エクスポ…" at bounding box center [784, 362] width 1568 height 725
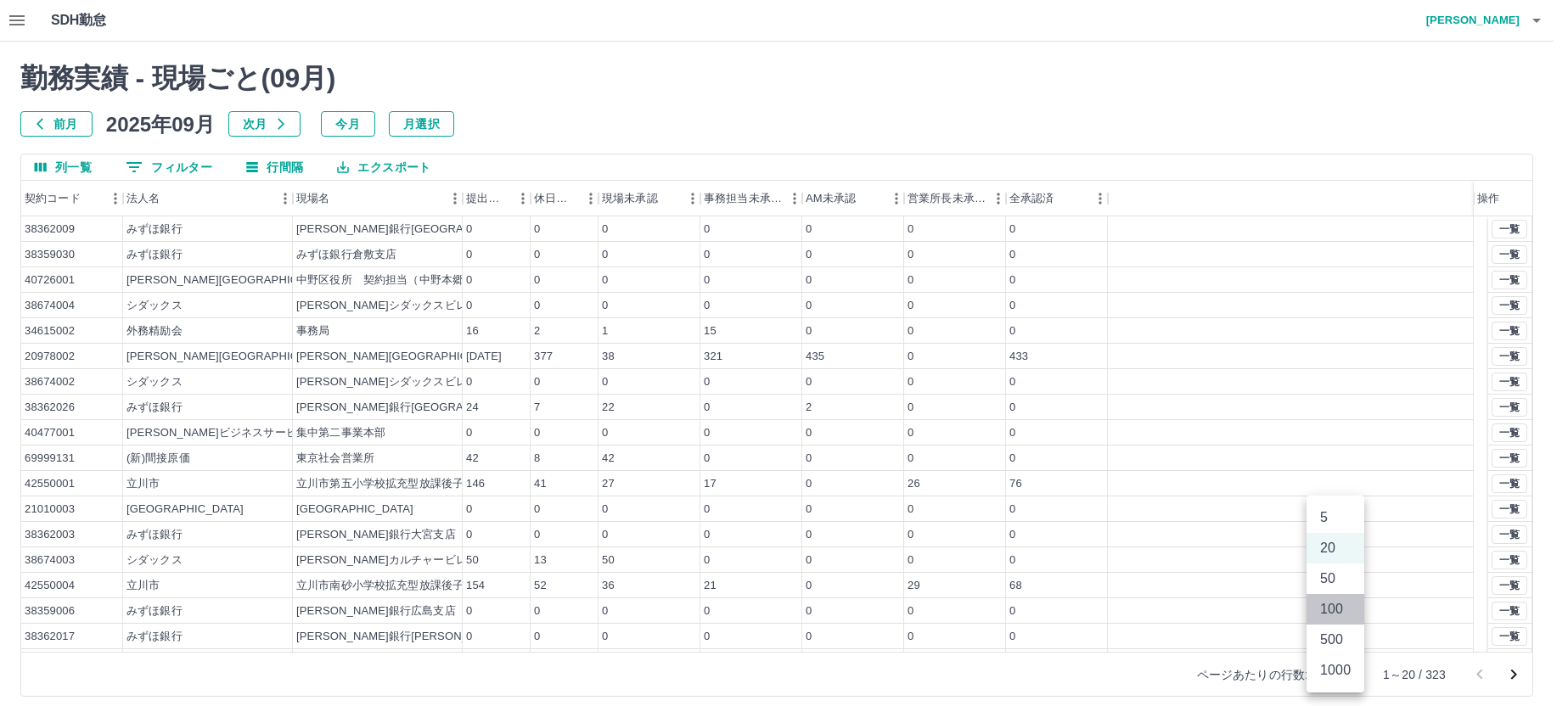
click at [1333, 606] on li "100" at bounding box center [1335, 608] width 58 height 30
type input "***"
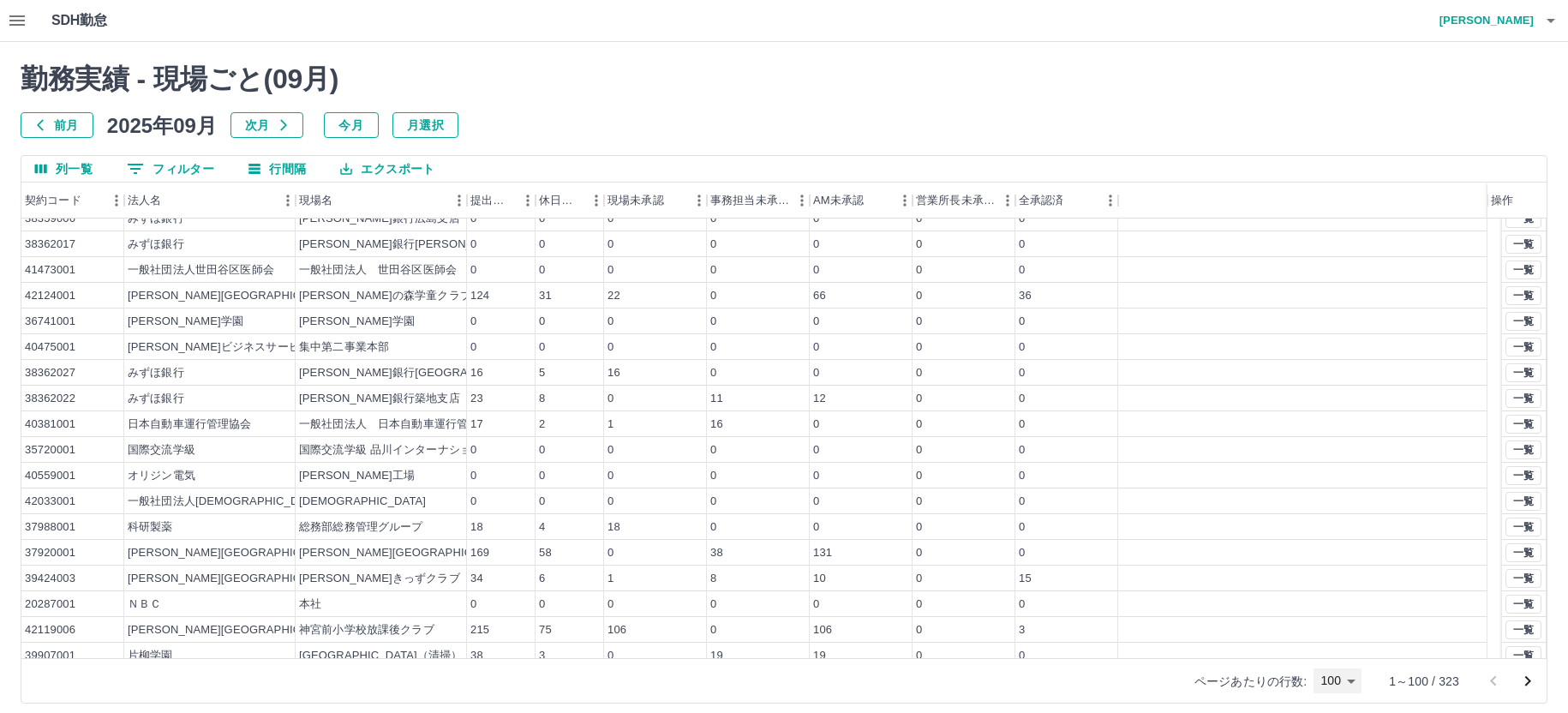
scroll to position [428, 0]
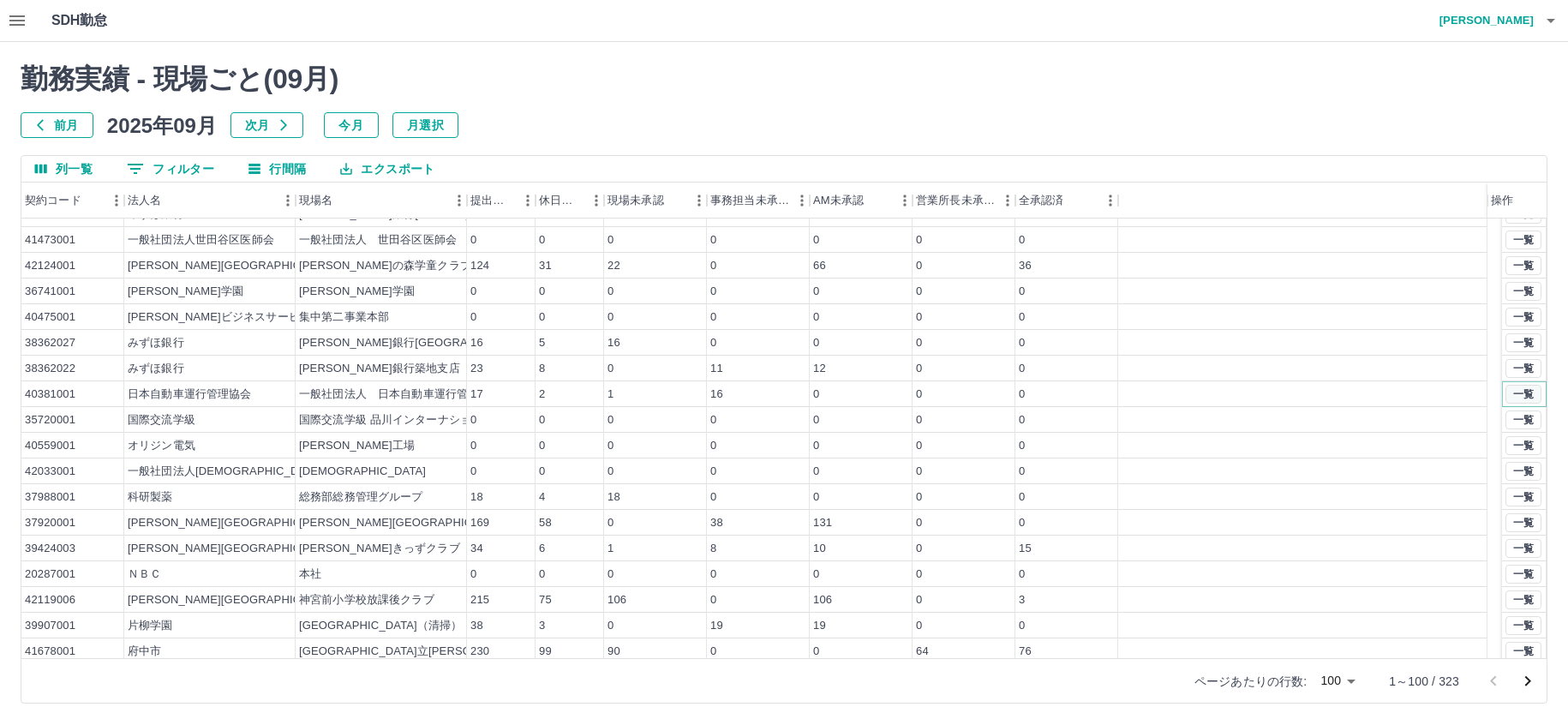
click at [1506, 392] on button "一覧" at bounding box center [1523, 394] width 36 height 19
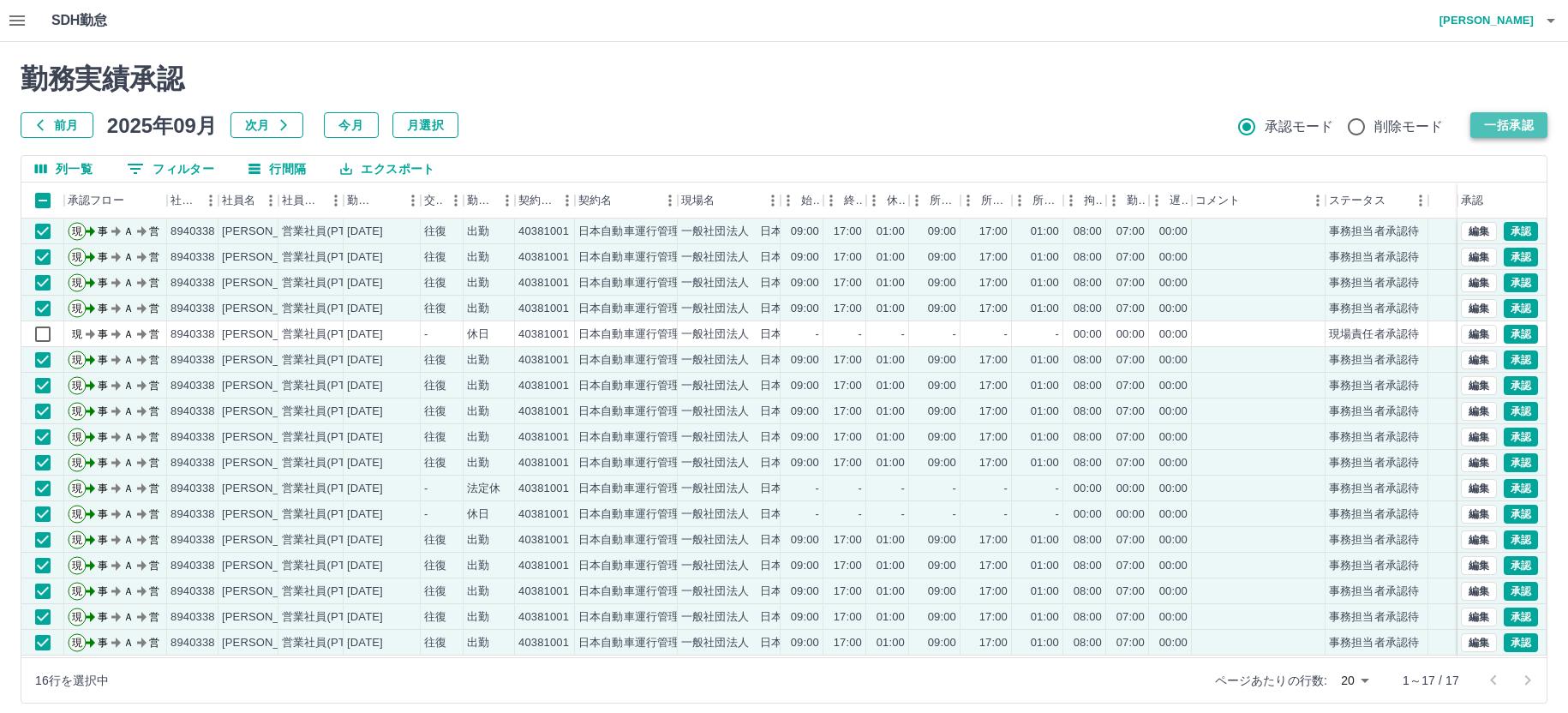
click at [1504, 122] on button "一括承認" at bounding box center [1509, 125] width 77 height 26
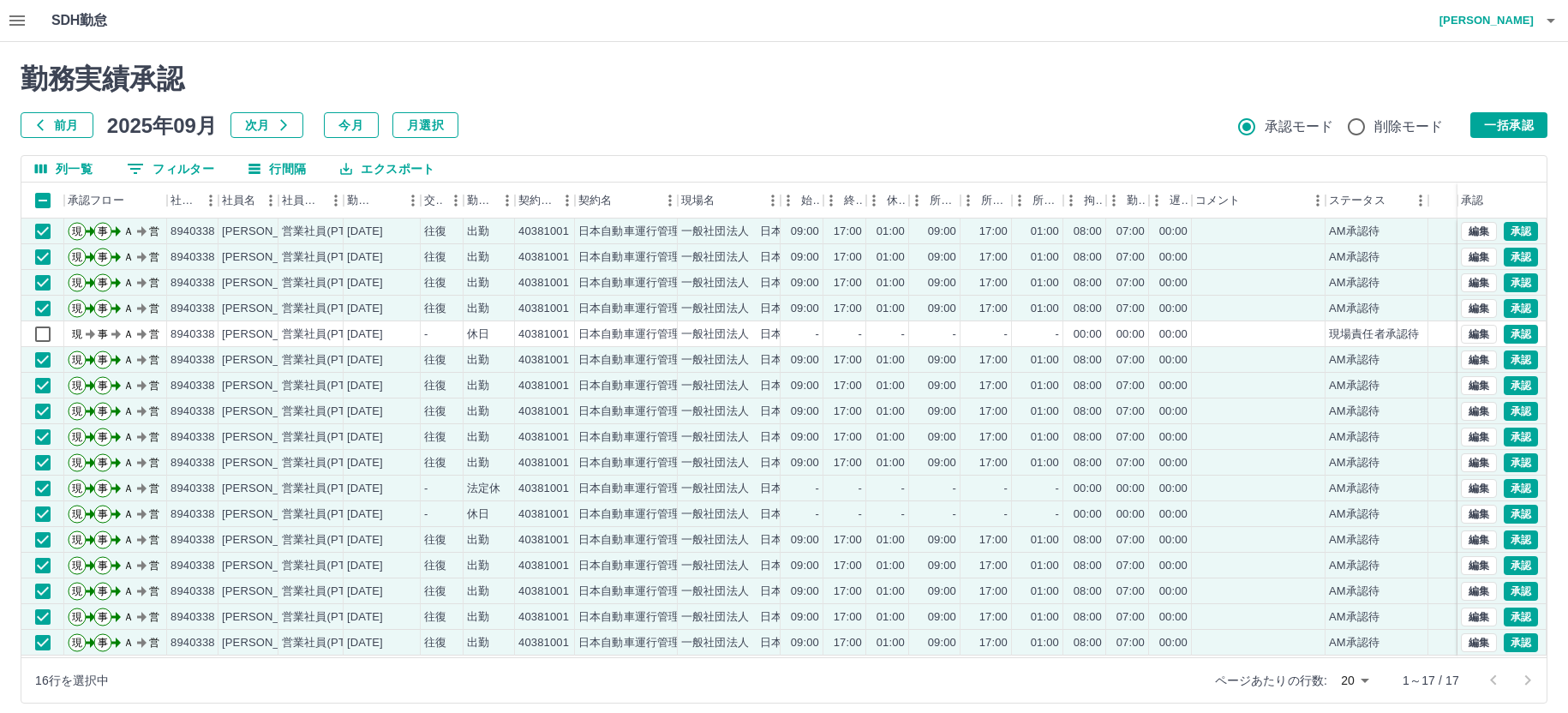
click at [1525, 676] on div at bounding box center [1511, 681] width 69 height 34
click at [620, 93] on h2 "勤務実績承認" at bounding box center [784, 79] width 1527 height 32
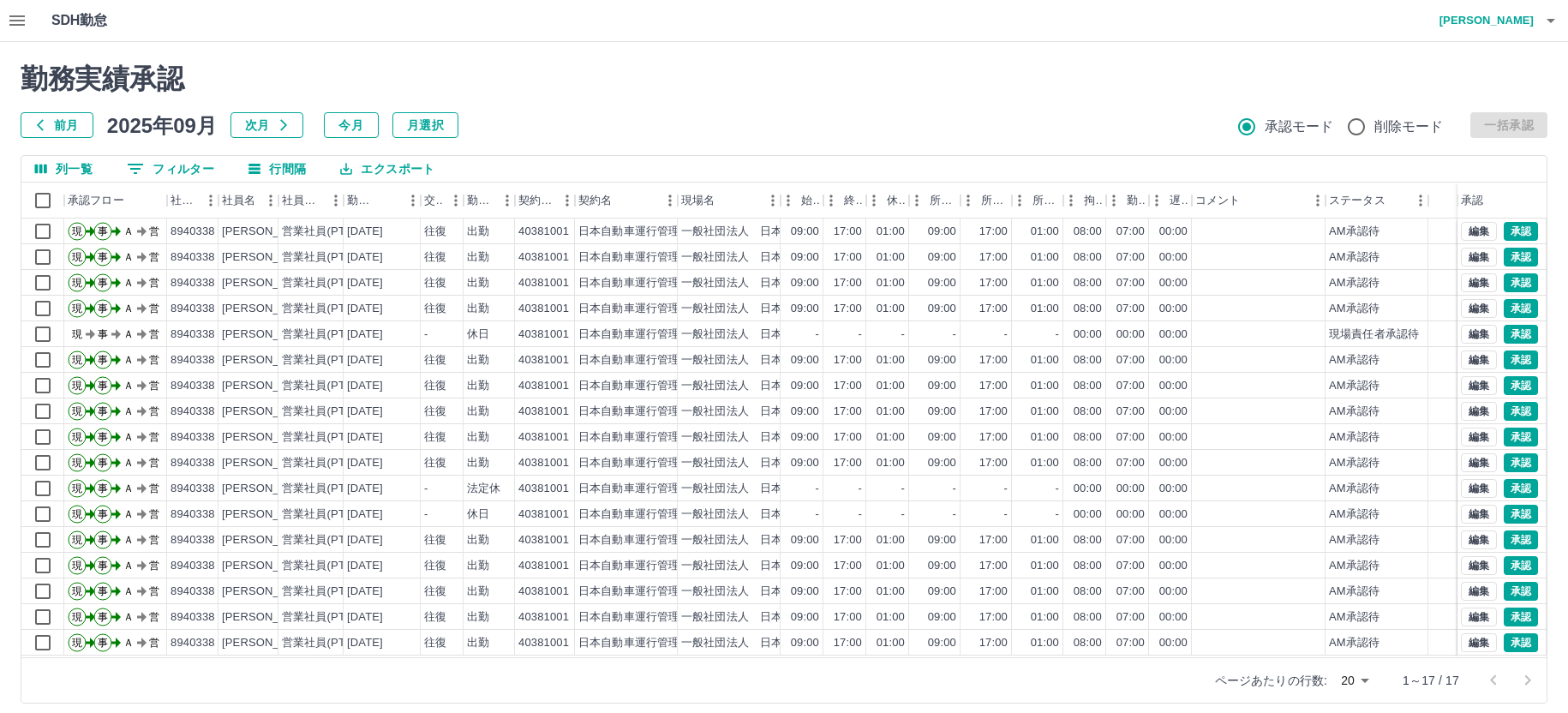
click at [17, 24] on icon "button" at bounding box center [18, 21] width 16 height 10
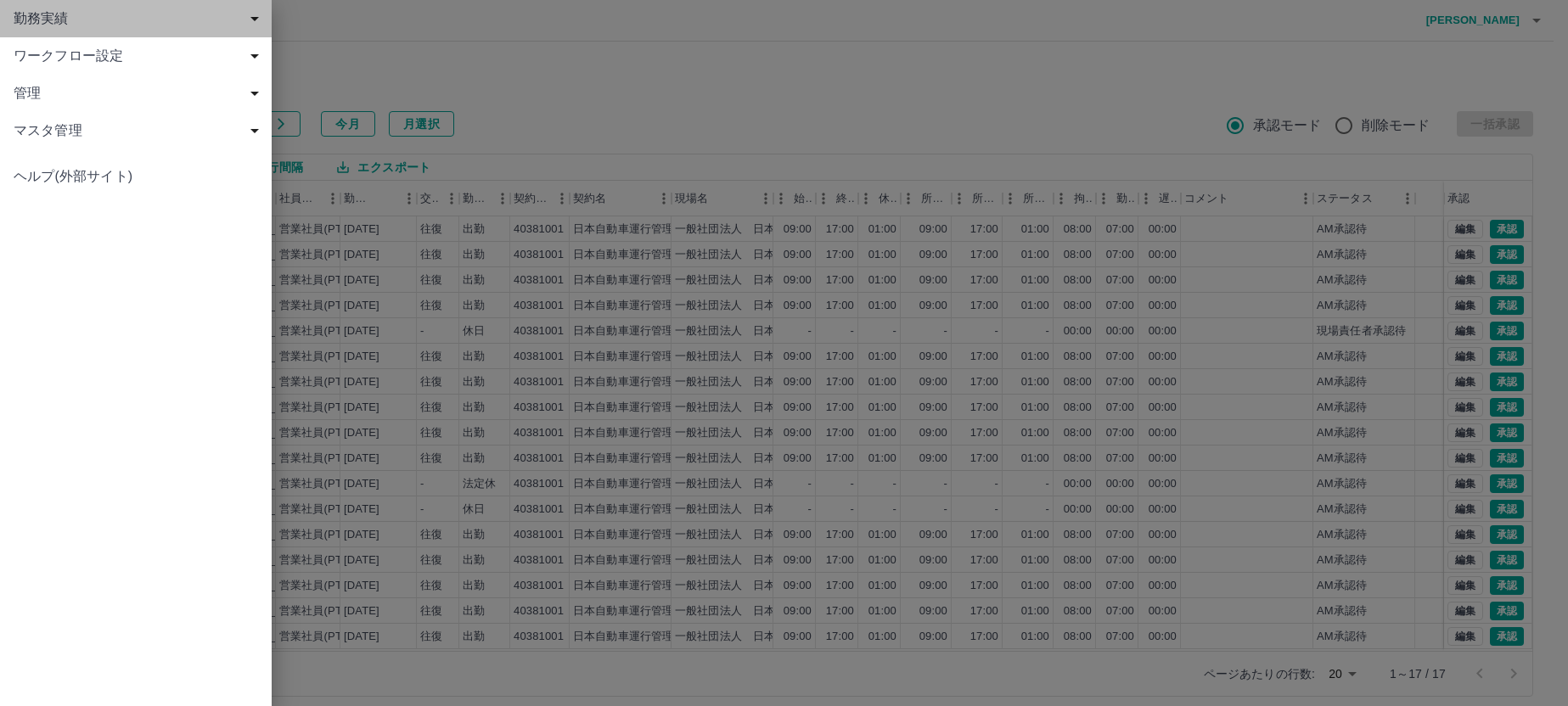
click at [61, 23] on span "勤務実績" at bounding box center [139, 19] width 252 height 20
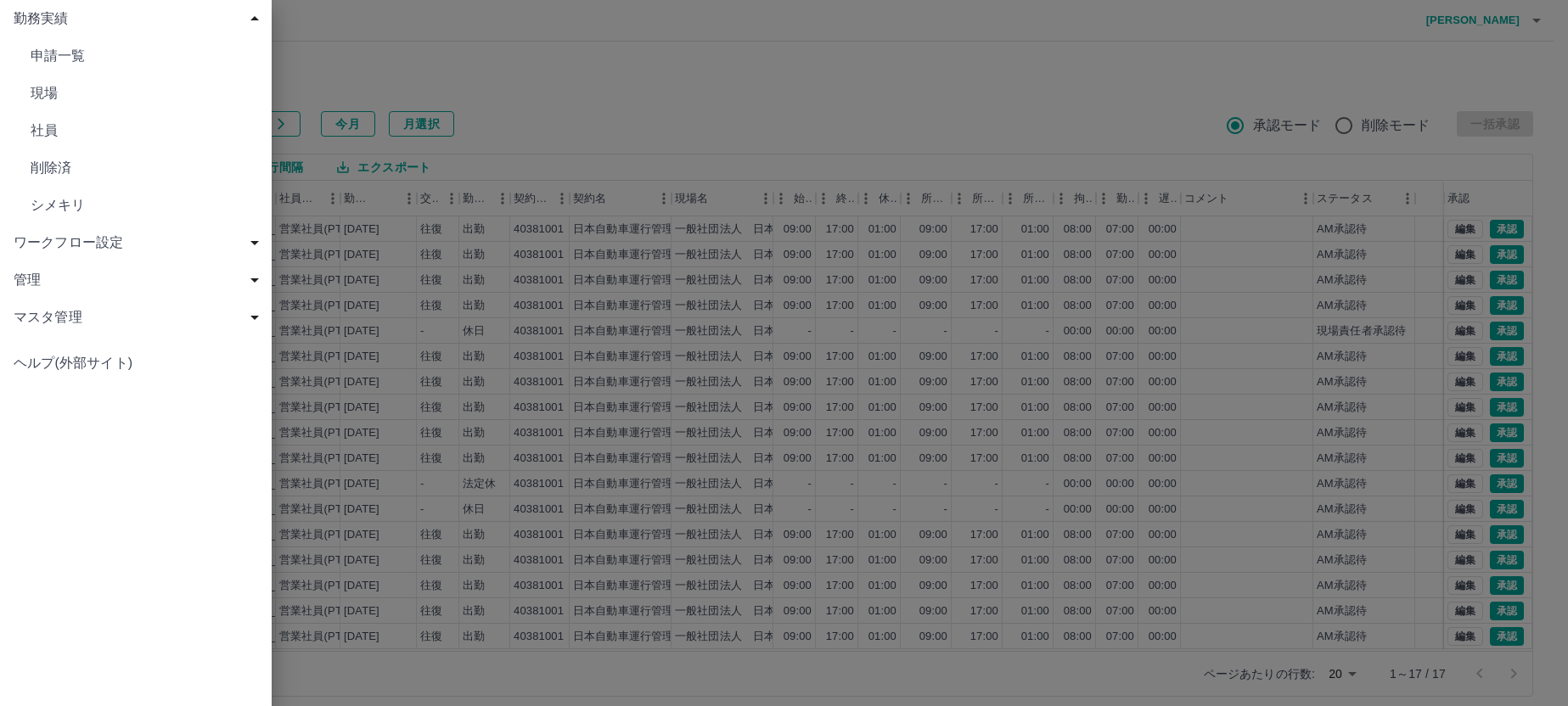
click at [67, 95] on span "現場" at bounding box center [143, 93] width 227 height 20
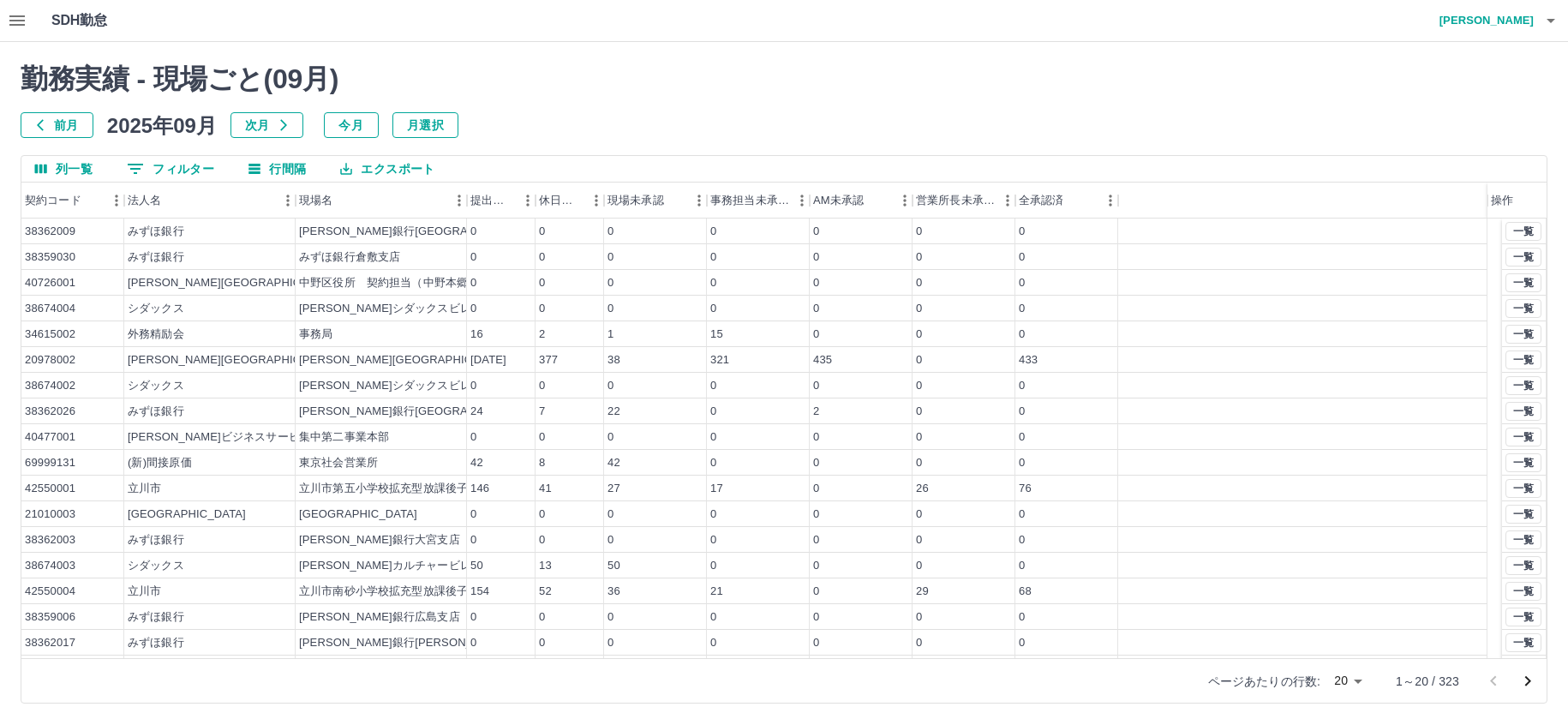
click at [1348, 680] on body "SDH勤怠 [PERSON_NAME] 勤務実績 - 現場ごと( 09 月) 前月 [DATE] 次月 今月 月選択 列一覧 0 フィルター 行間隔 エクスポ…" at bounding box center [784, 362] width 1568 height 725
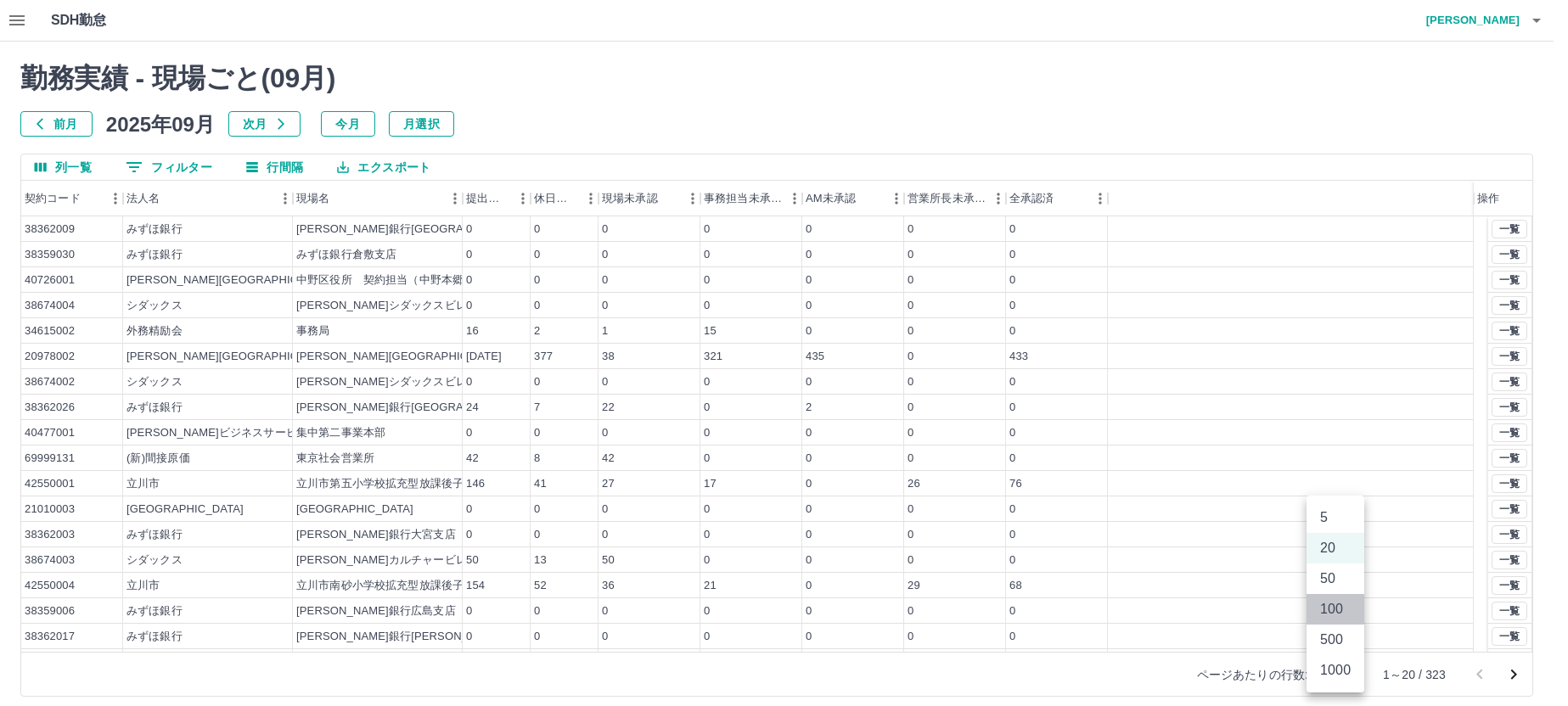
click at [1327, 608] on li "100" at bounding box center [1335, 608] width 58 height 30
type input "***"
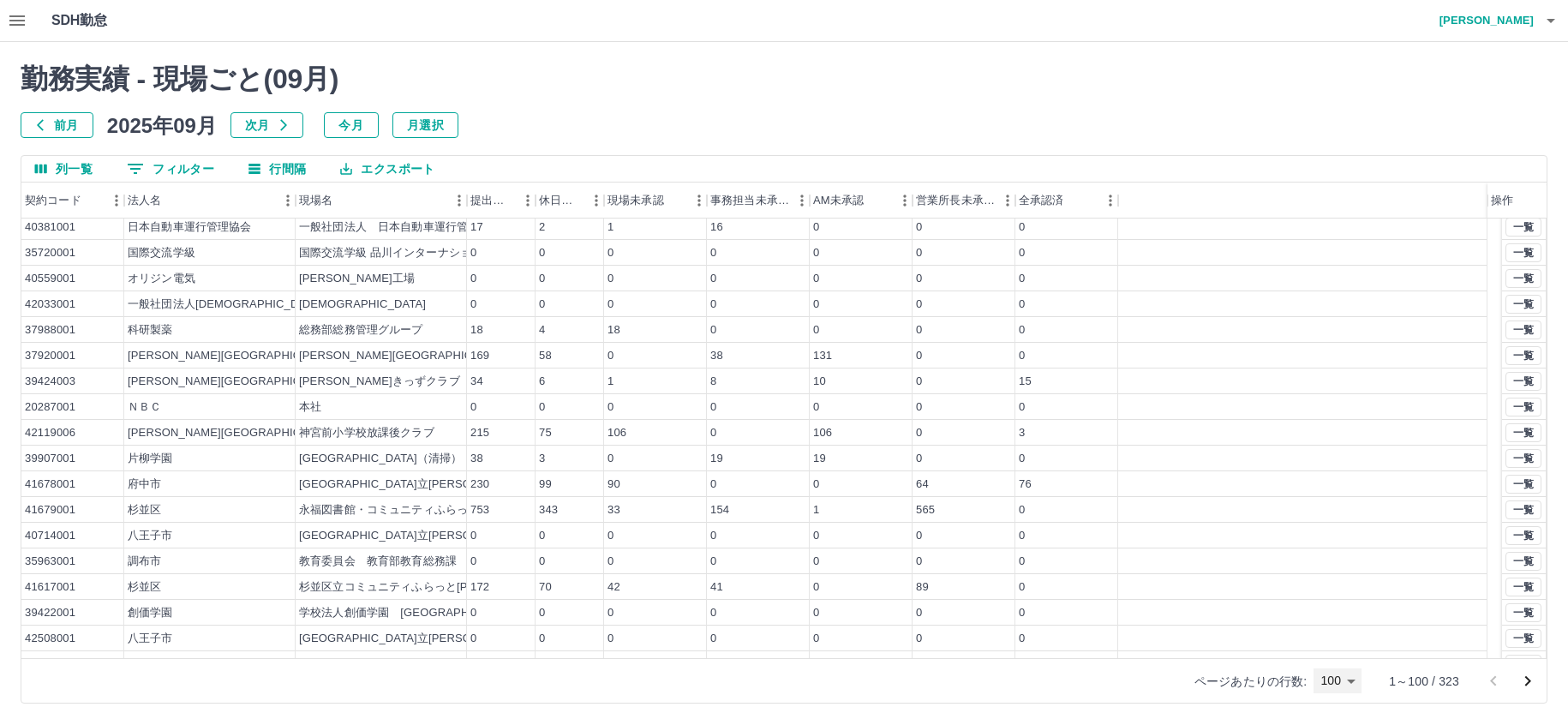
scroll to position [600, 0]
click at [1505, 499] on button "一覧" at bounding box center [1523, 505] width 36 height 19
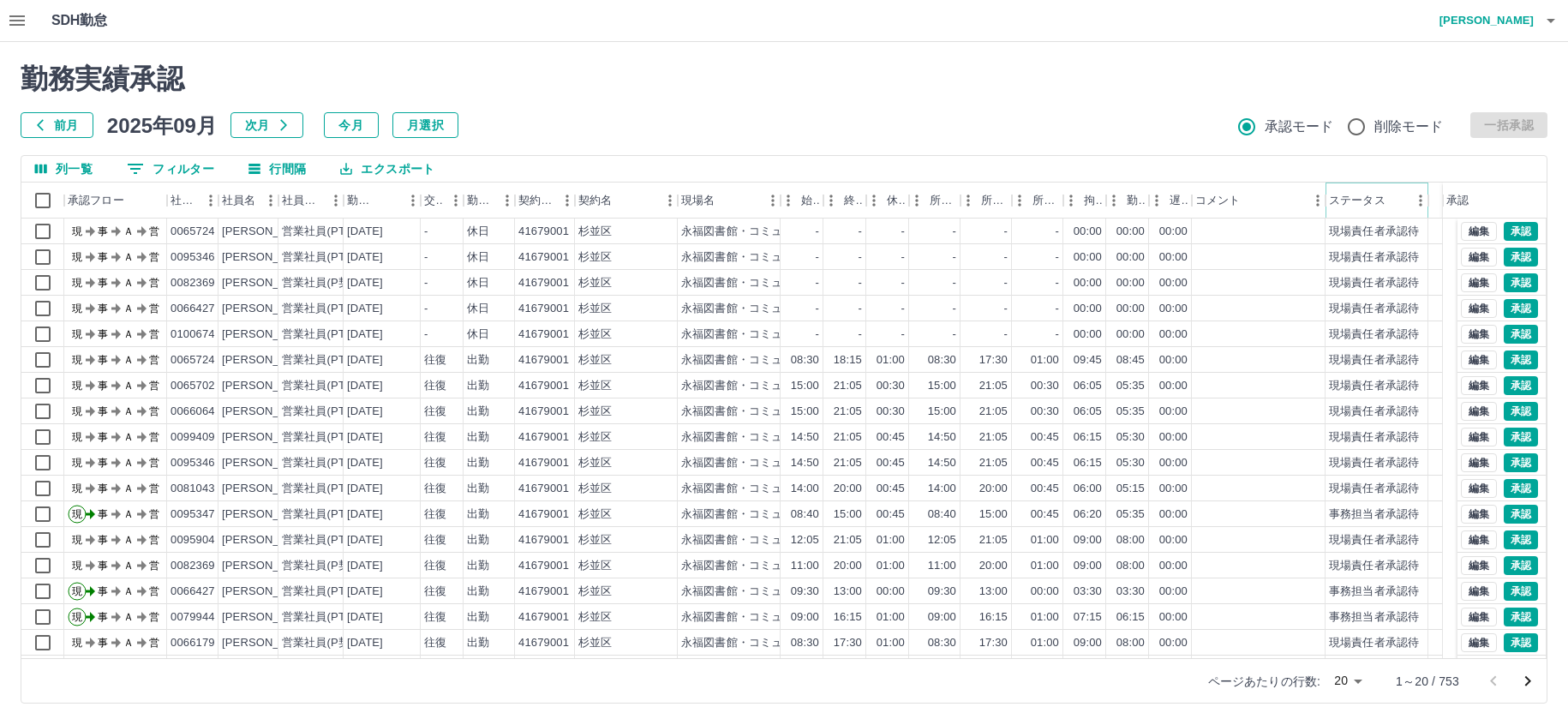
click at [1416, 203] on icon "メニュー" at bounding box center [1419, 200] width 17 height 17
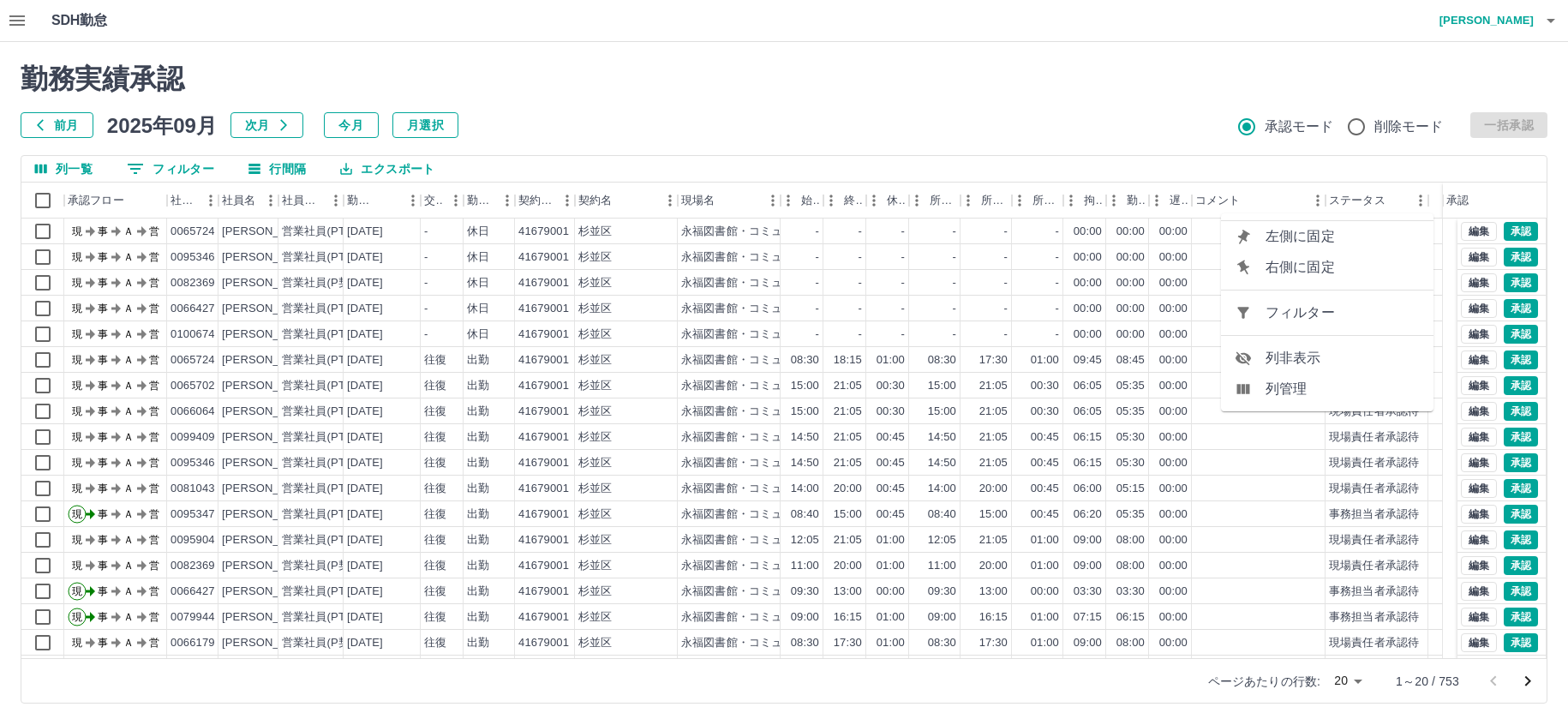
click at [1311, 314] on span "フィルター" at bounding box center [1343, 312] width 155 height 21
select select "**********"
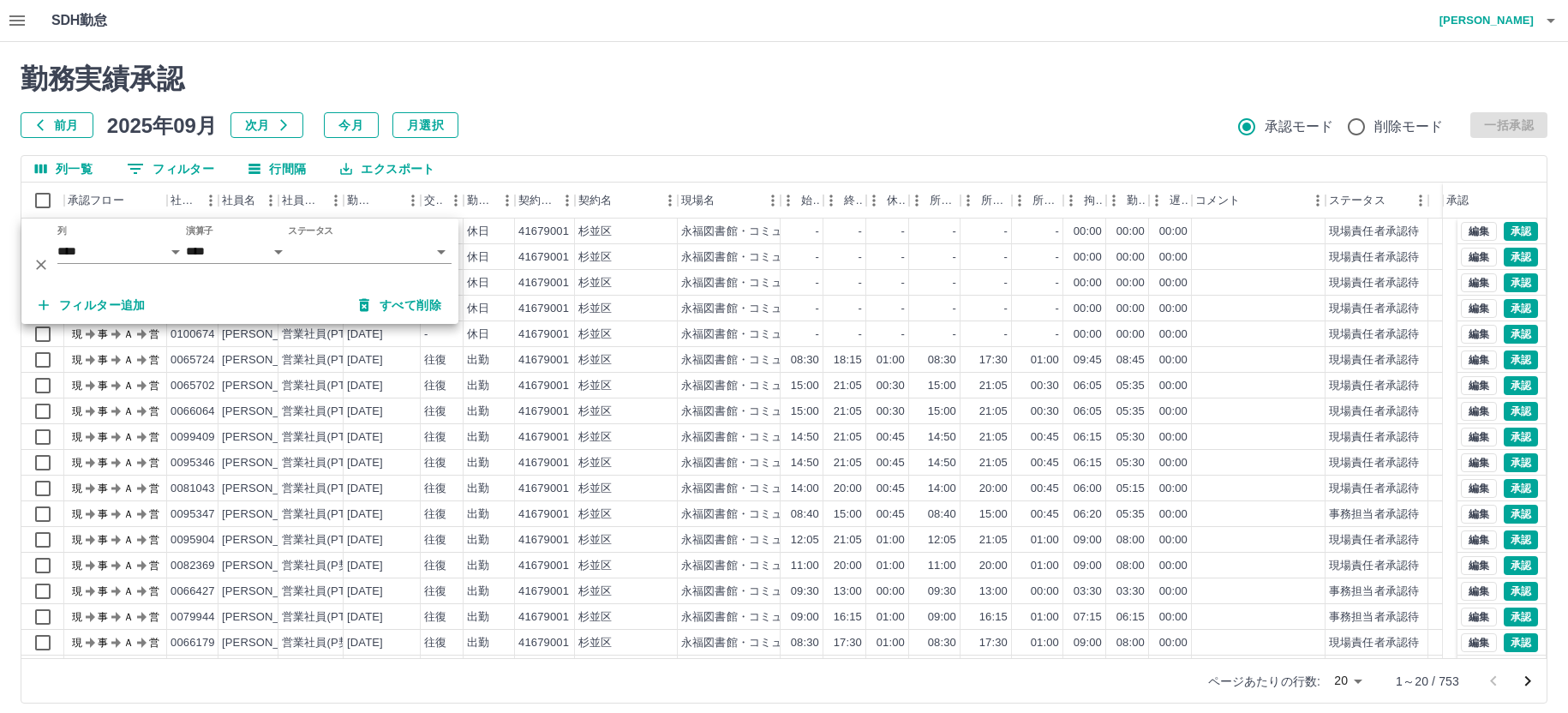
click at [360, 248] on body "SDH勤怠 [PERSON_NAME] 勤務実績承認 前月 [DATE] 次月 今月 月選択 承認モード 削除モード 一括承認 列一覧 0 フィルター 行間隔…" at bounding box center [784, 362] width 1568 height 725
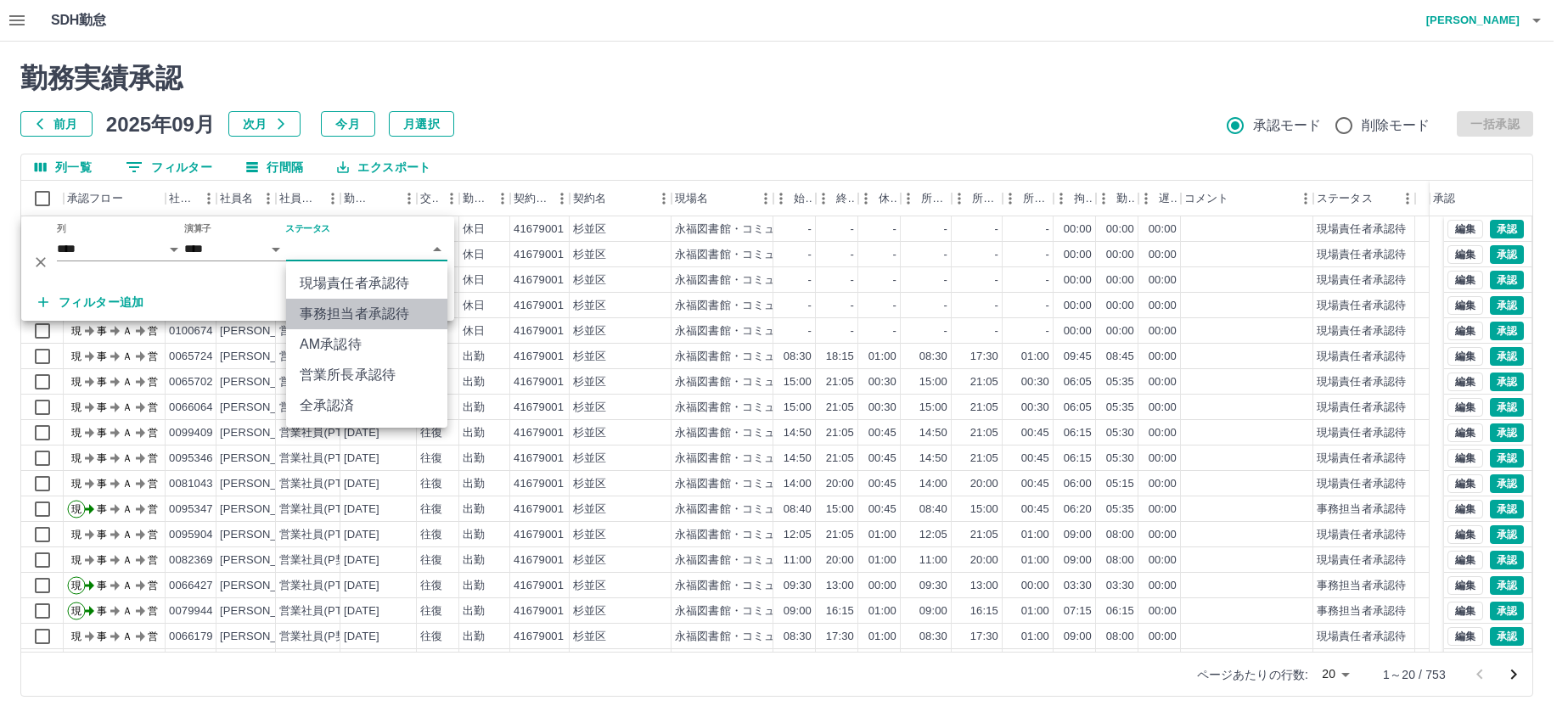
click at [329, 320] on li "事務担当者承認待" at bounding box center [366, 313] width 161 height 30
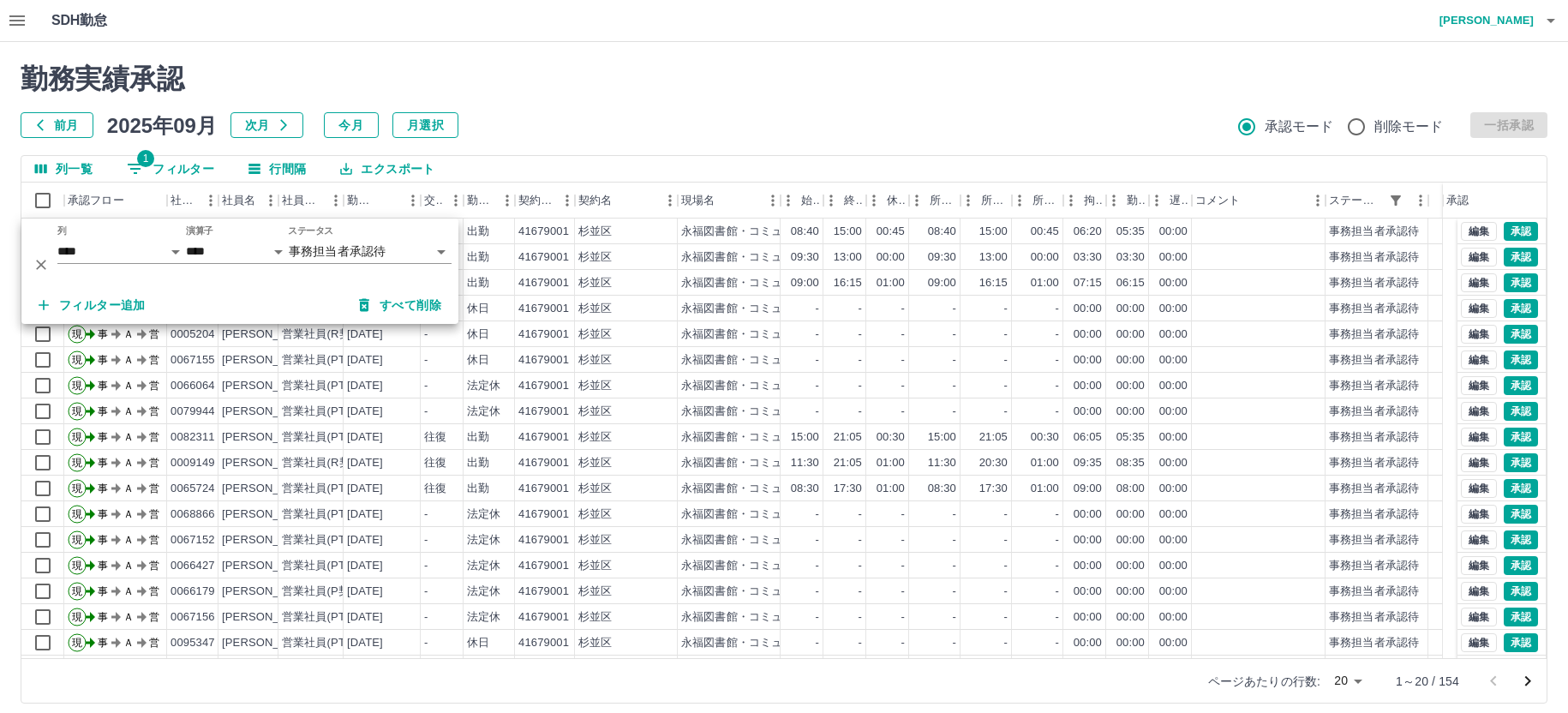
click at [653, 103] on div "勤務実績承認 前月 2025年09月 次月 今月 月選択 承認モード 削除モード 一括承認" at bounding box center [784, 100] width 1527 height 76
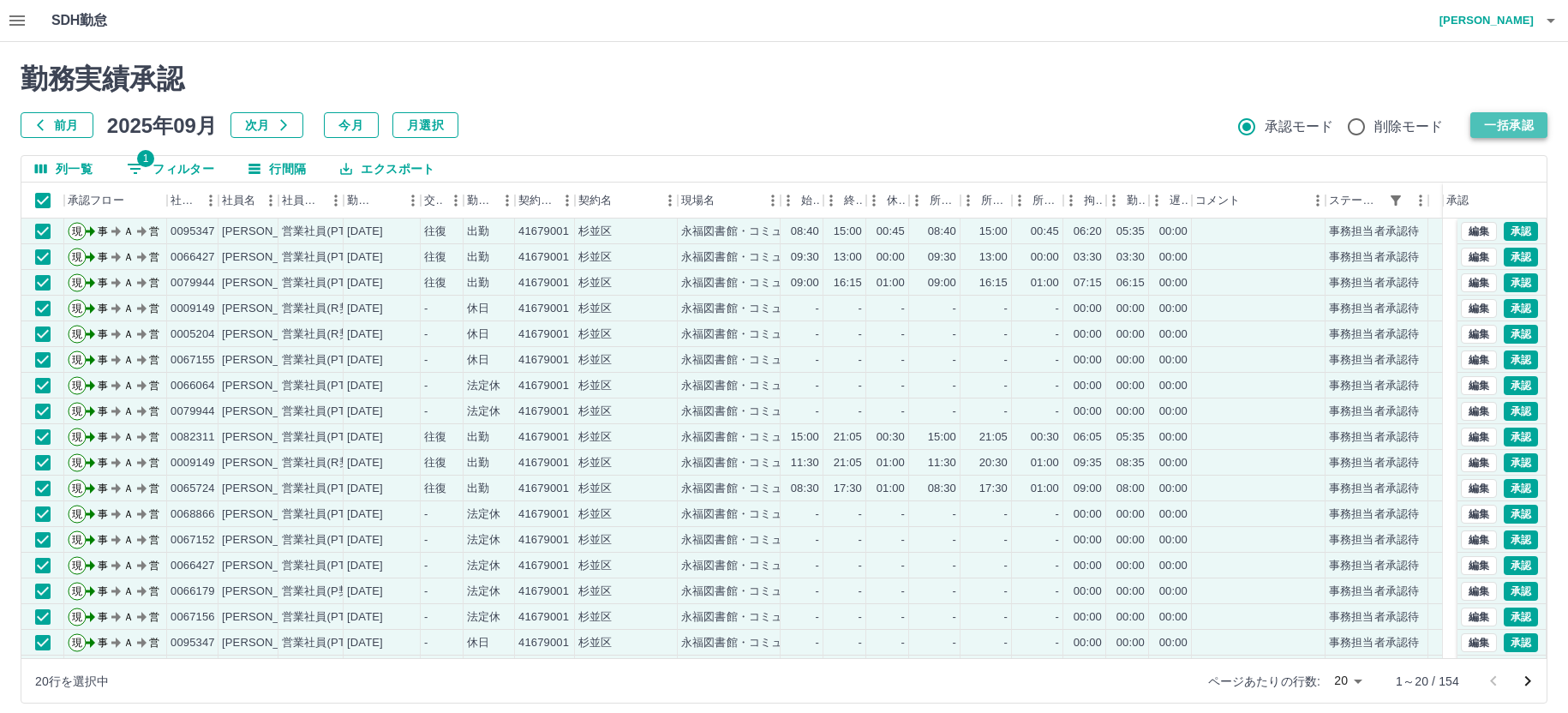
click at [1521, 126] on button "一括承認" at bounding box center [1509, 125] width 77 height 26
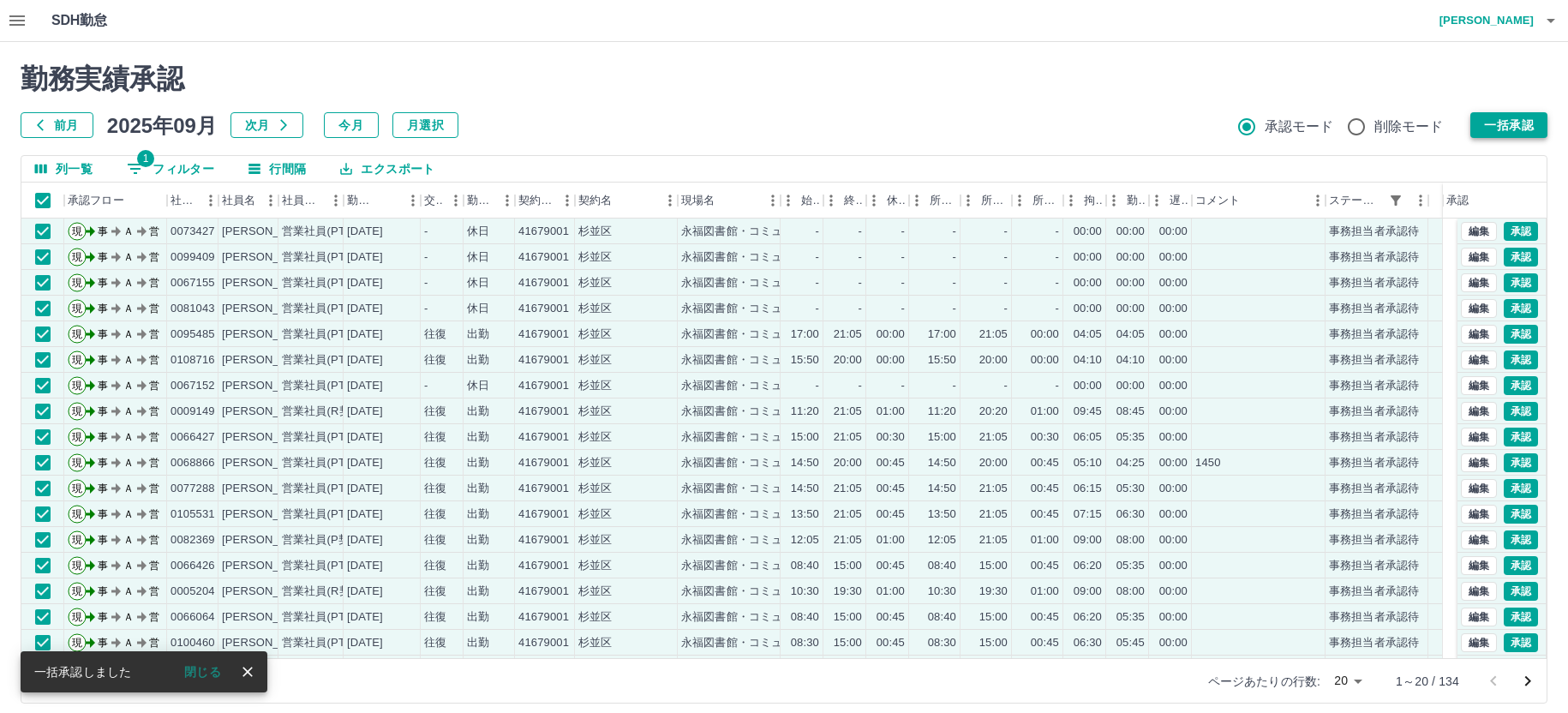
click at [1491, 124] on button "一括承認" at bounding box center [1509, 125] width 77 height 26
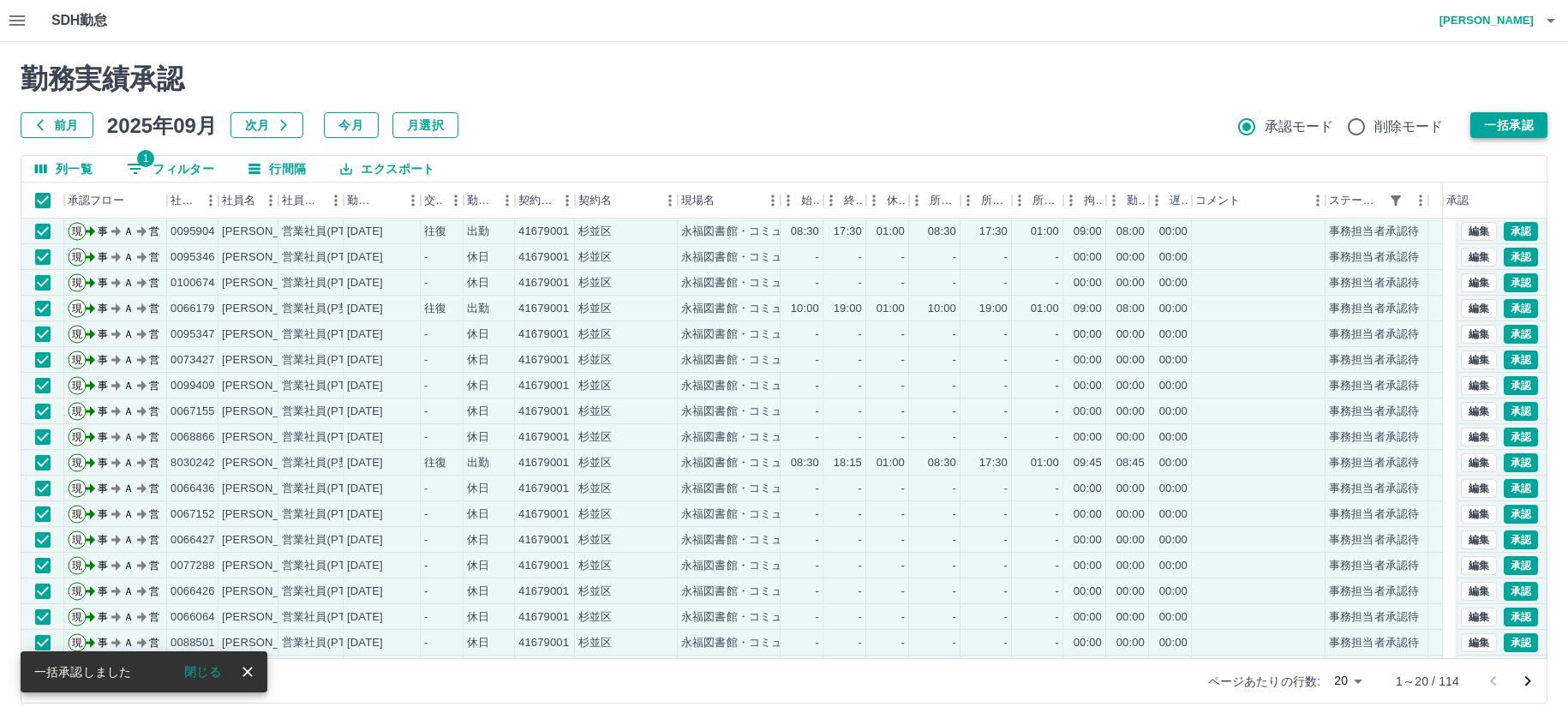
click at [1479, 126] on button "一括承認" at bounding box center [1509, 125] width 77 height 26
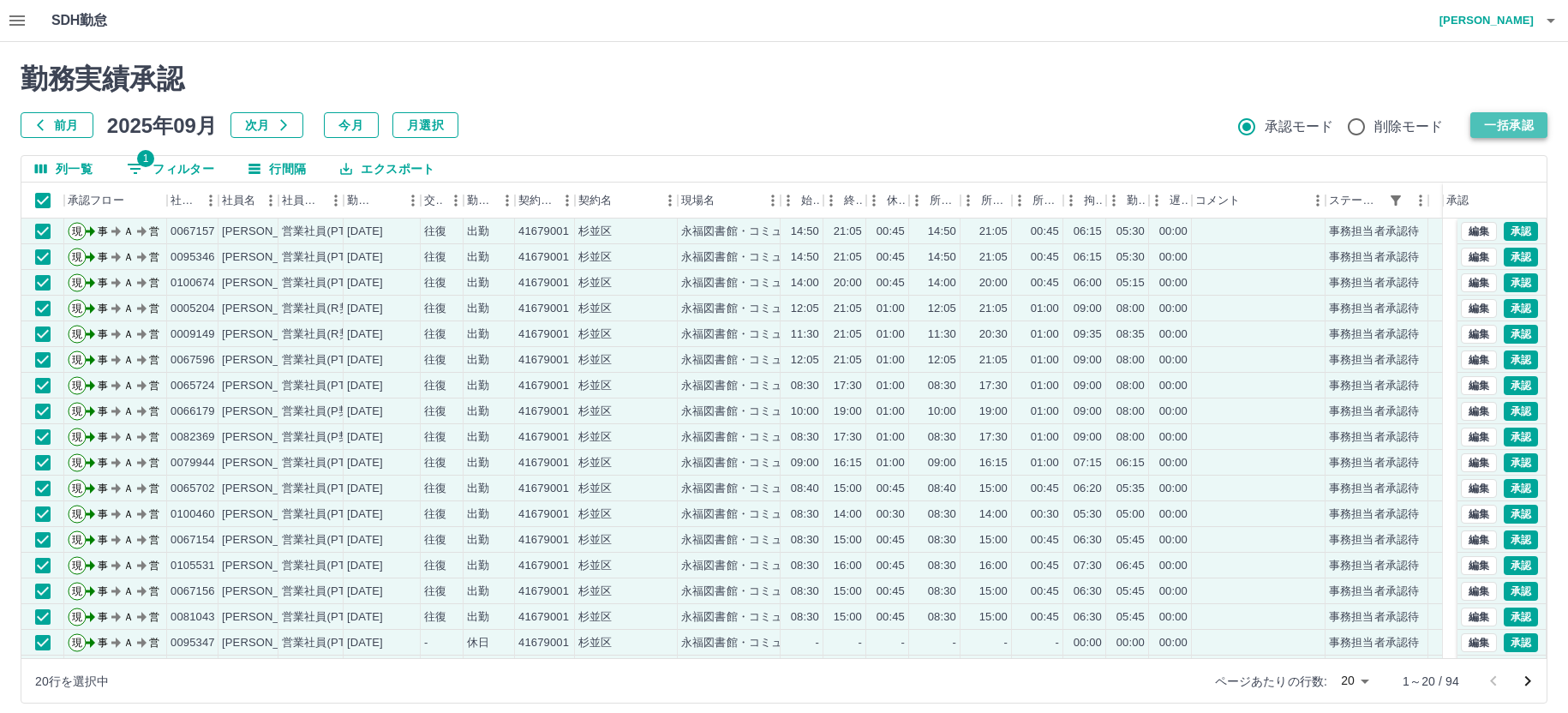
click at [1518, 128] on button "一括承認" at bounding box center [1509, 125] width 77 height 26
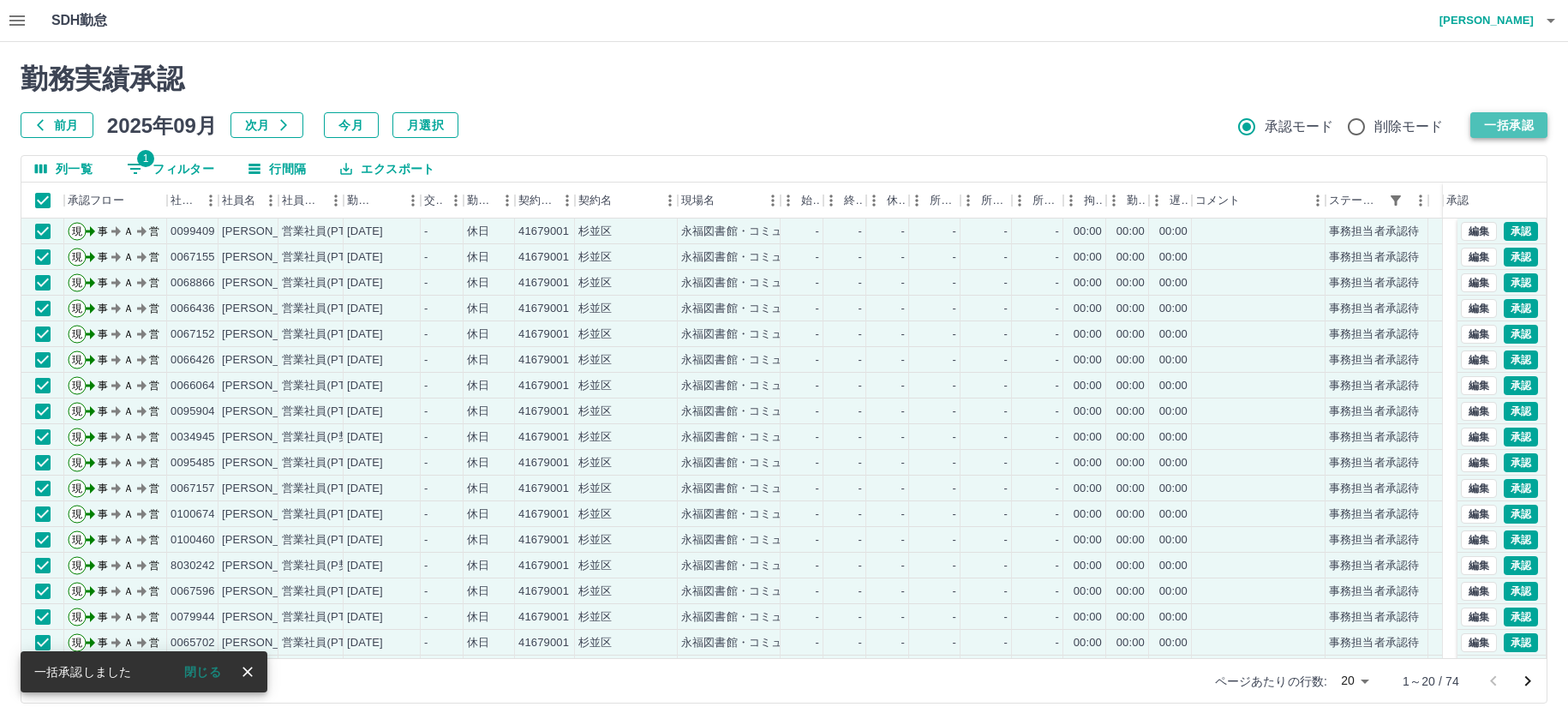
click at [1504, 123] on button "一括承認" at bounding box center [1509, 125] width 77 height 26
click at [1505, 119] on button "一括承認" at bounding box center [1509, 125] width 77 height 26
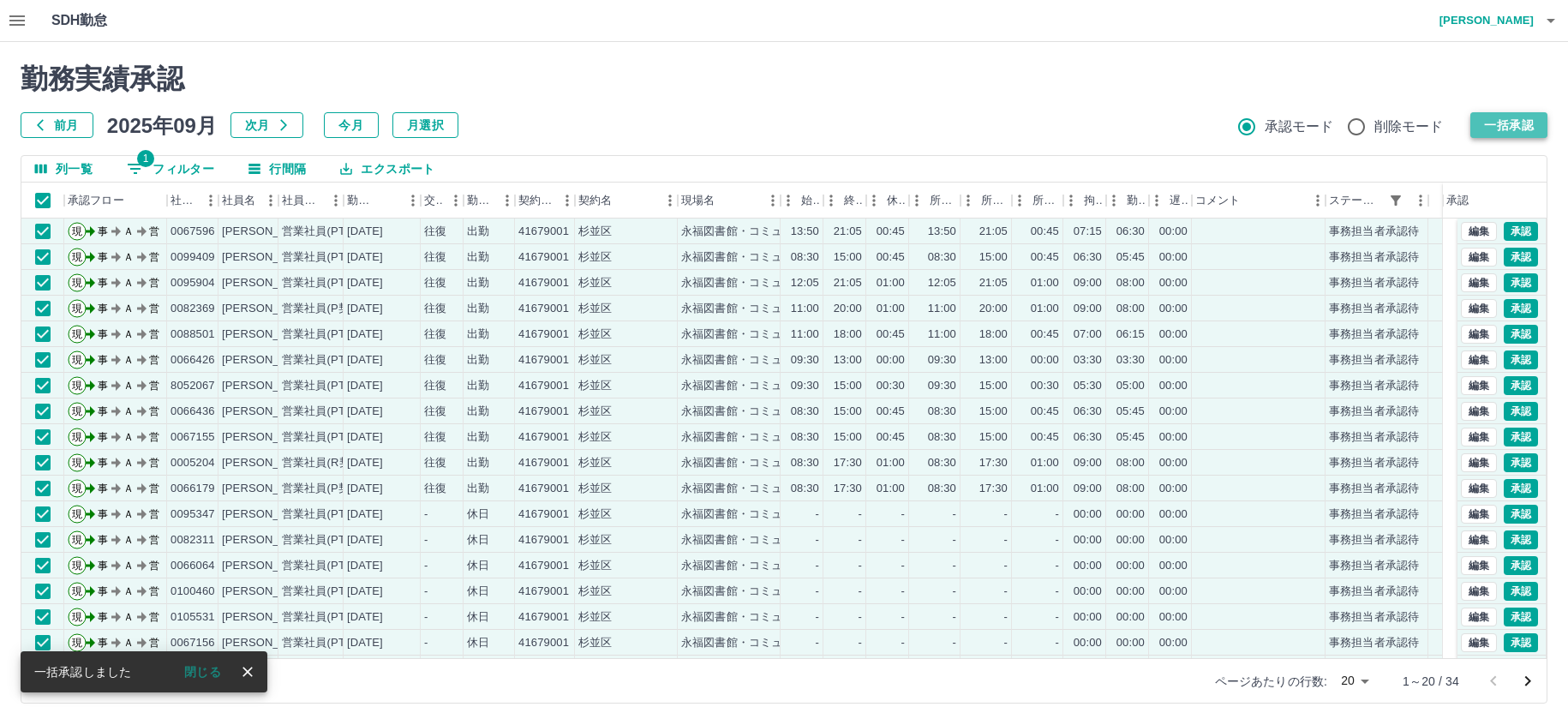
click at [1501, 126] on button "一括承認" at bounding box center [1509, 125] width 77 height 26
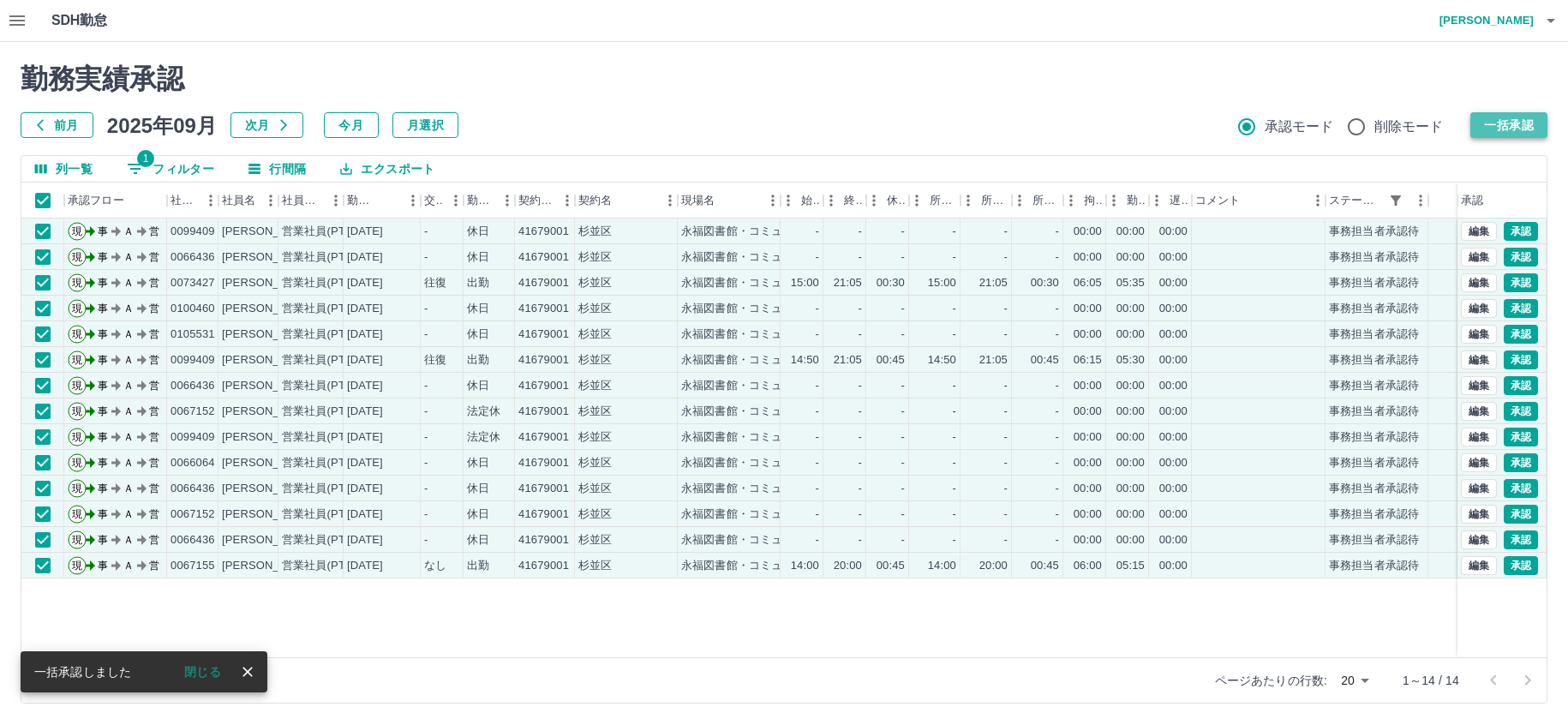
click at [1525, 120] on button "一括承認" at bounding box center [1509, 125] width 77 height 26
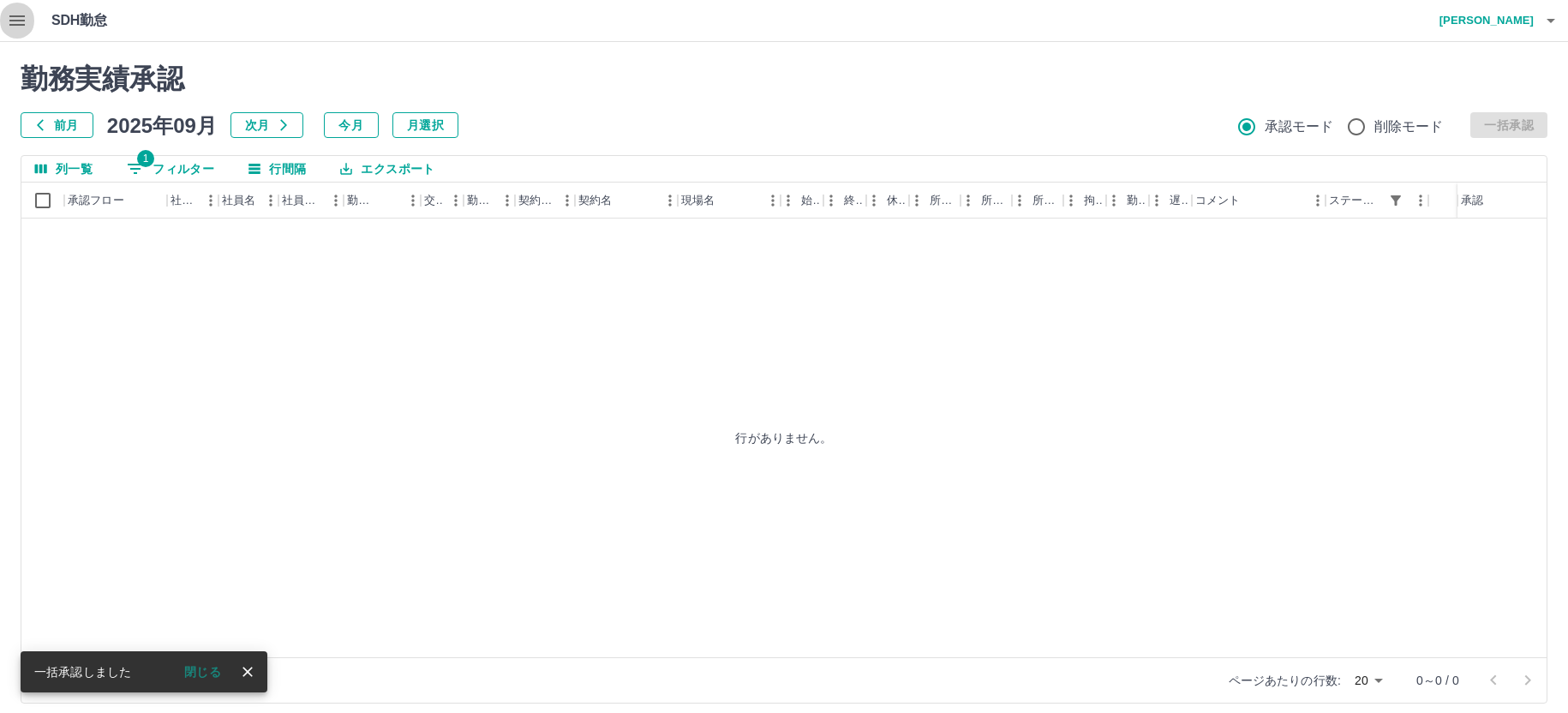
click at [19, 13] on icon "button" at bounding box center [17, 20] width 21 height 21
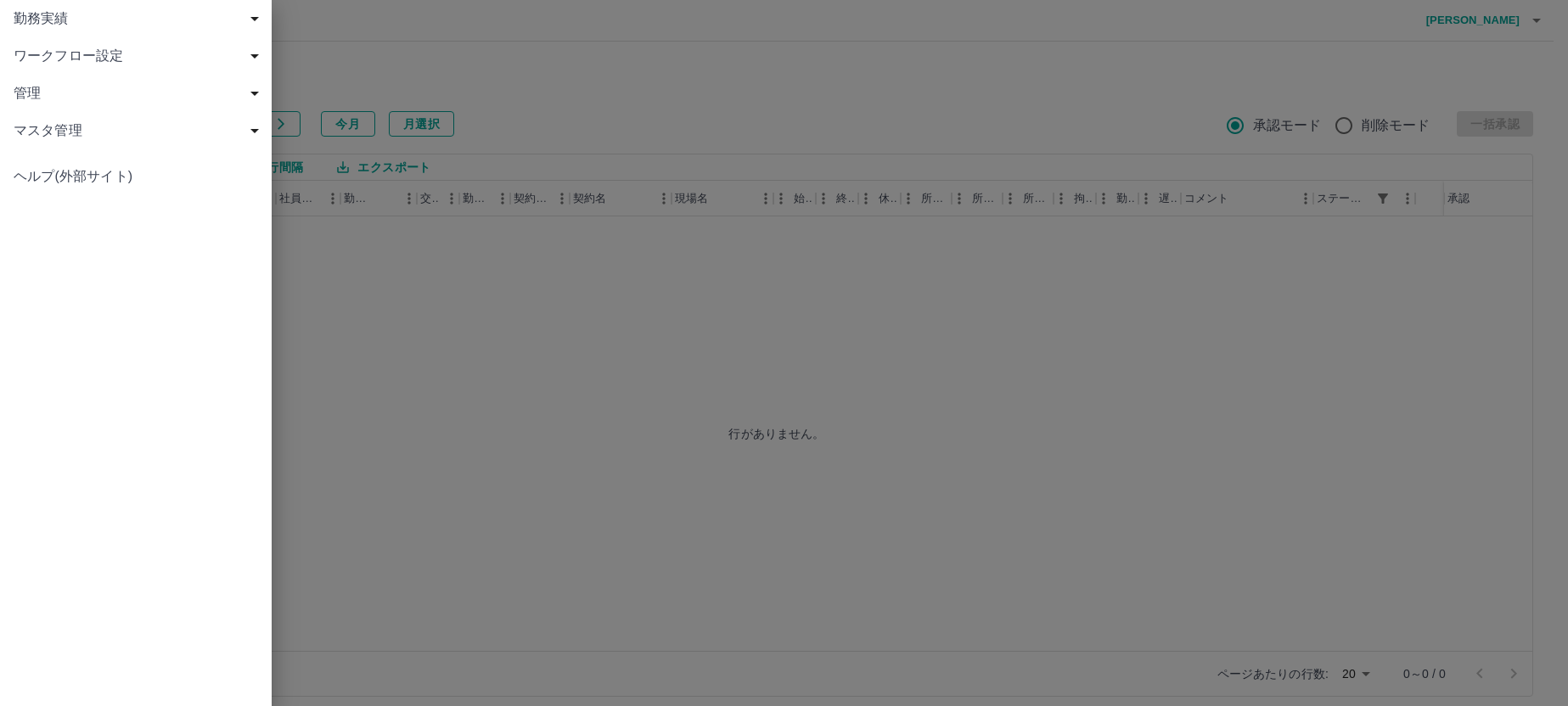
click at [36, 22] on span "勤務実績" at bounding box center [139, 19] width 252 height 20
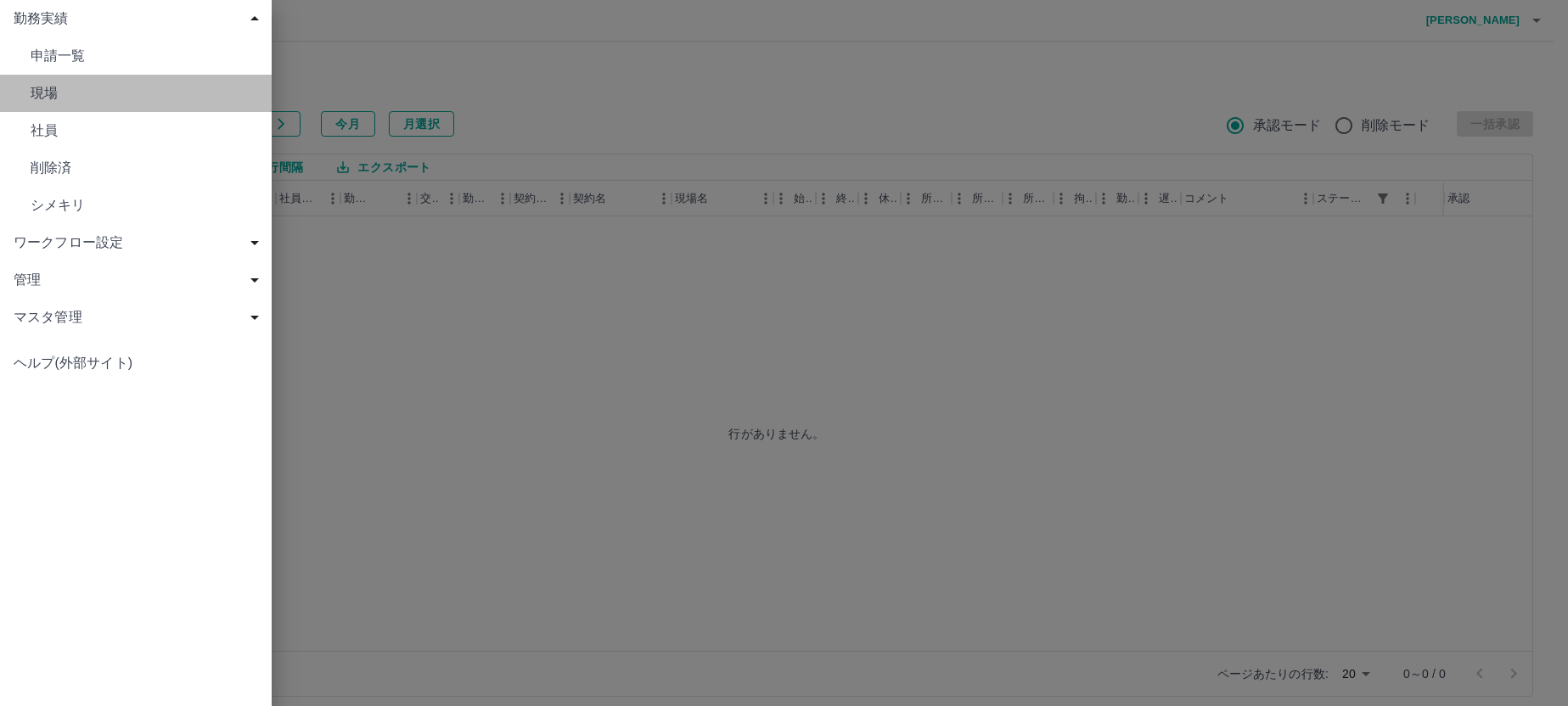
click at [36, 93] on span "現場" at bounding box center [143, 93] width 227 height 20
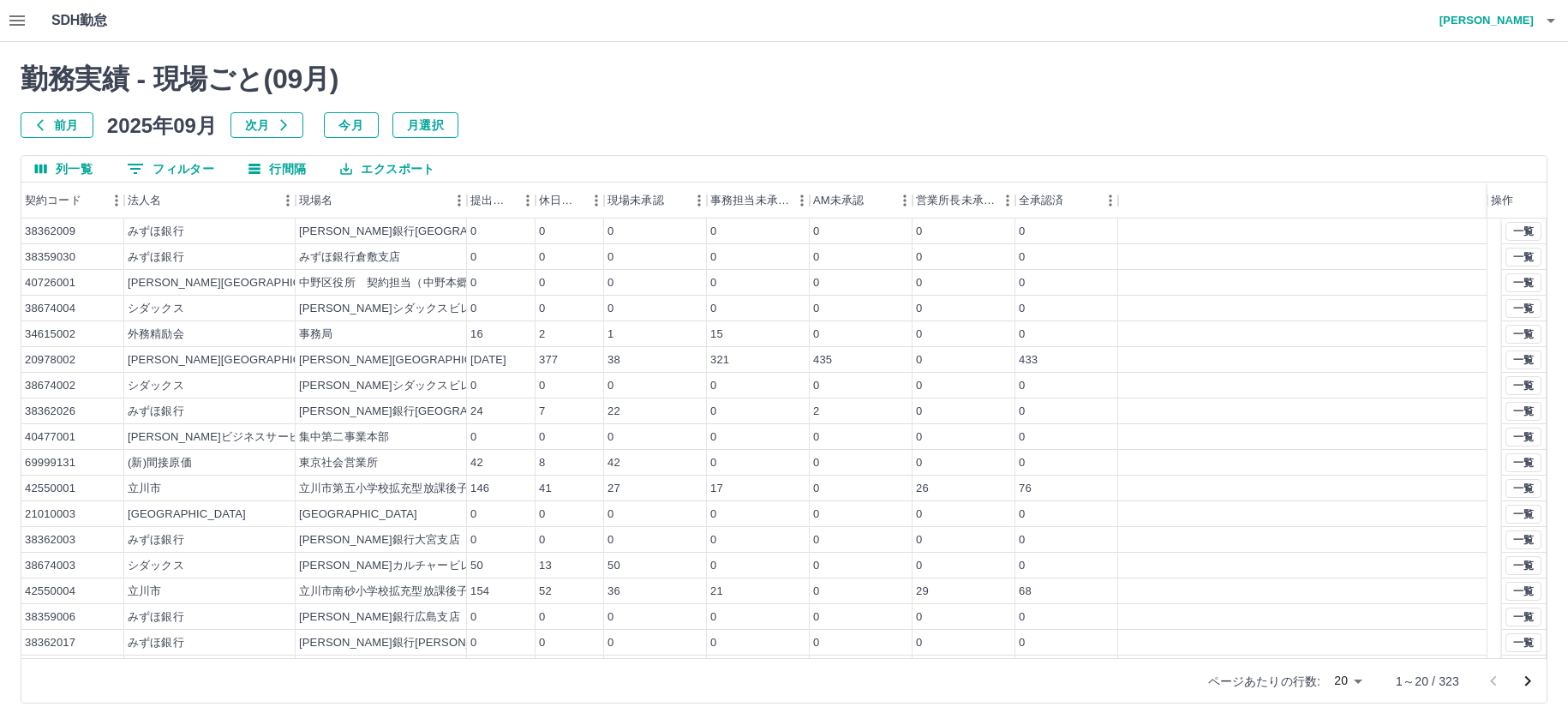
click at [1355, 679] on body "SDH勤怠 [PERSON_NAME] 勤務実績 - 現場ごと( 09 月) 前月 [DATE] 次月 今月 月選択 列一覧 0 フィルター 行間隔 エクスポ…" at bounding box center [784, 362] width 1568 height 725
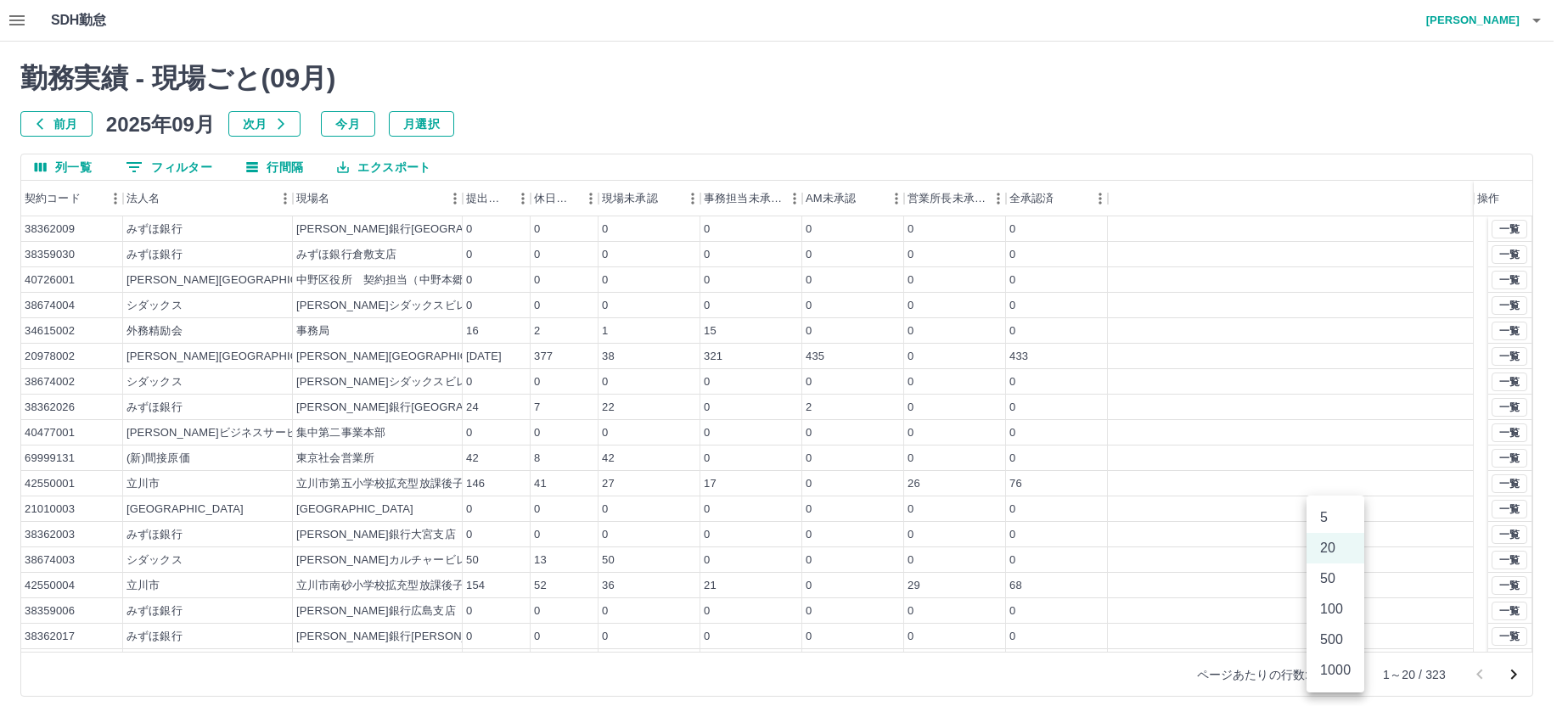
click at [1337, 613] on li "100" at bounding box center [1335, 608] width 58 height 30
type input "***"
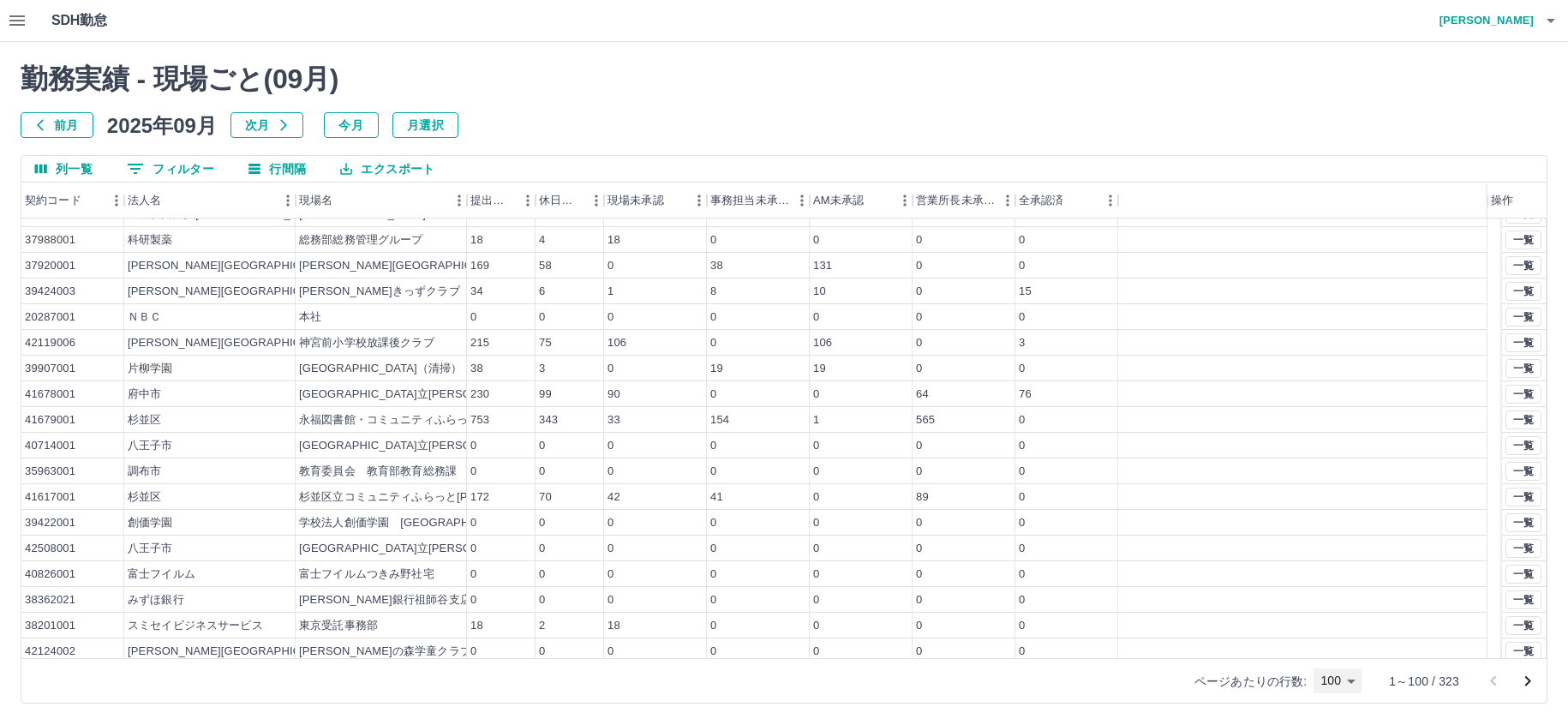
scroll to position [771, 0]
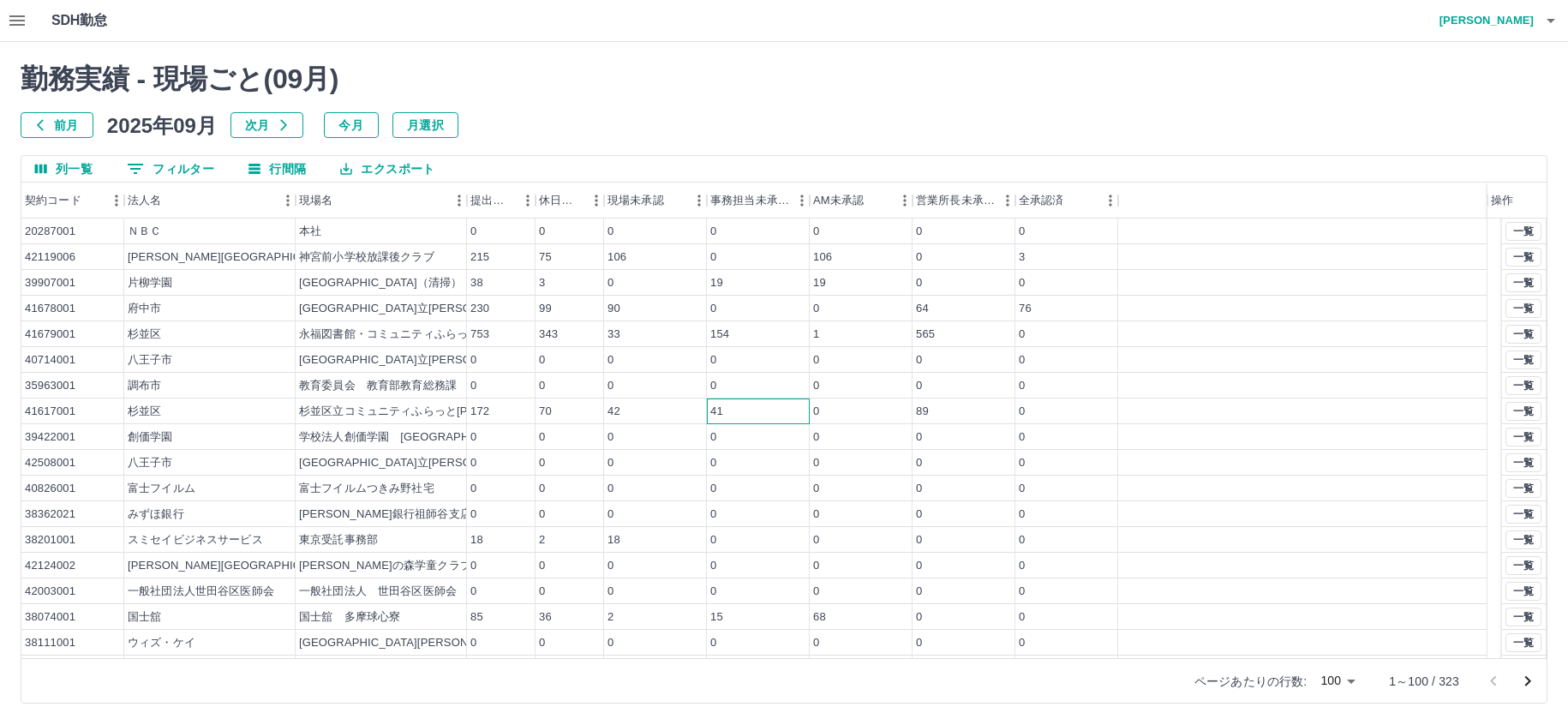
click at [796, 412] on div "41" at bounding box center [758, 412] width 102 height 26
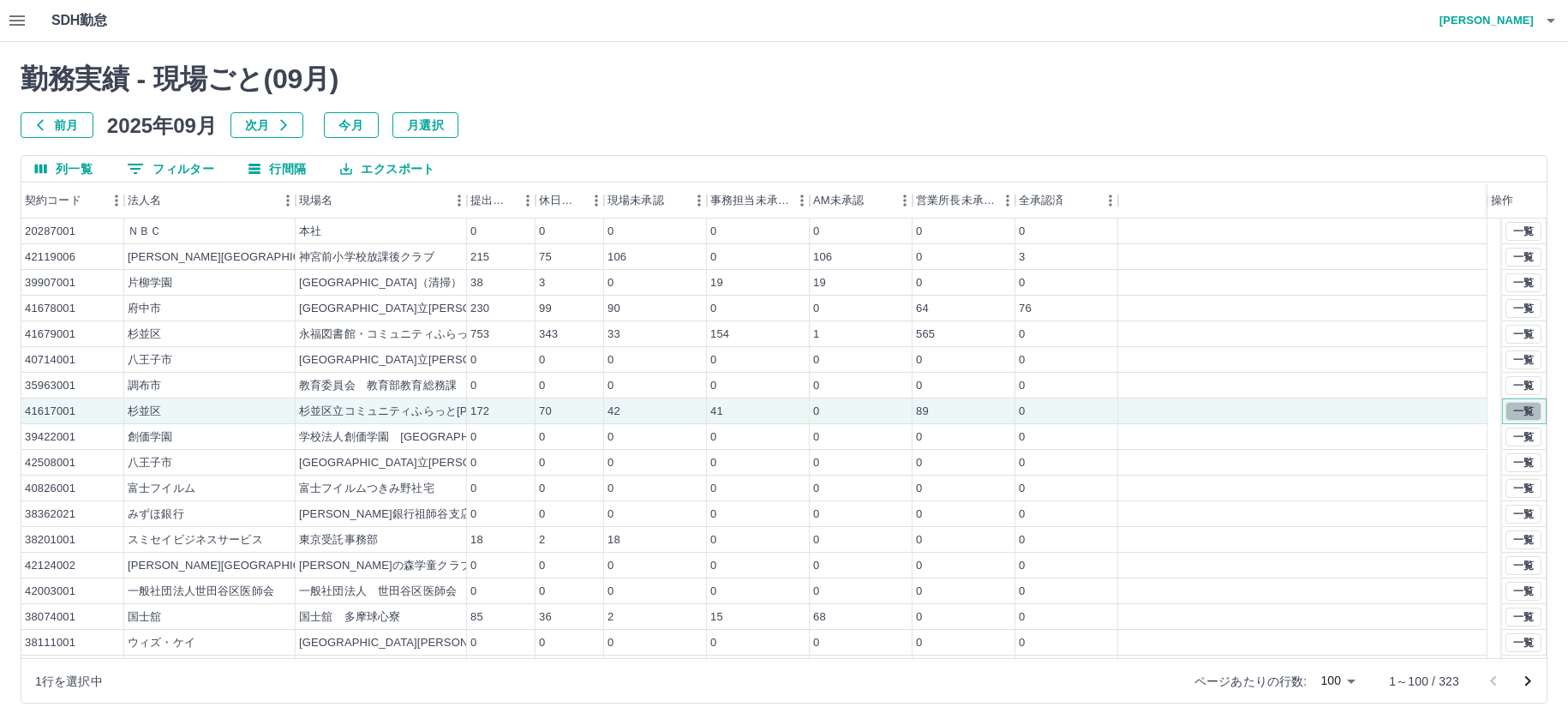
click at [1506, 409] on button "一覧" at bounding box center [1523, 411] width 36 height 19
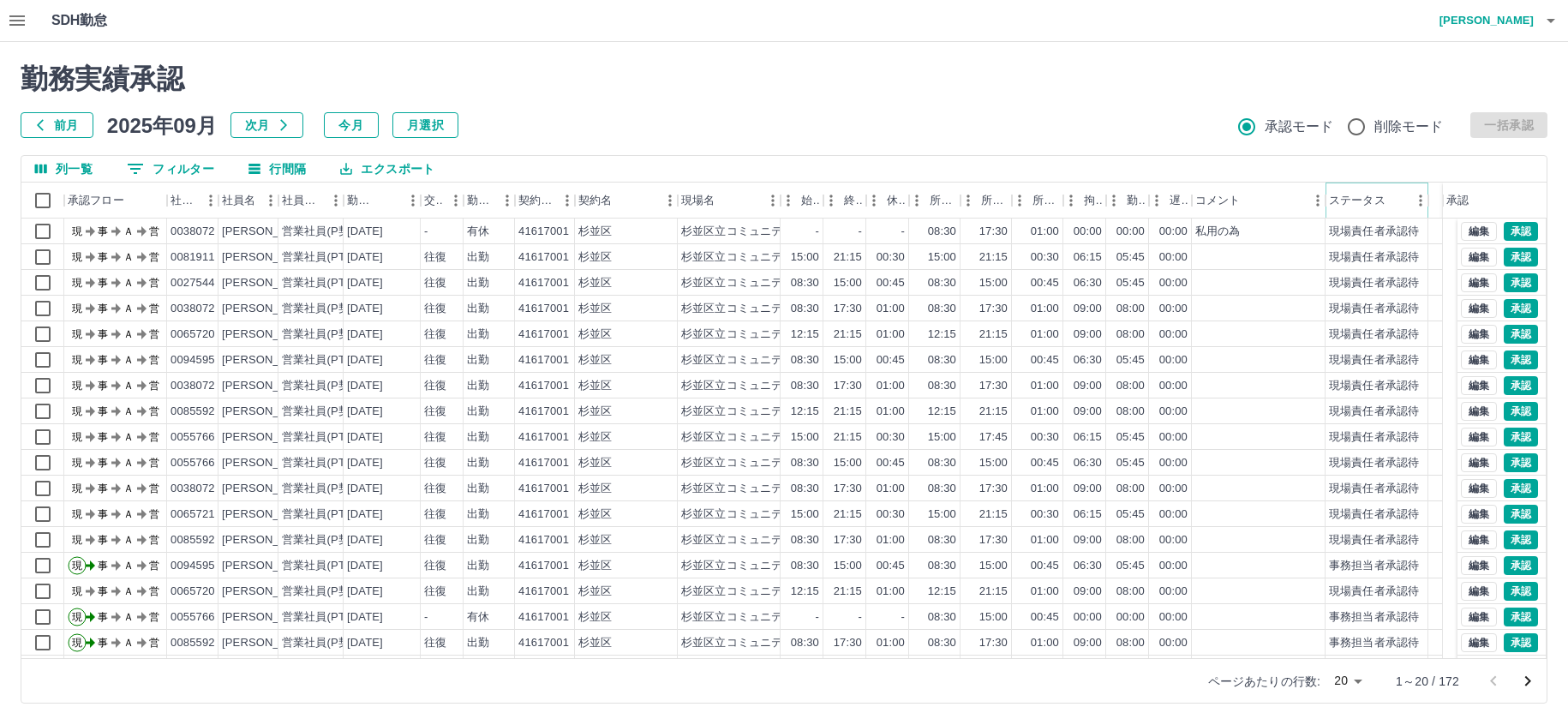
click at [1414, 202] on icon "メニュー" at bounding box center [1419, 200] width 17 height 17
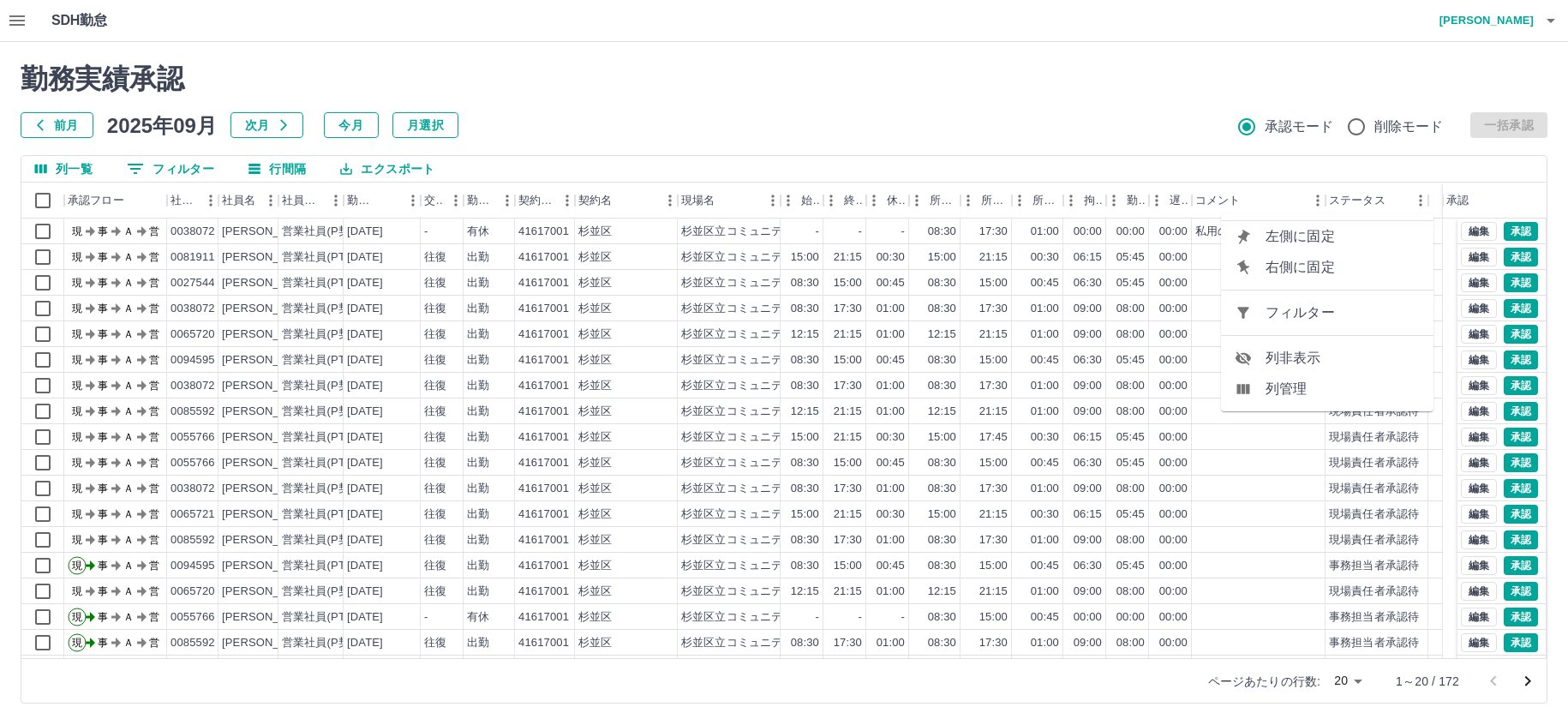
click at [1264, 314] on div at bounding box center [1249, 312] width 31 height 17
select select "**********"
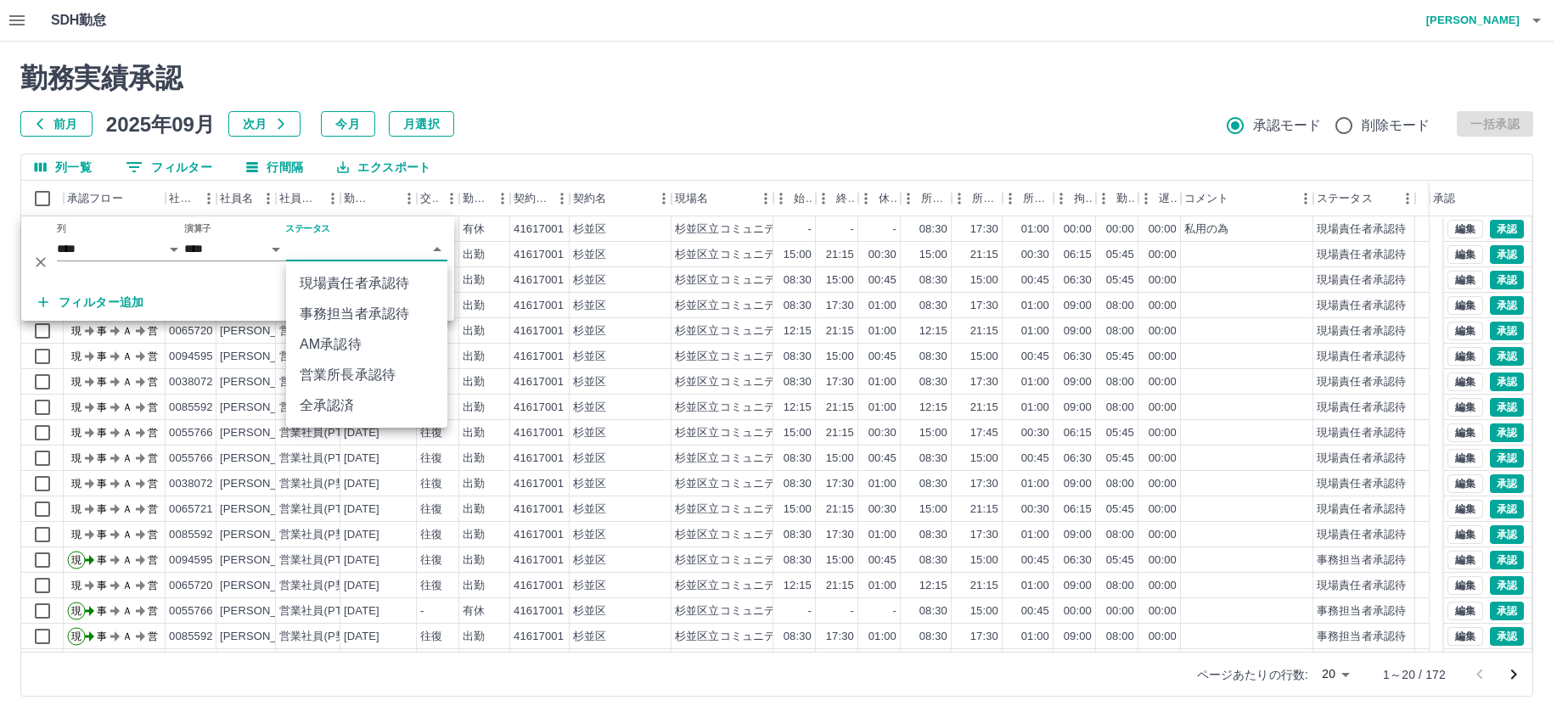
click at [305, 249] on body "SDH勤怠 [PERSON_NAME] 勤務実績承認 前月 [DATE] 次月 今月 月選択 承認モード 削除モード 一括承認 列一覧 0 フィルター 行間隔…" at bounding box center [784, 359] width 1568 height 718
click at [349, 311] on li "事務担当者承認待" at bounding box center [366, 313] width 161 height 30
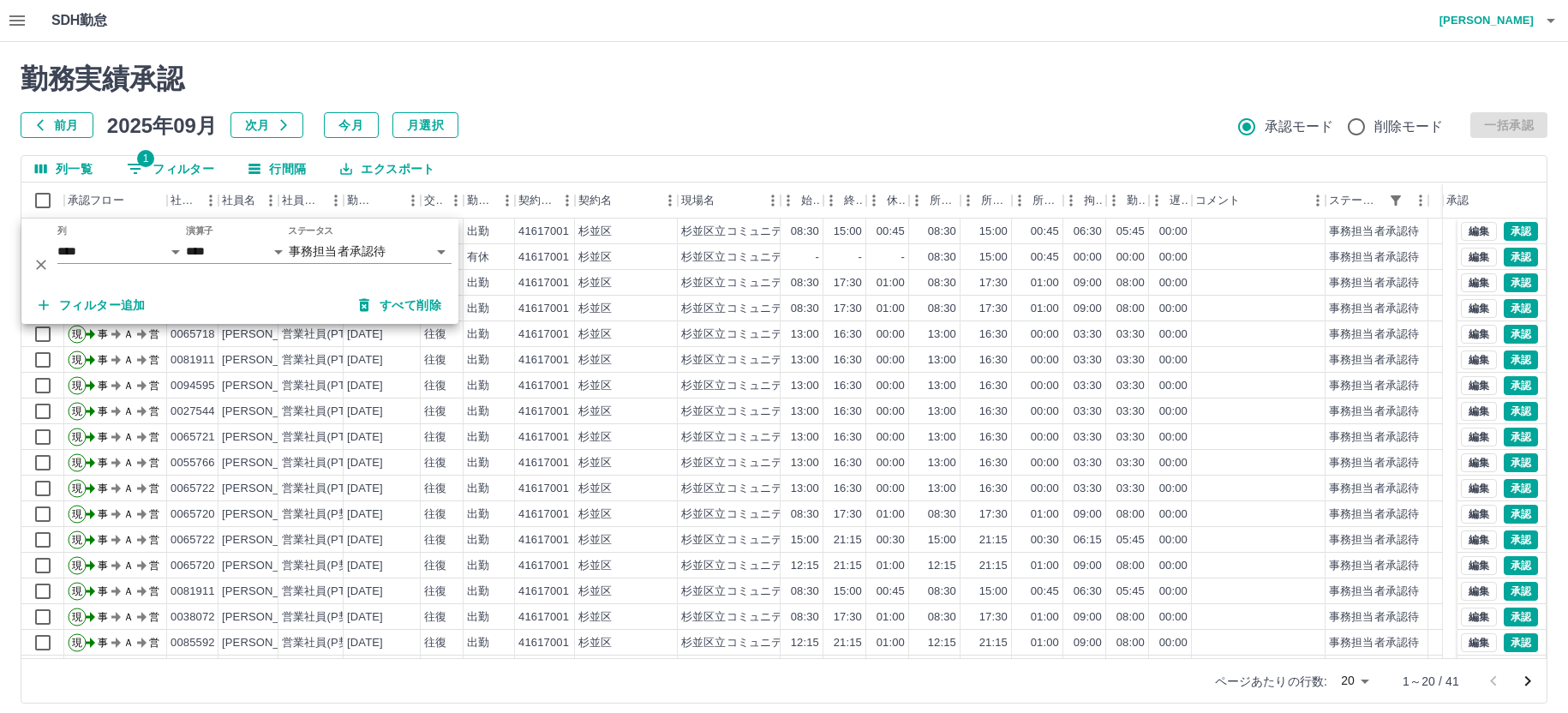
click at [596, 83] on h2 "勤務実績承認" at bounding box center [784, 79] width 1527 height 32
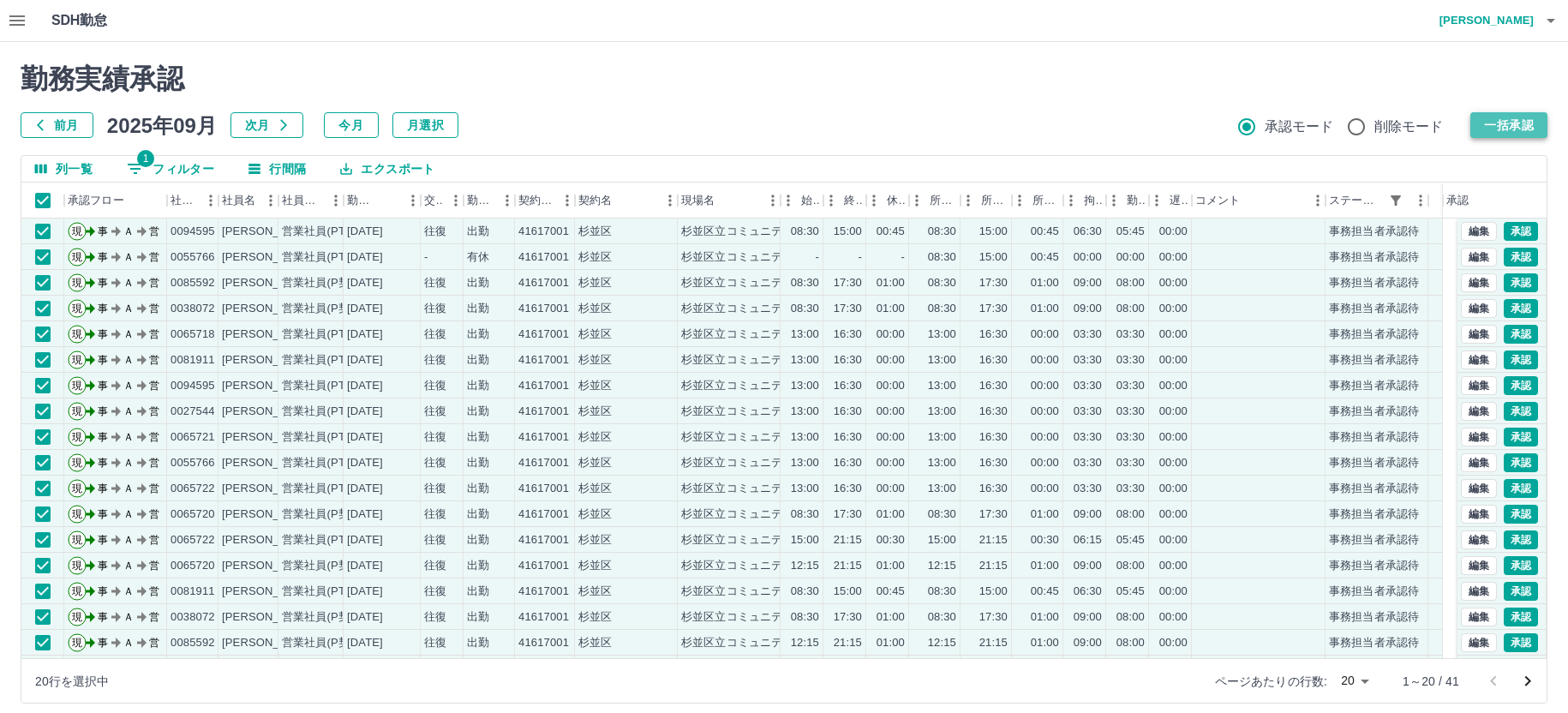
click at [1507, 118] on button "一括承認" at bounding box center [1509, 125] width 77 height 26
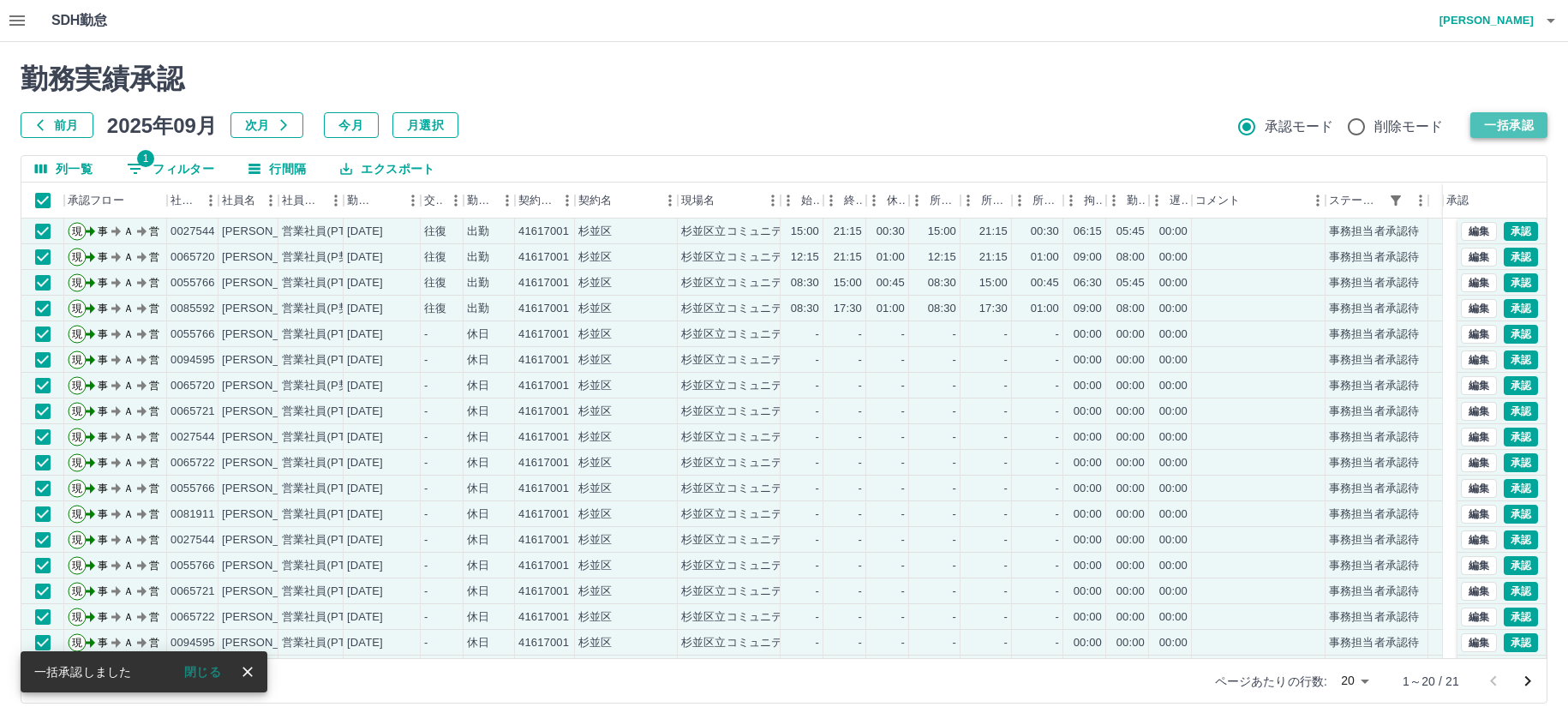
click at [1509, 123] on button "一括承認" at bounding box center [1509, 125] width 77 height 26
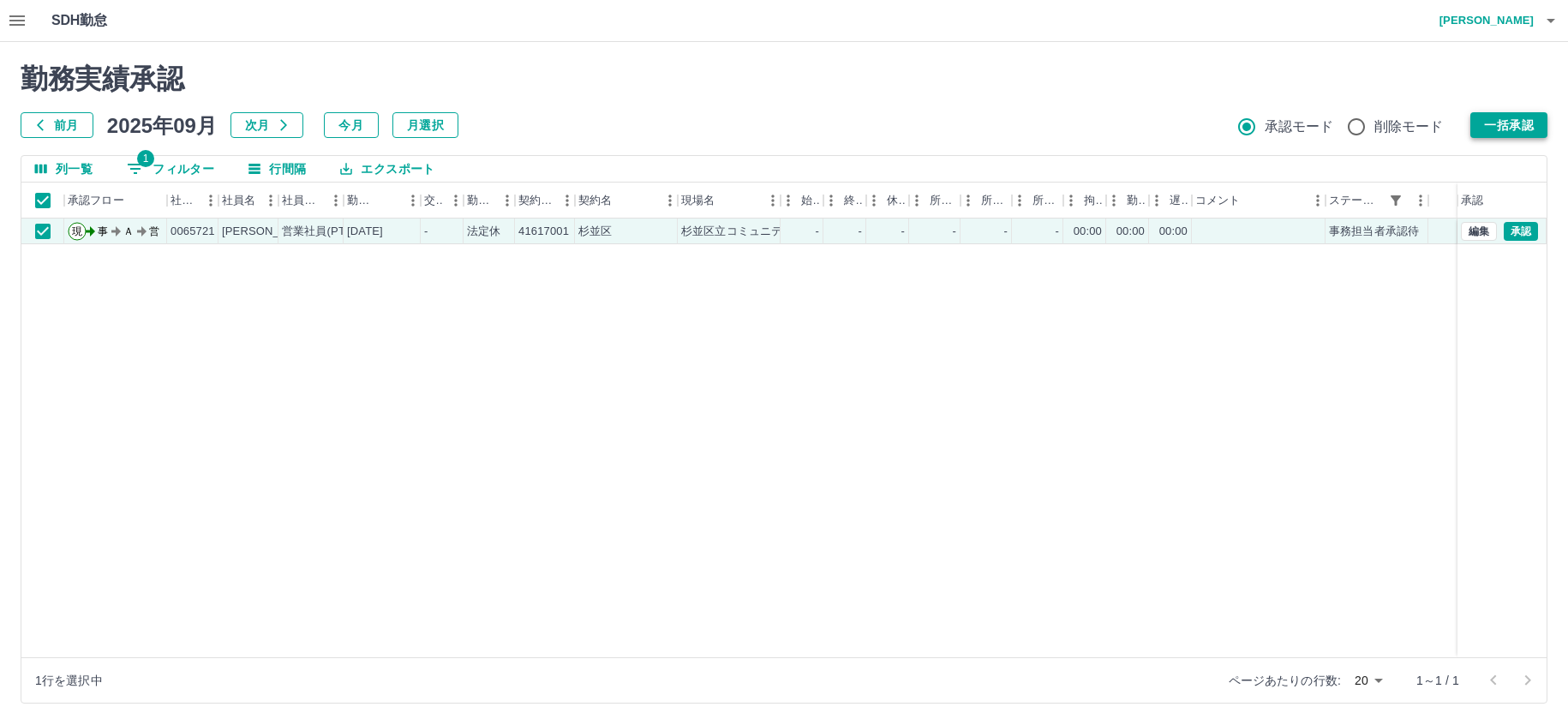
click at [1504, 122] on button "一括承認" at bounding box center [1509, 125] width 77 height 26
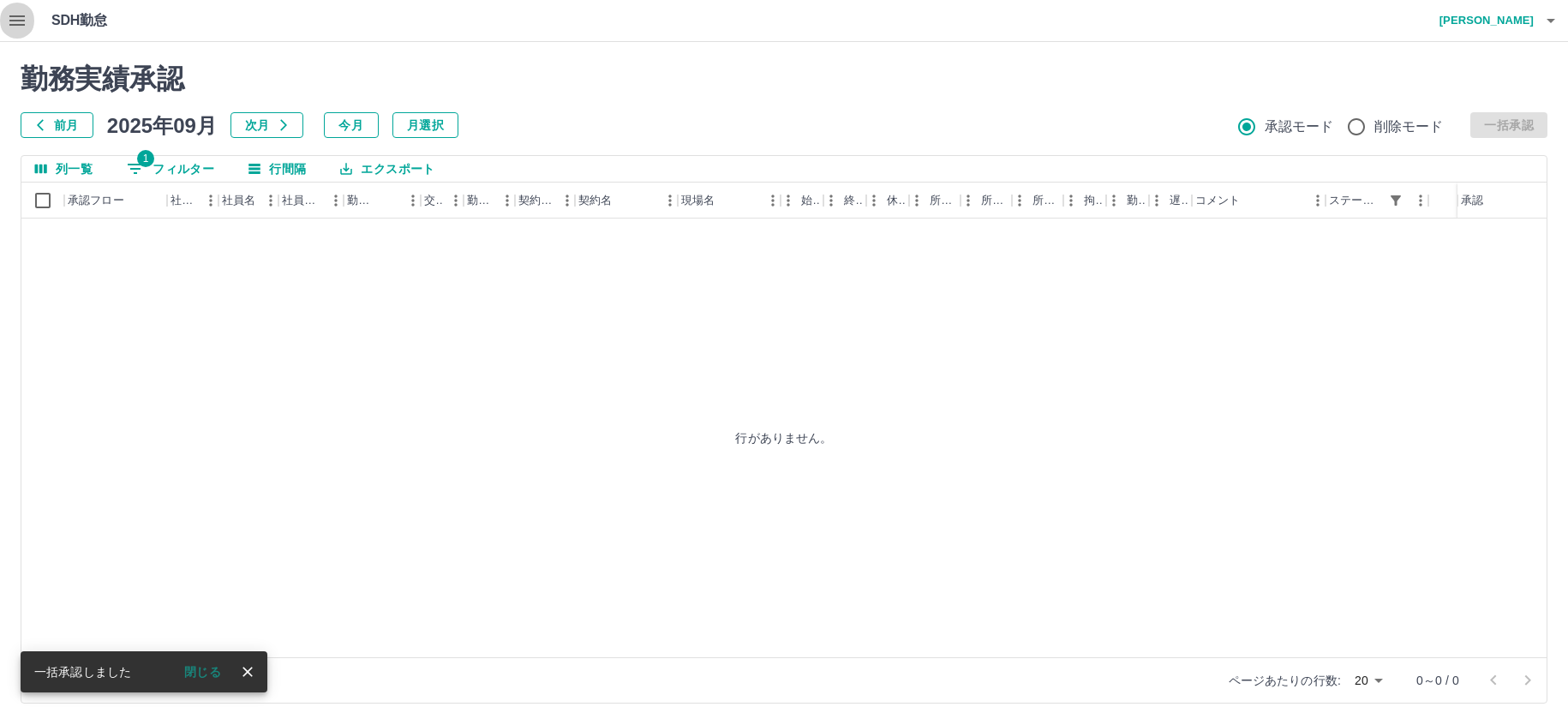
click at [19, 21] on icon "button" at bounding box center [18, 21] width 16 height 10
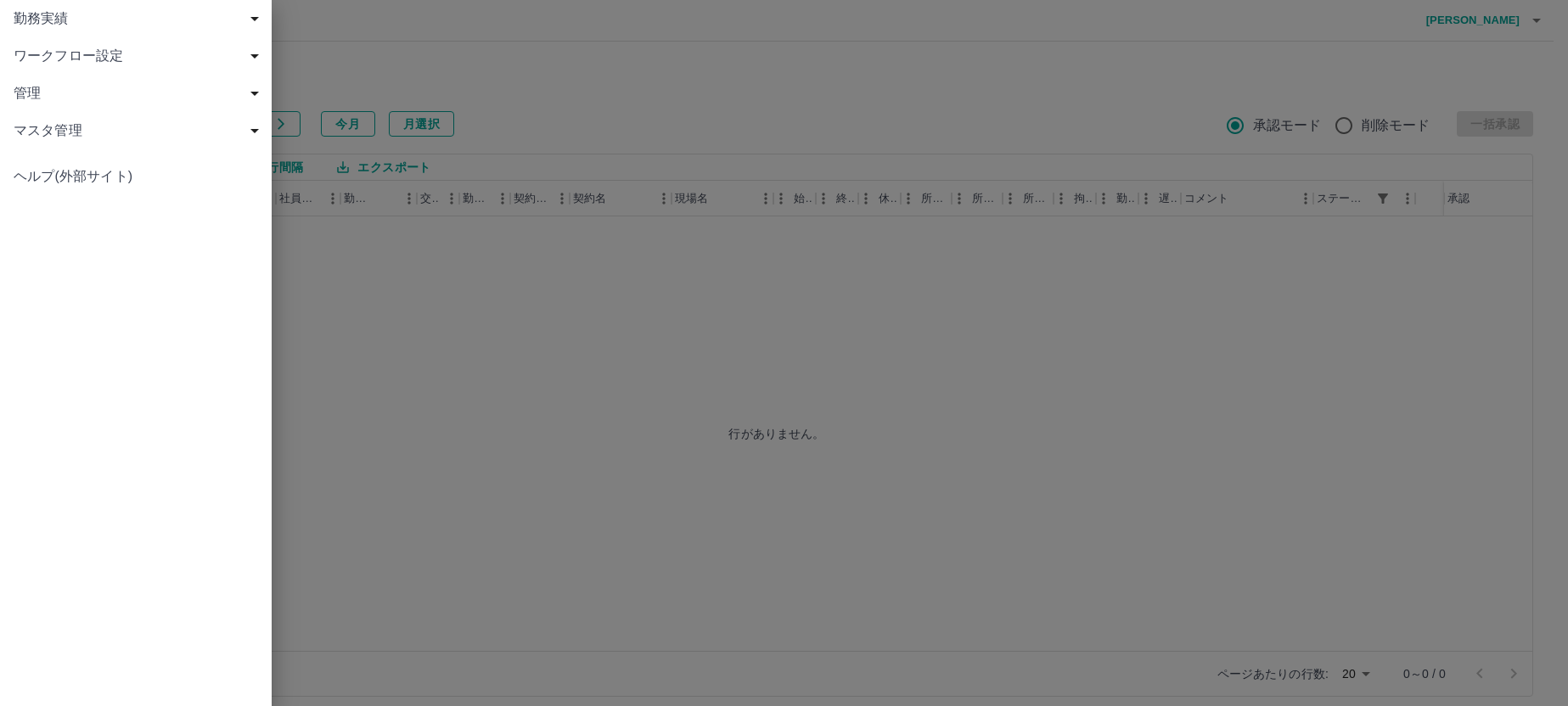
click at [54, 18] on span "勤務実績" at bounding box center [139, 19] width 252 height 20
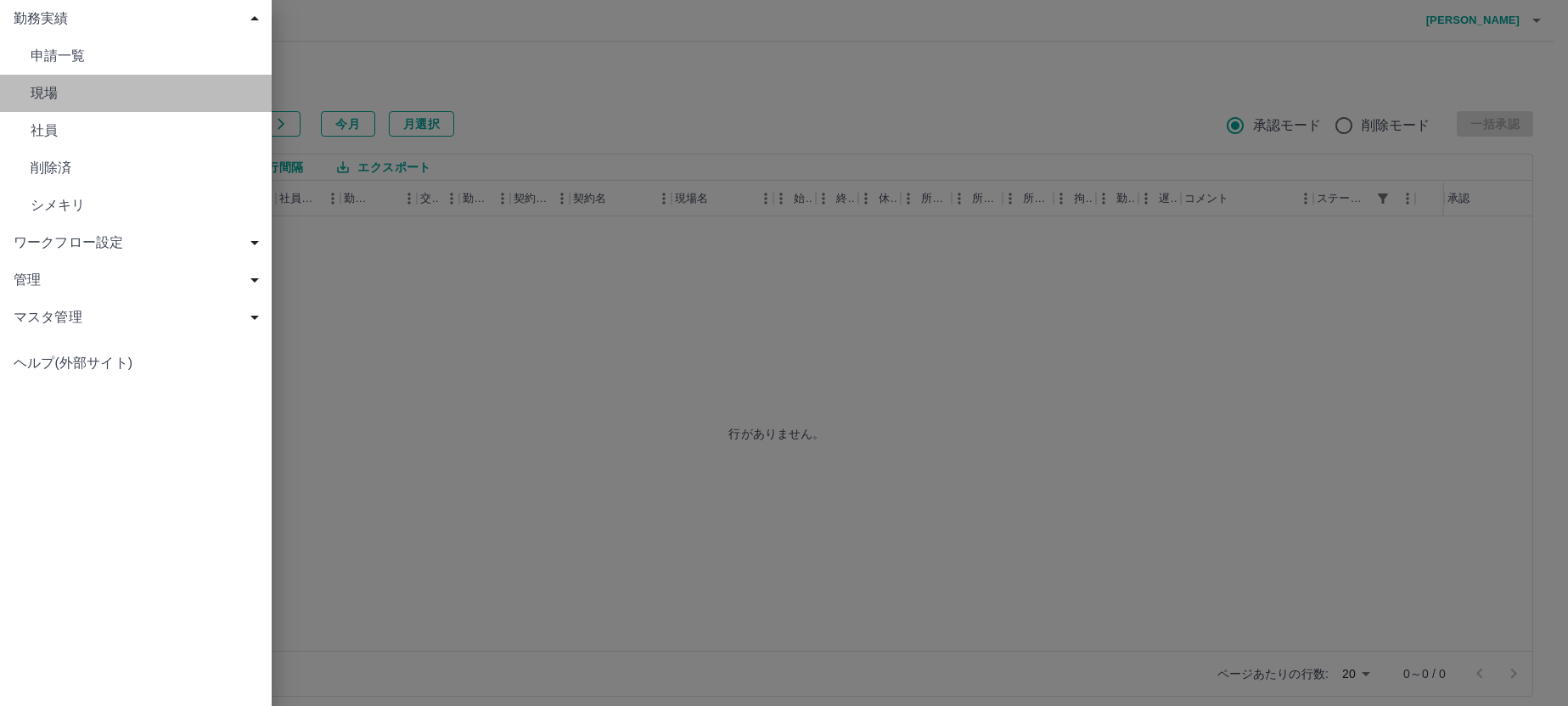
click at [41, 97] on span "現場" at bounding box center [143, 93] width 227 height 20
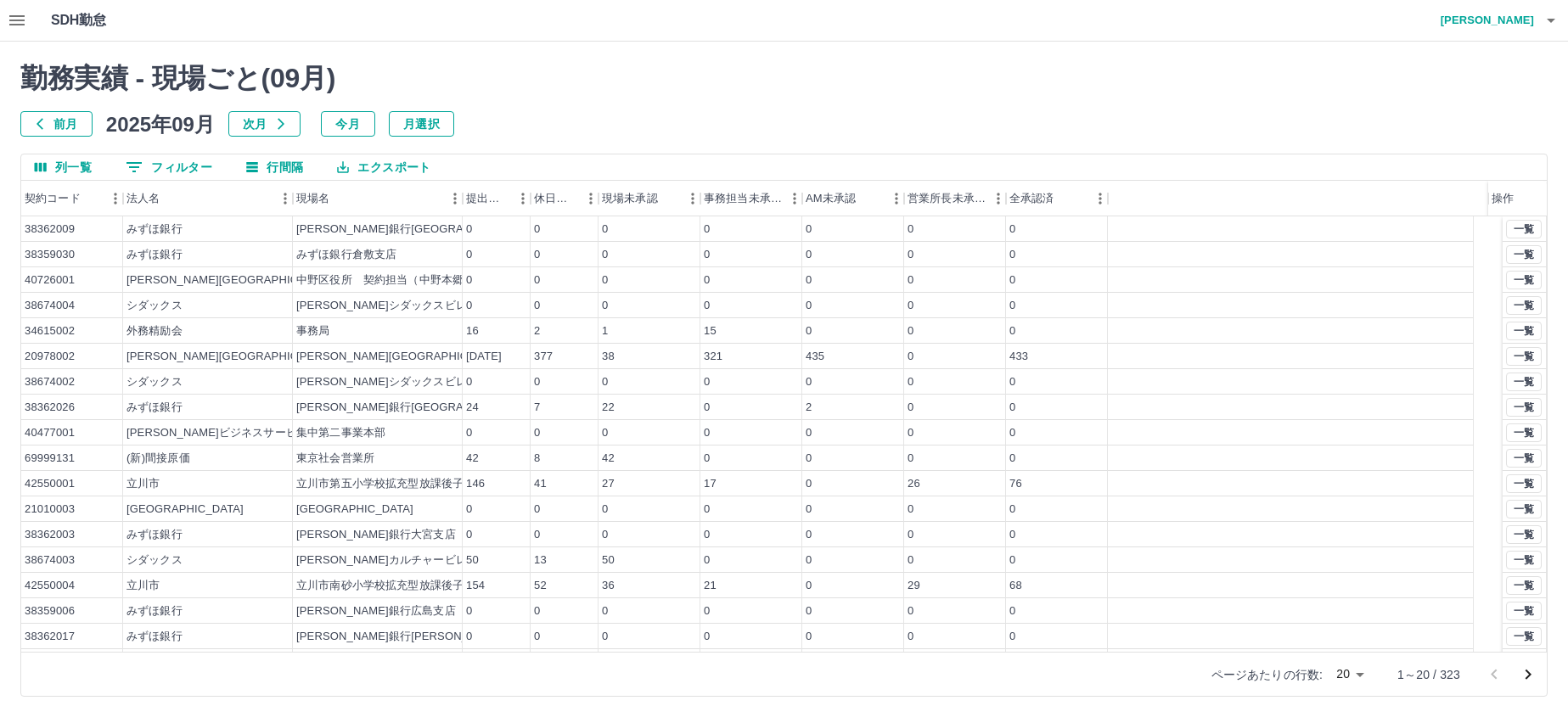
click at [1348, 671] on body "SDH勤怠 [PERSON_NAME] 勤務実績 - 現場ごと( 09 月) 前月 [DATE] 次月 今月 月選択 列一覧 0 フィルター 行間隔 エクスポ…" at bounding box center [784, 359] width 1568 height 718
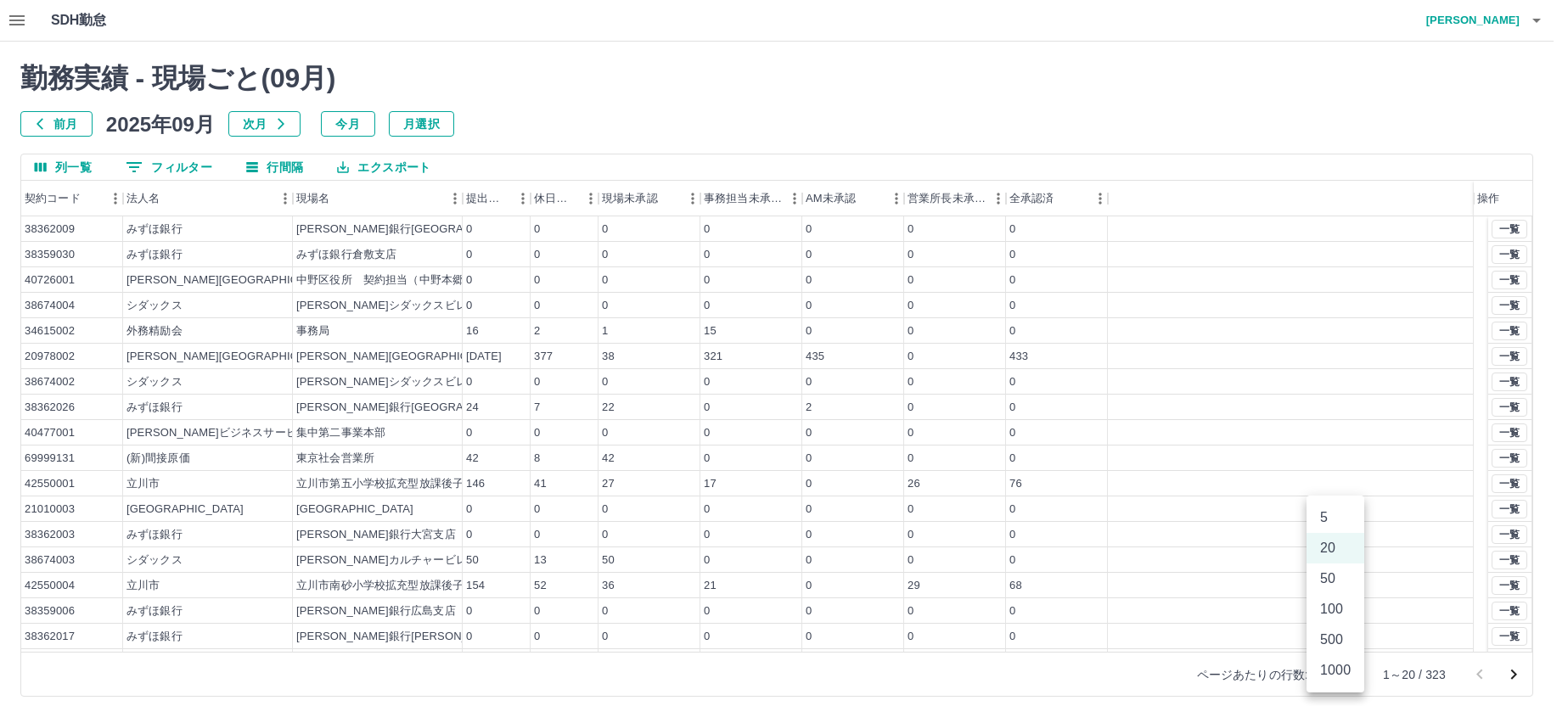
click at [1337, 610] on li "100" at bounding box center [1335, 608] width 58 height 30
type input "***"
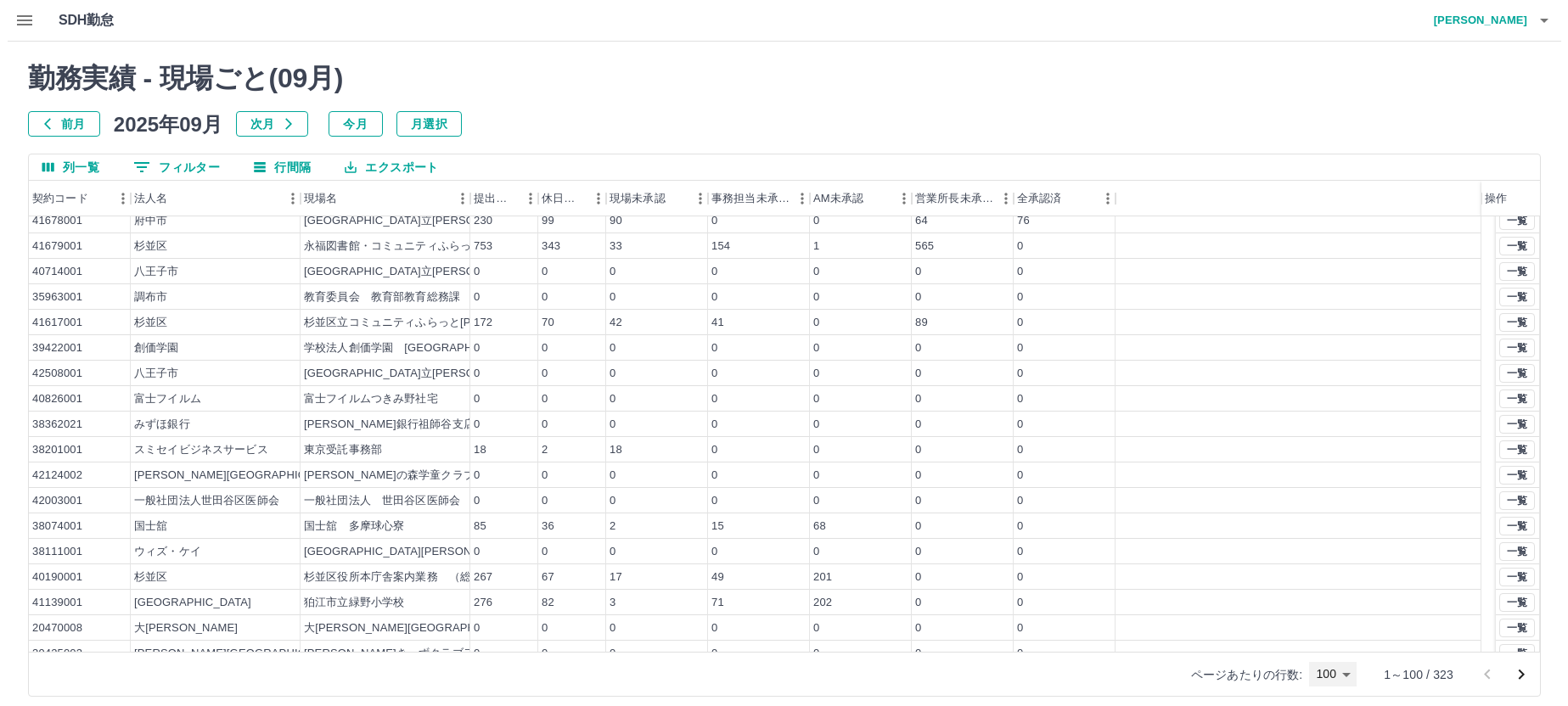
scroll to position [933, 0]
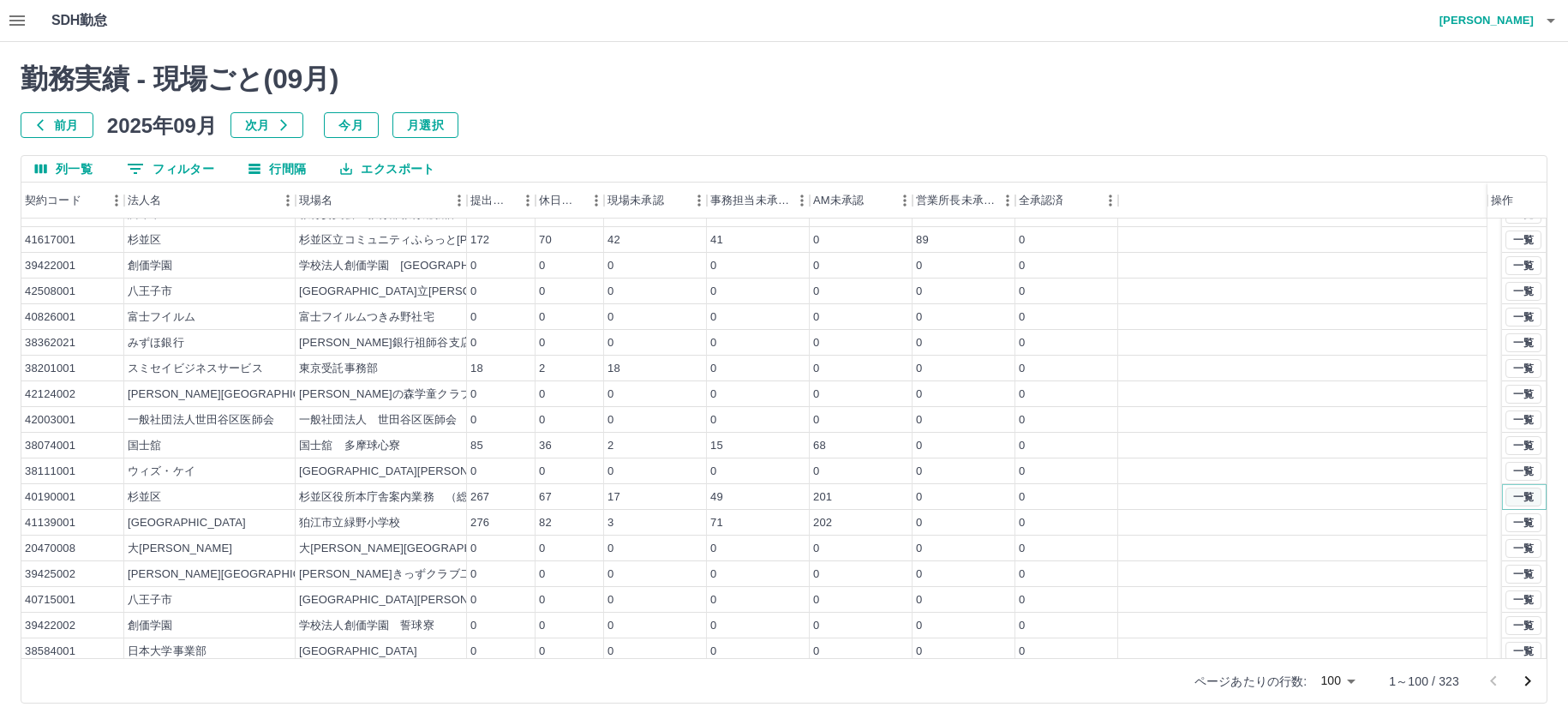
click at [1511, 491] on button "一覧" at bounding box center [1523, 496] width 36 height 19
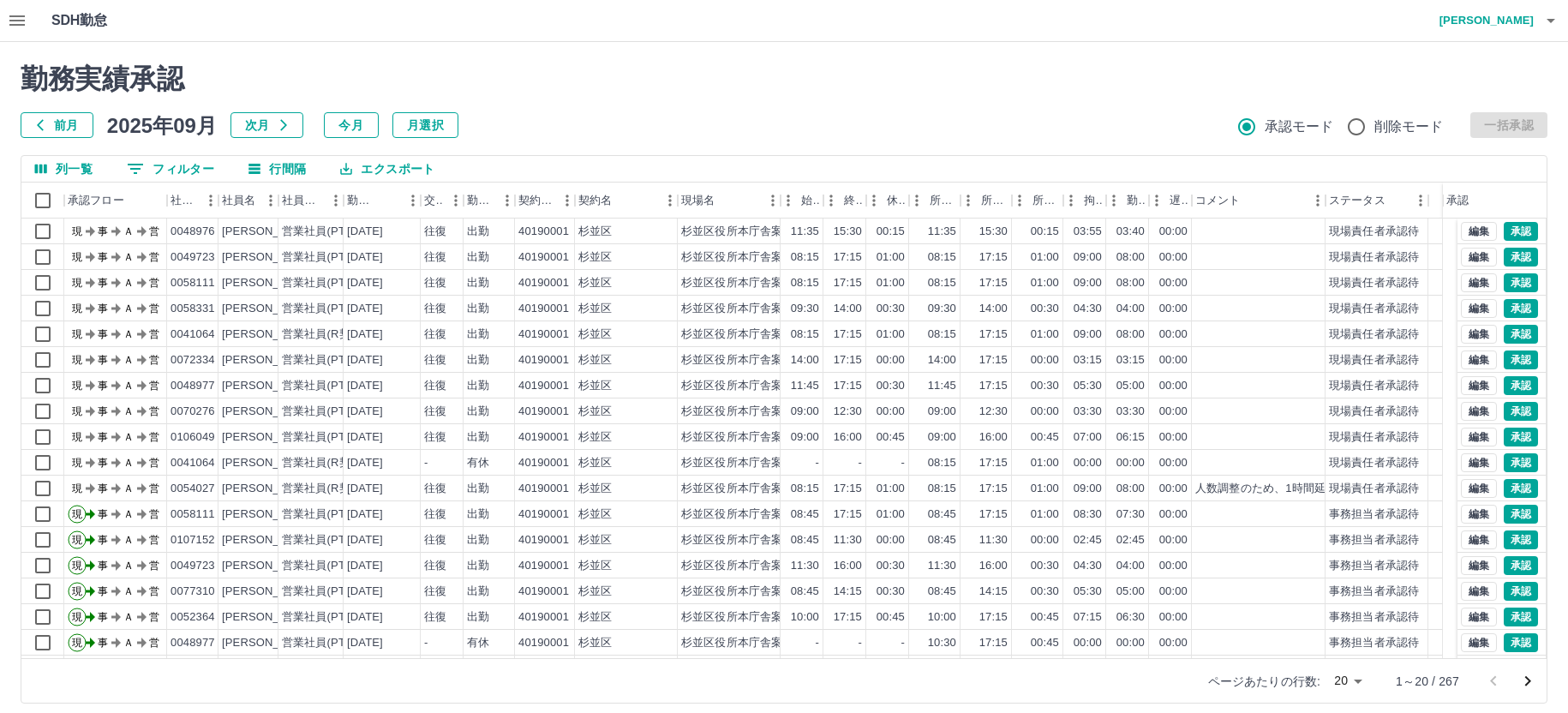
click at [1486, 23] on h4 "[PERSON_NAME]" at bounding box center [1482, 21] width 102 height 41
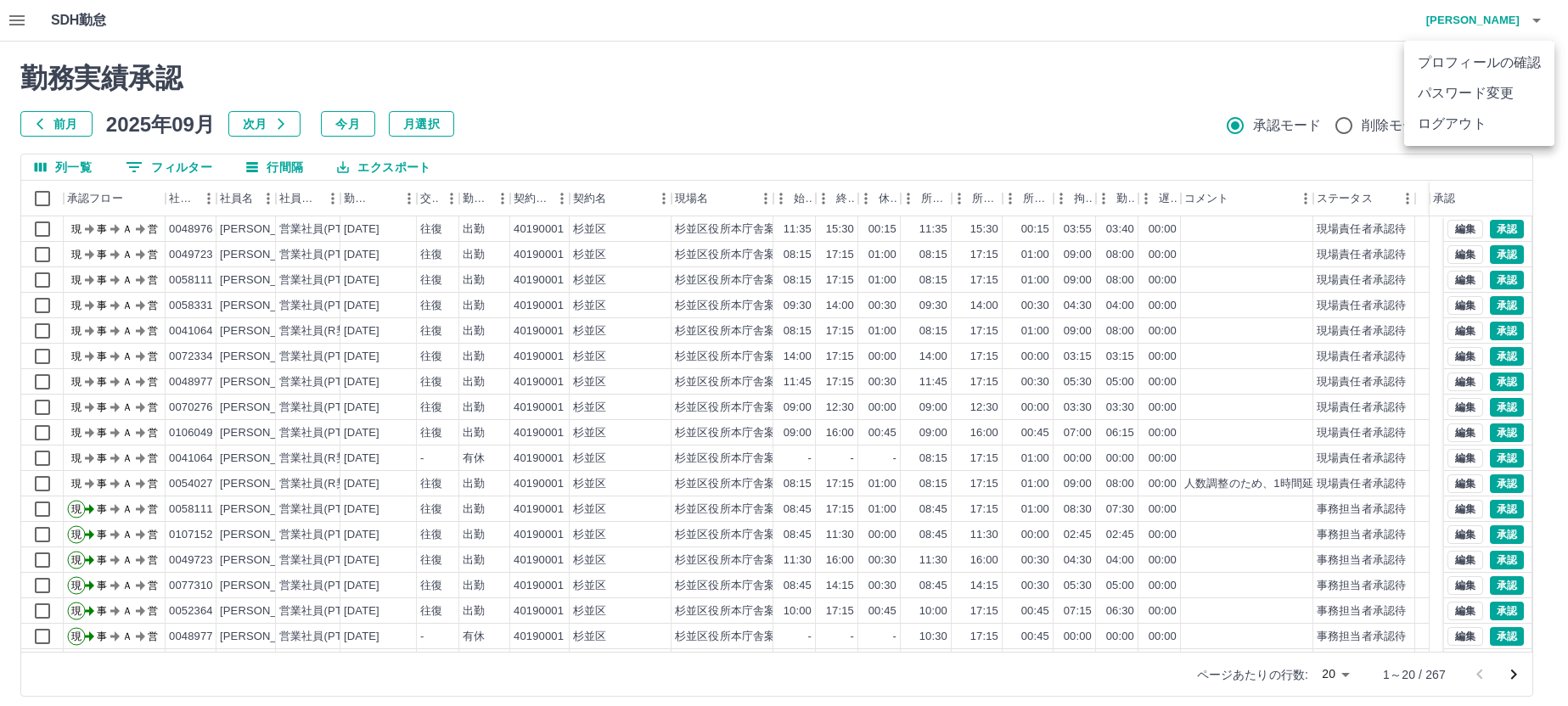
click at [1444, 120] on li "ログアウト" at bounding box center [1479, 123] width 150 height 30
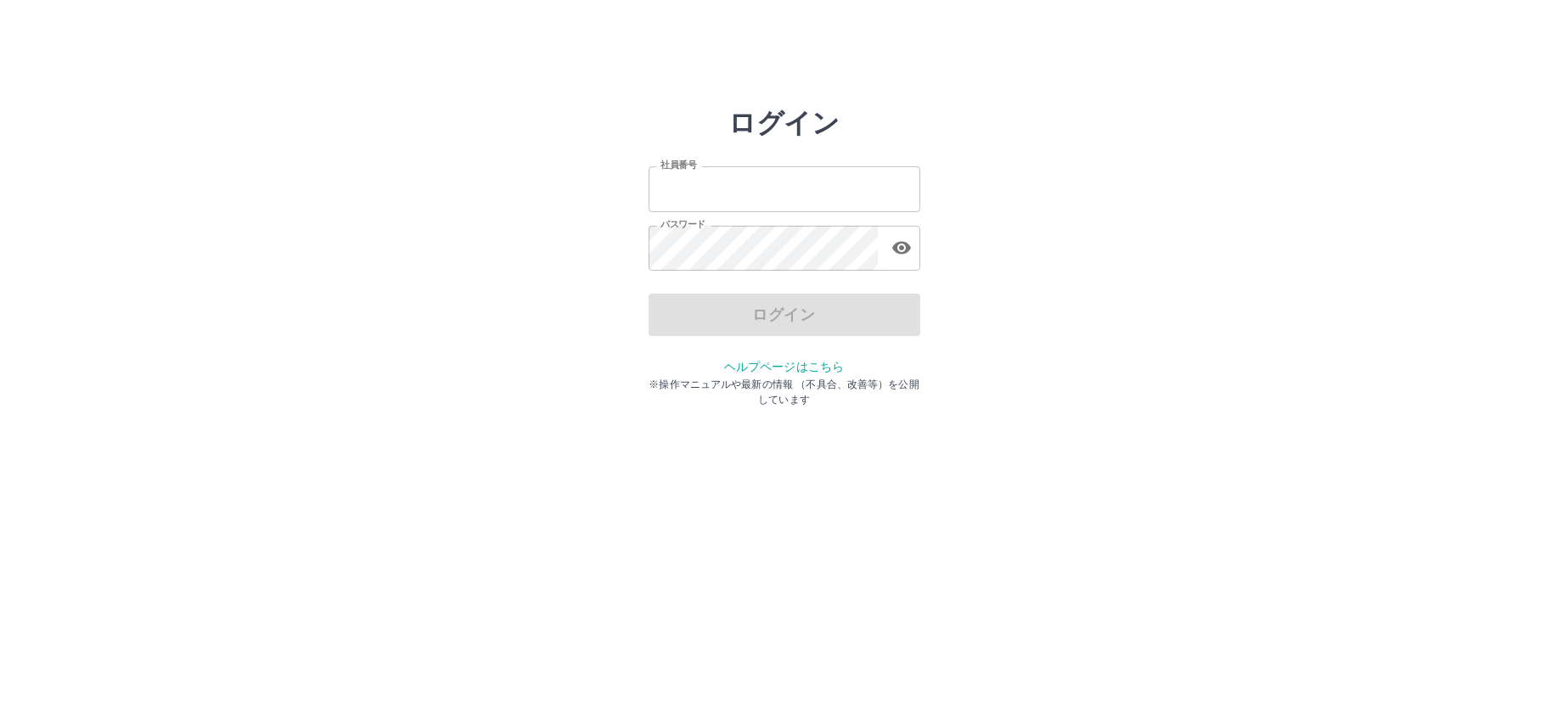
type input "*******"
click at [777, 330] on div "ログイン" at bounding box center [784, 315] width 272 height 43
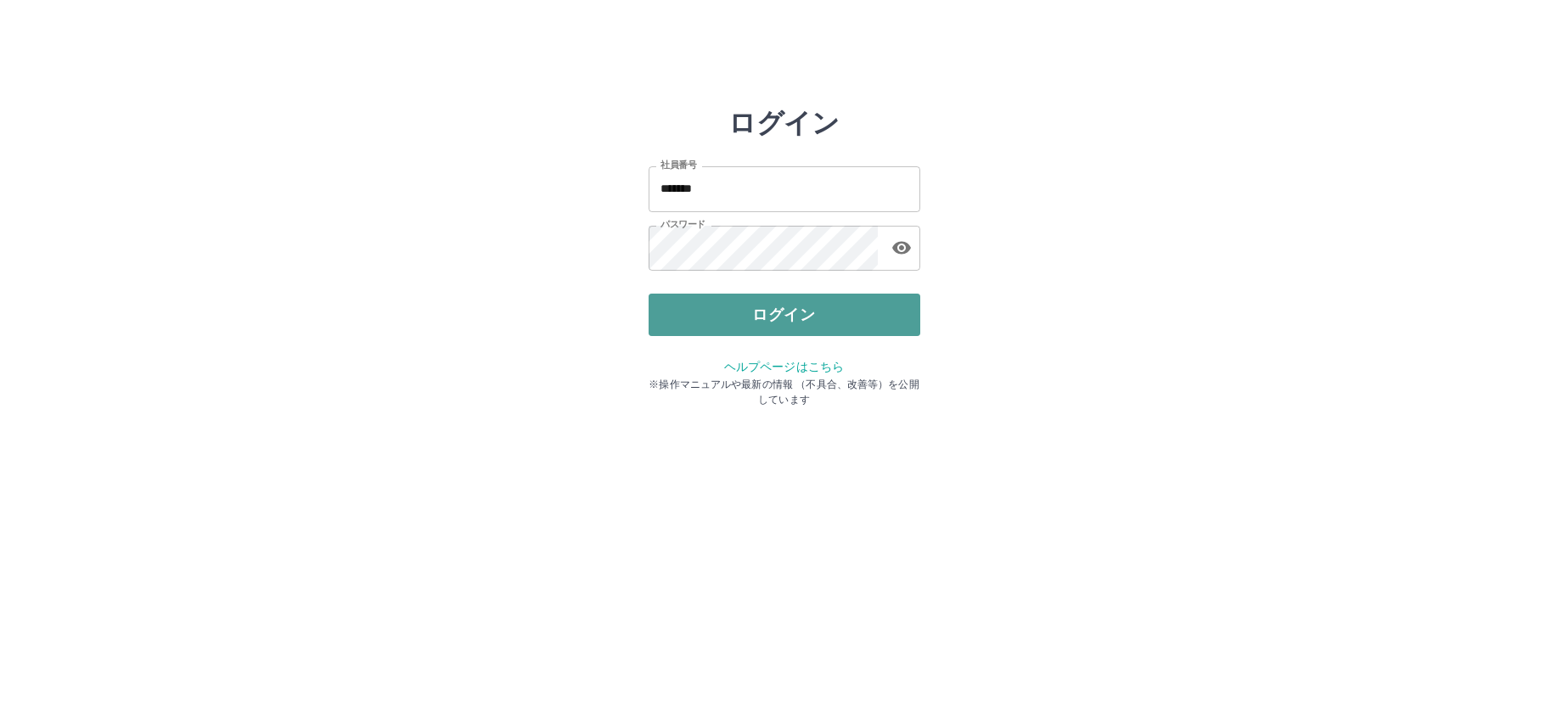
click at [775, 324] on button "ログイン" at bounding box center [784, 315] width 272 height 43
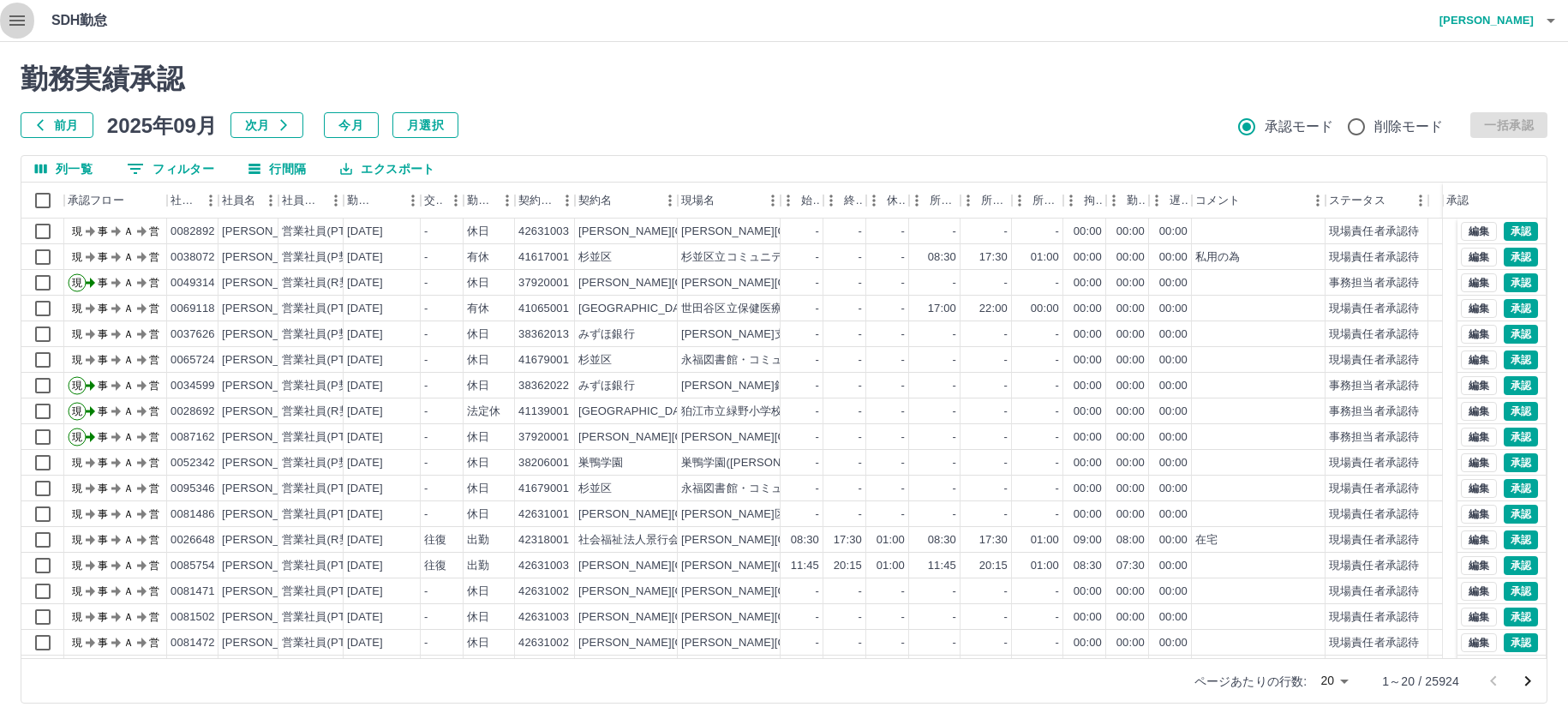
click at [15, 25] on icon "button" at bounding box center [18, 21] width 16 height 10
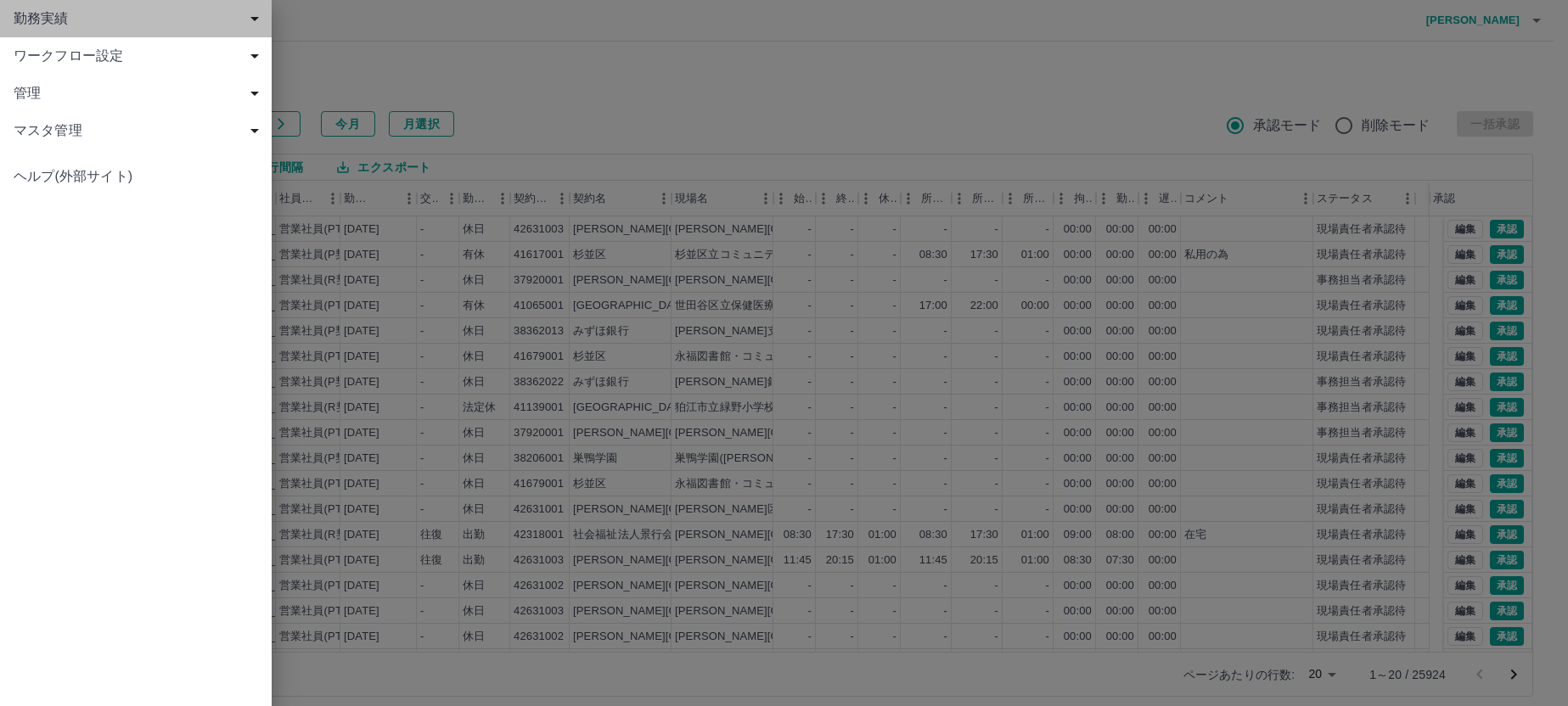
click at [40, 23] on span "勤務実績" at bounding box center [139, 19] width 252 height 20
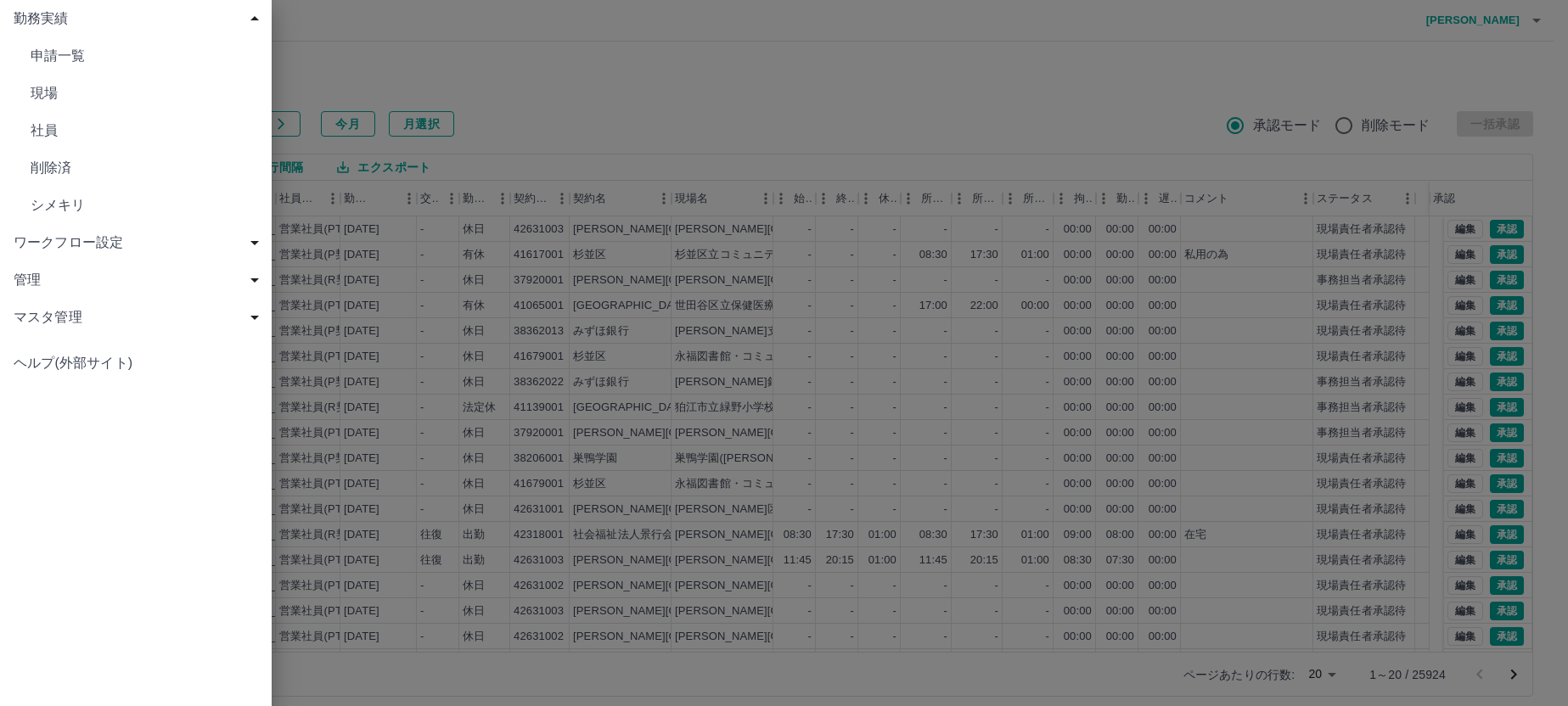
click at [49, 101] on span "現場" at bounding box center [143, 93] width 227 height 20
